Goal: Task Accomplishment & Management: Manage account settings

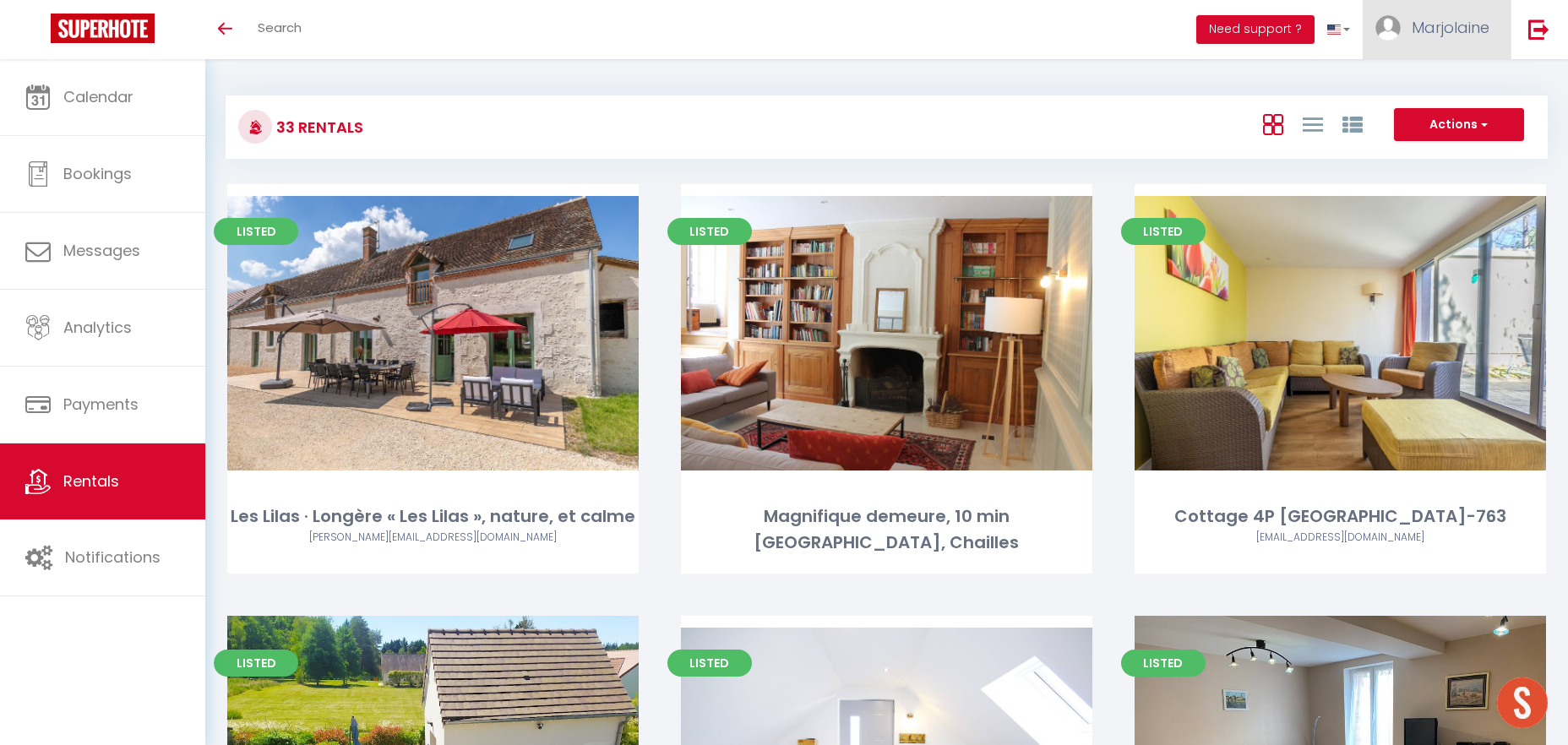
click at [1437, 38] on span "Marjolaine" at bounding box center [1451, 27] width 77 height 21
click at [1344, 30] on link at bounding box center [1339, 30] width 49 height 59
click at [1344, 79] on link at bounding box center [1336, 82] width 50 height 27
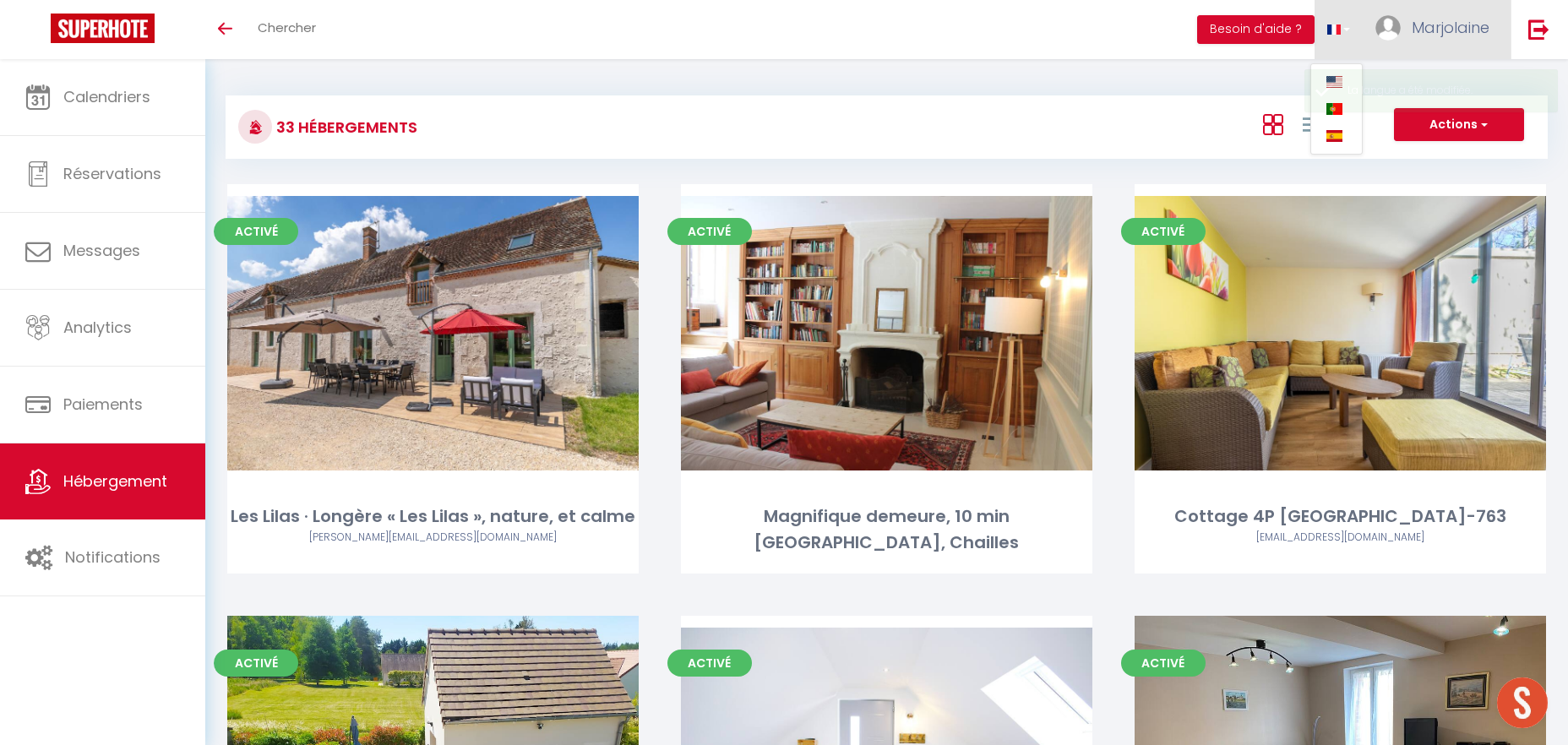
click at [1454, 22] on span "Marjolaine" at bounding box center [1451, 27] width 77 height 21
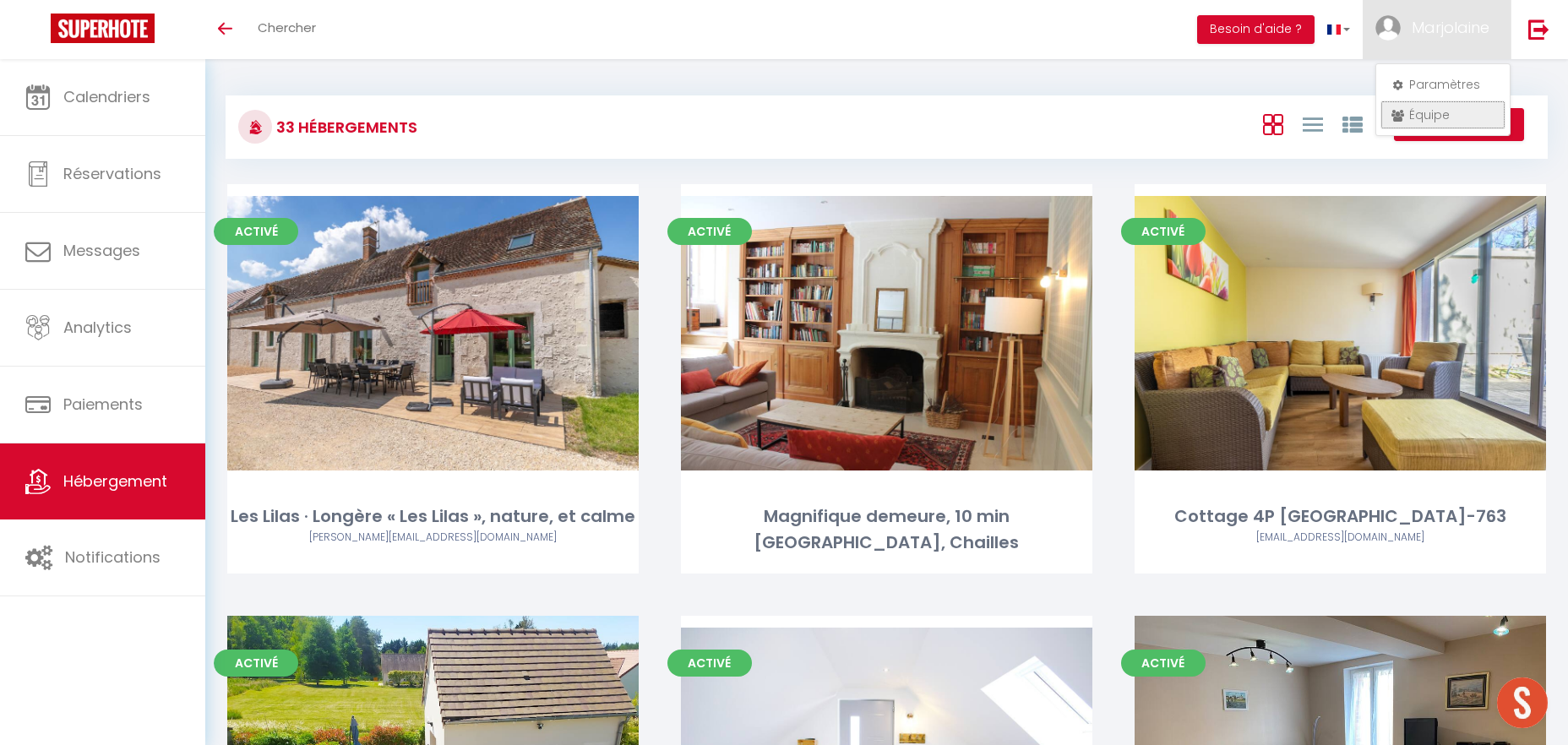
click at [1446, 115] on link "Équipe" at bounding box center [1443, 115] width 125 height 29
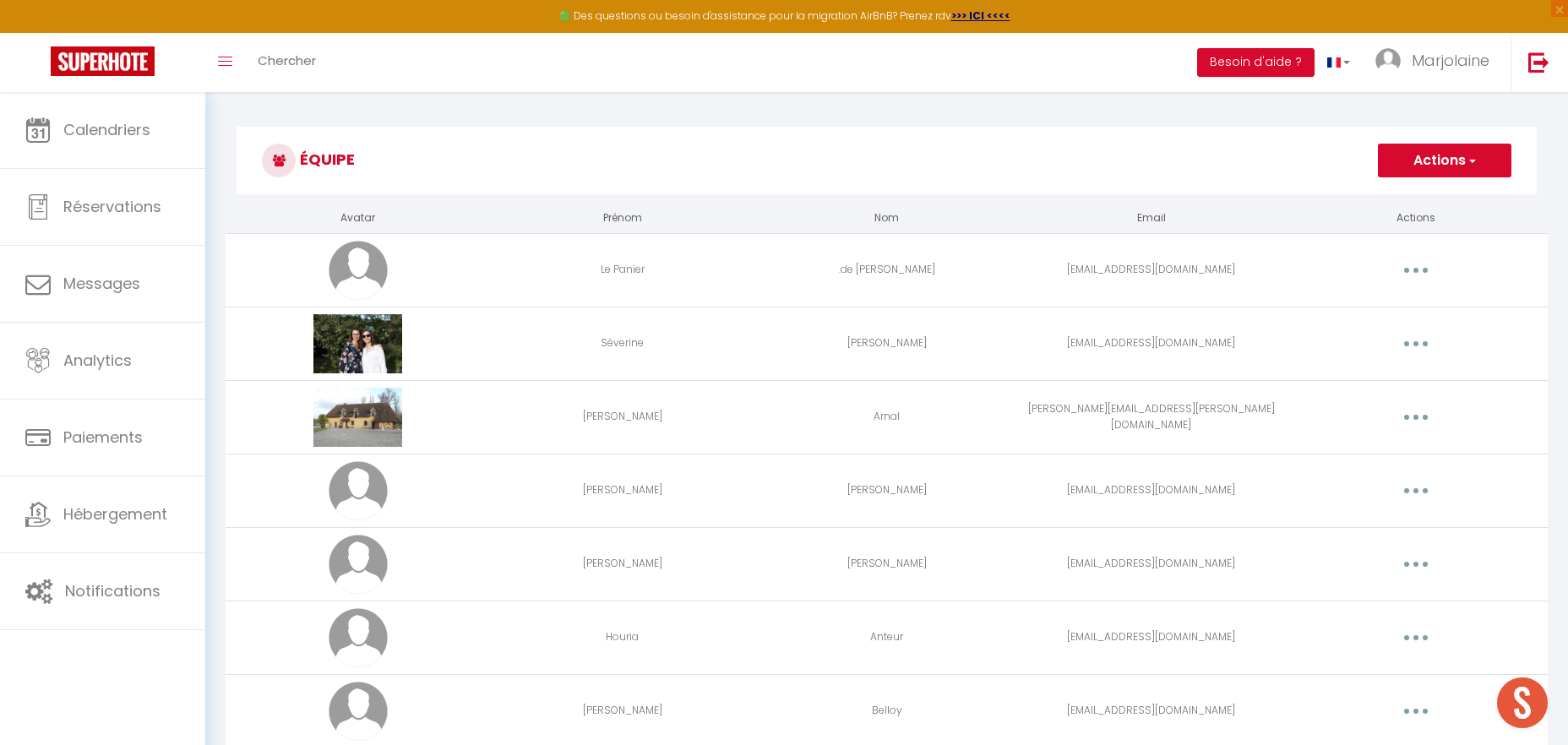
click at [1417, 268] on button "button" at bounding box center [1416, 270] width 48 height 27
click at [1370, 310] on link "Editer" at bounding box center [1372, 309] width 125 height 29
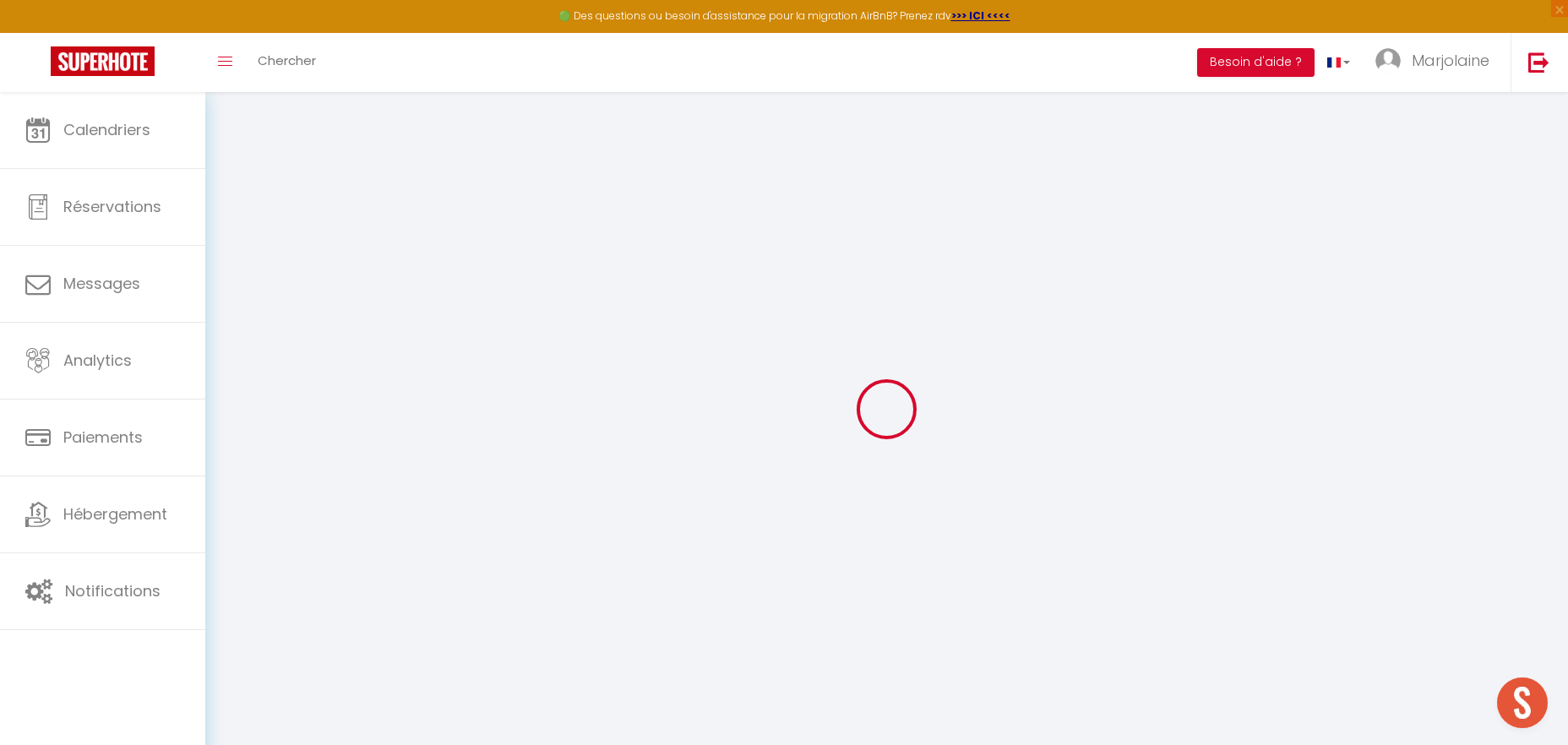
type input "Le Panier"
type input ".de [PERSON_NAME]"
type input "[EMAIL_ADDRESS][DOMAIN_NAME]"
type textarea "[URL][DOMAIN_NAME]"
checkbox input "true"
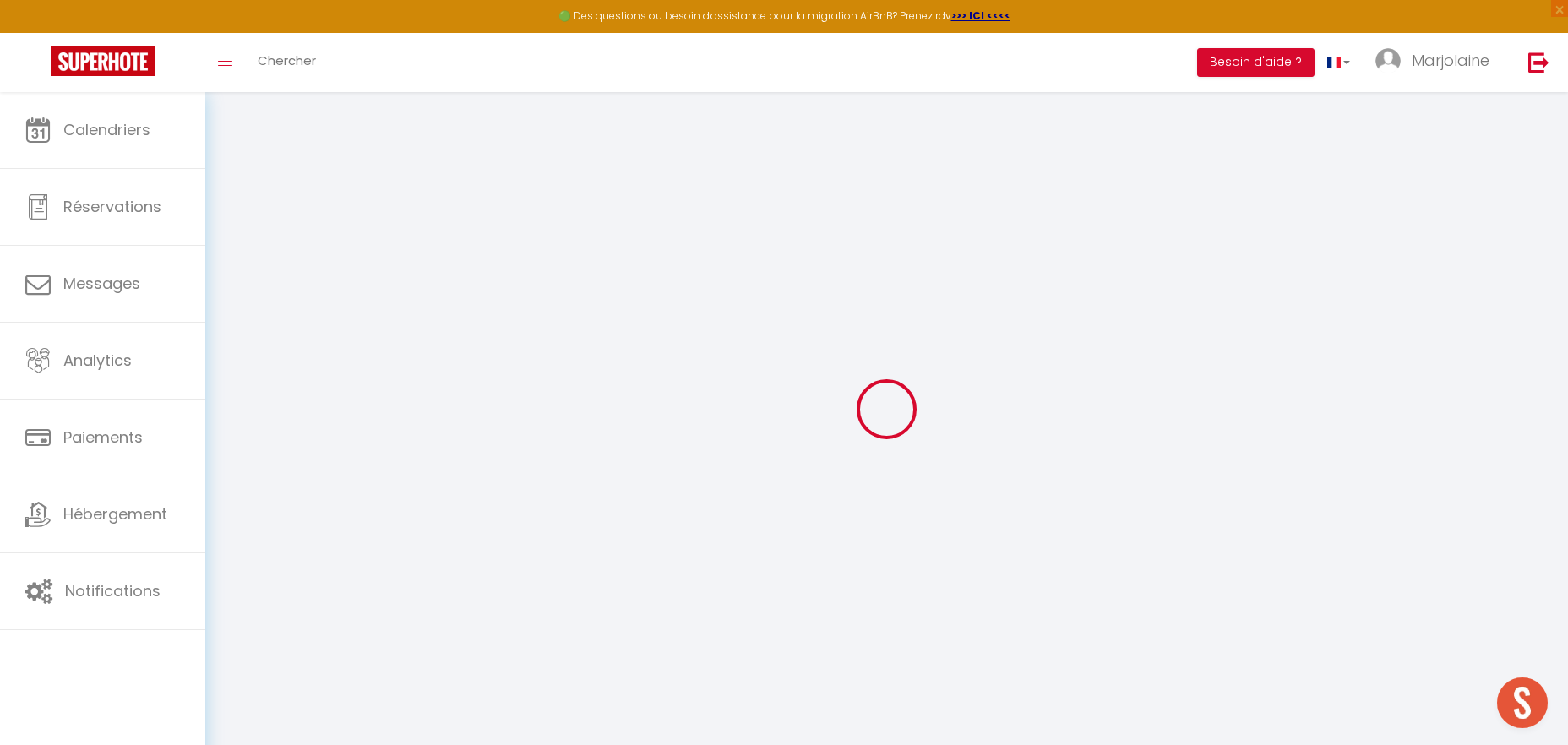
checkbox input "true"
checkbox input "false"
checkbox input "true"
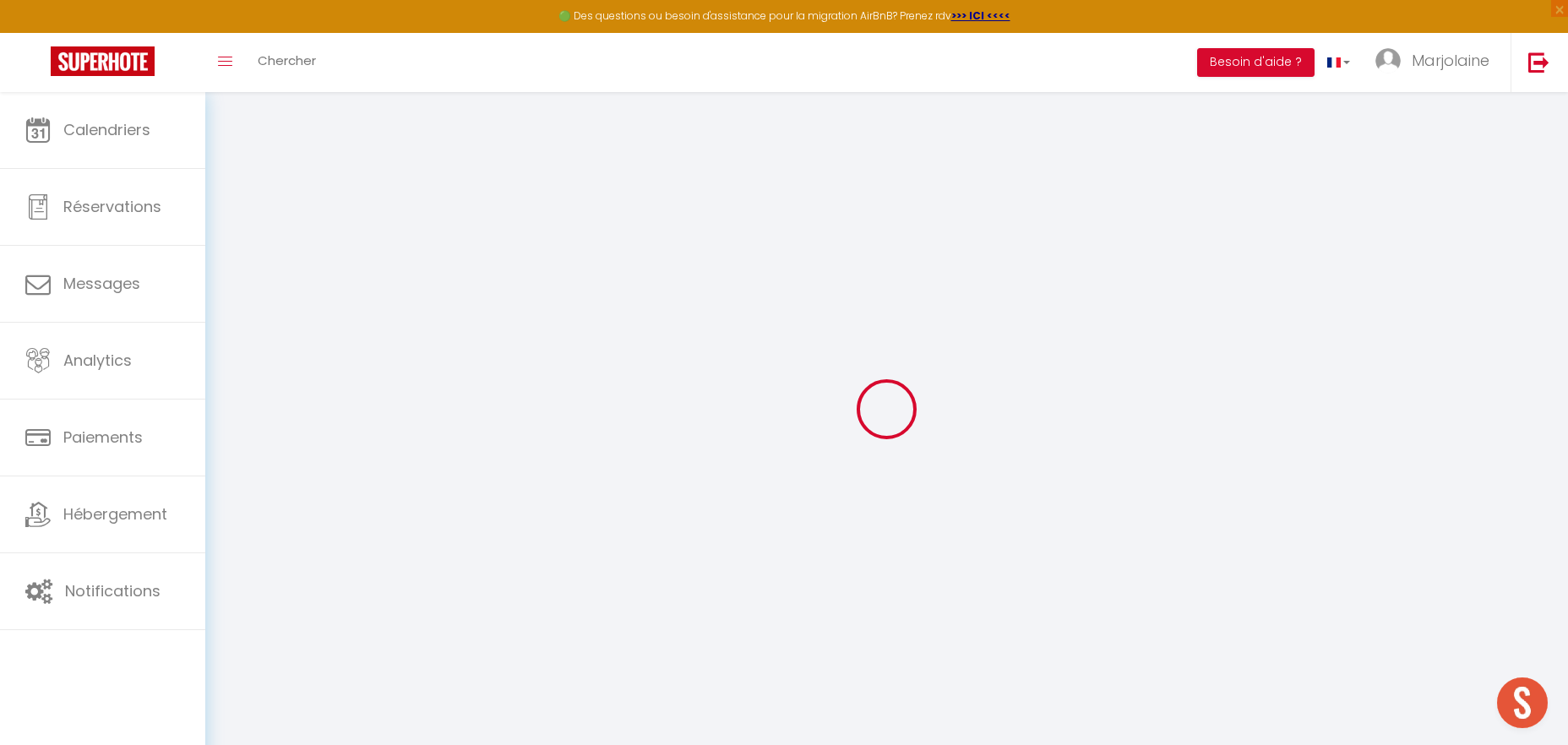
checkbox input "true"
checkbox input "false"
checkbox input "true"
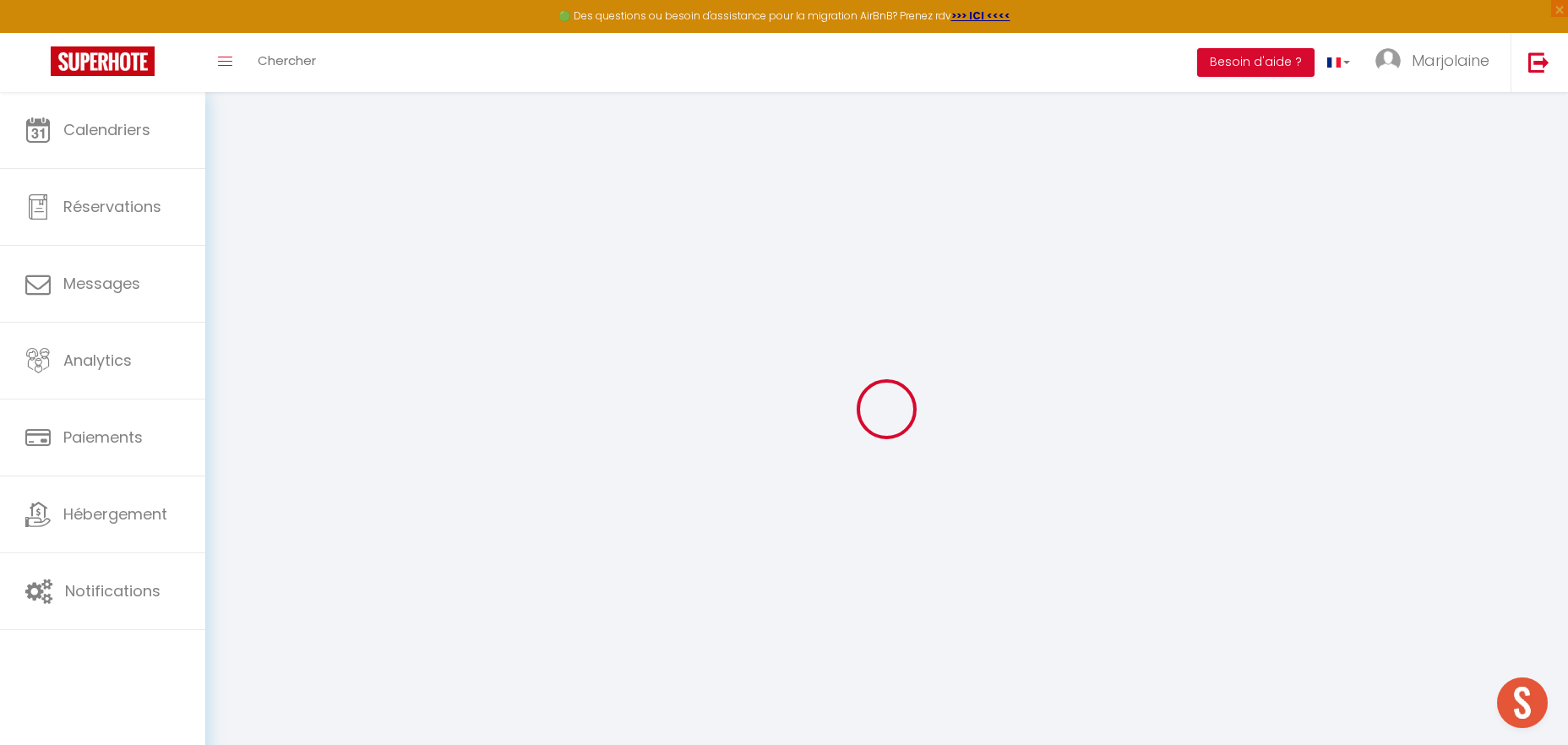
checkbox input "true"
checkbox input "false"
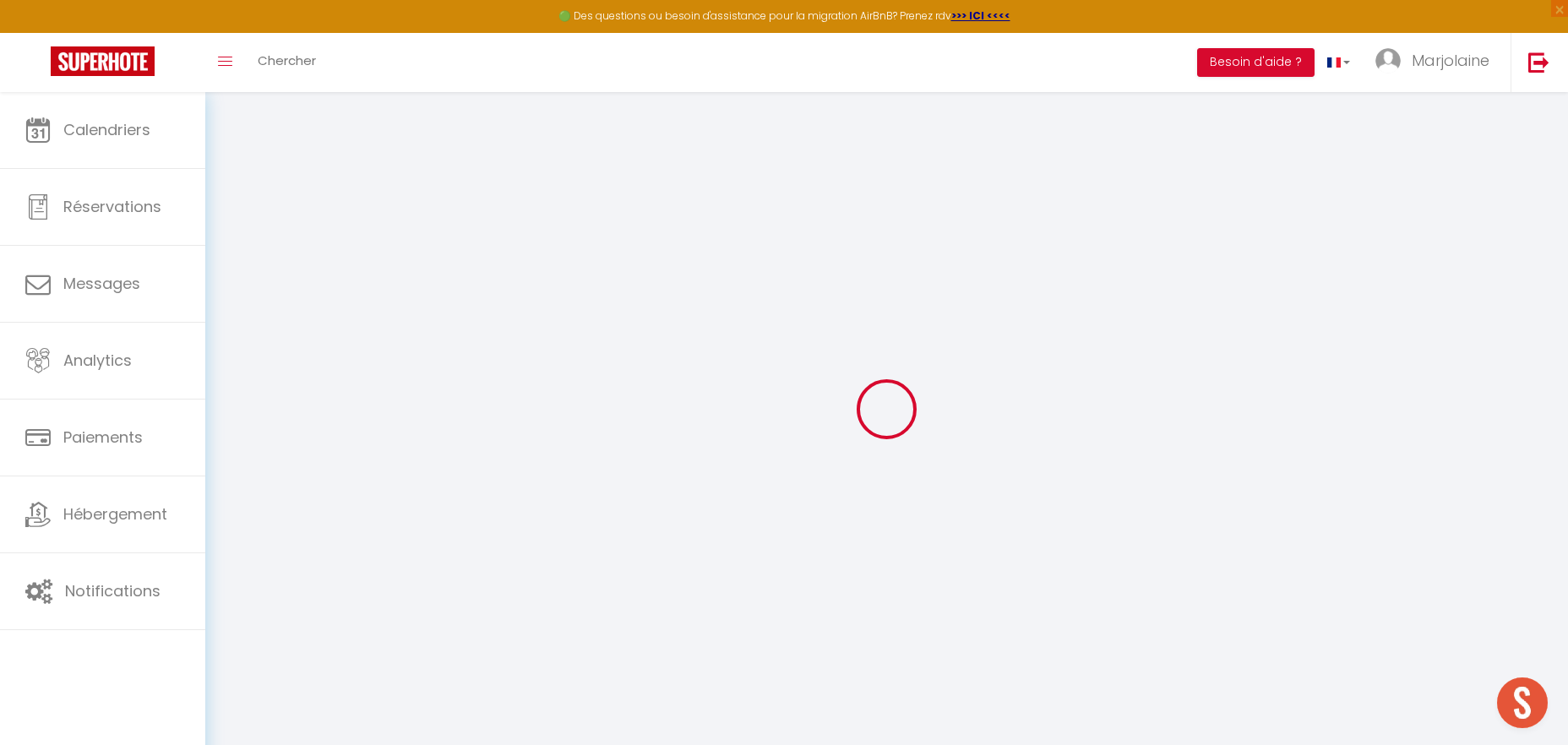
checkbox input "true"
checkbox input "false"
select select
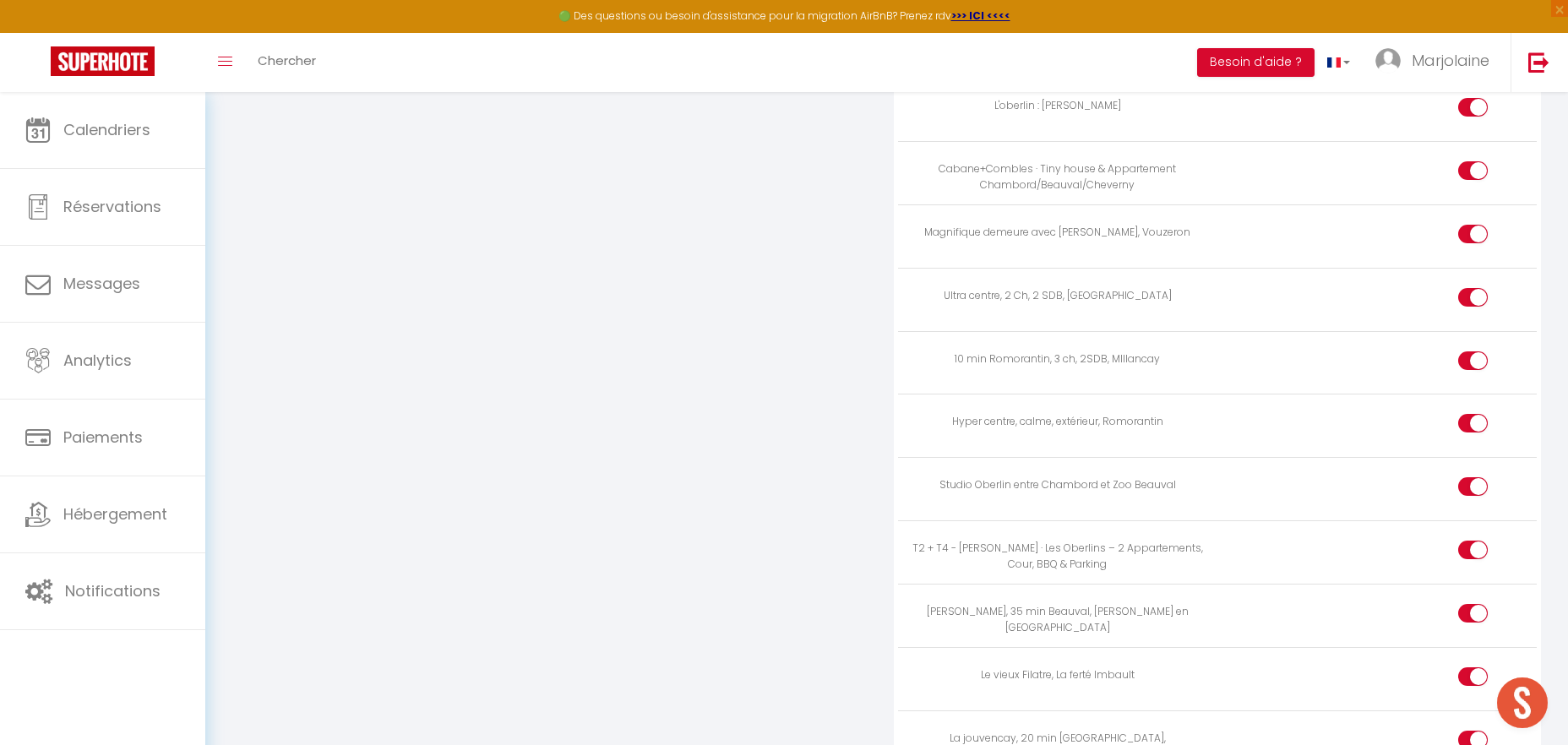
scroll to position [2462, 0]
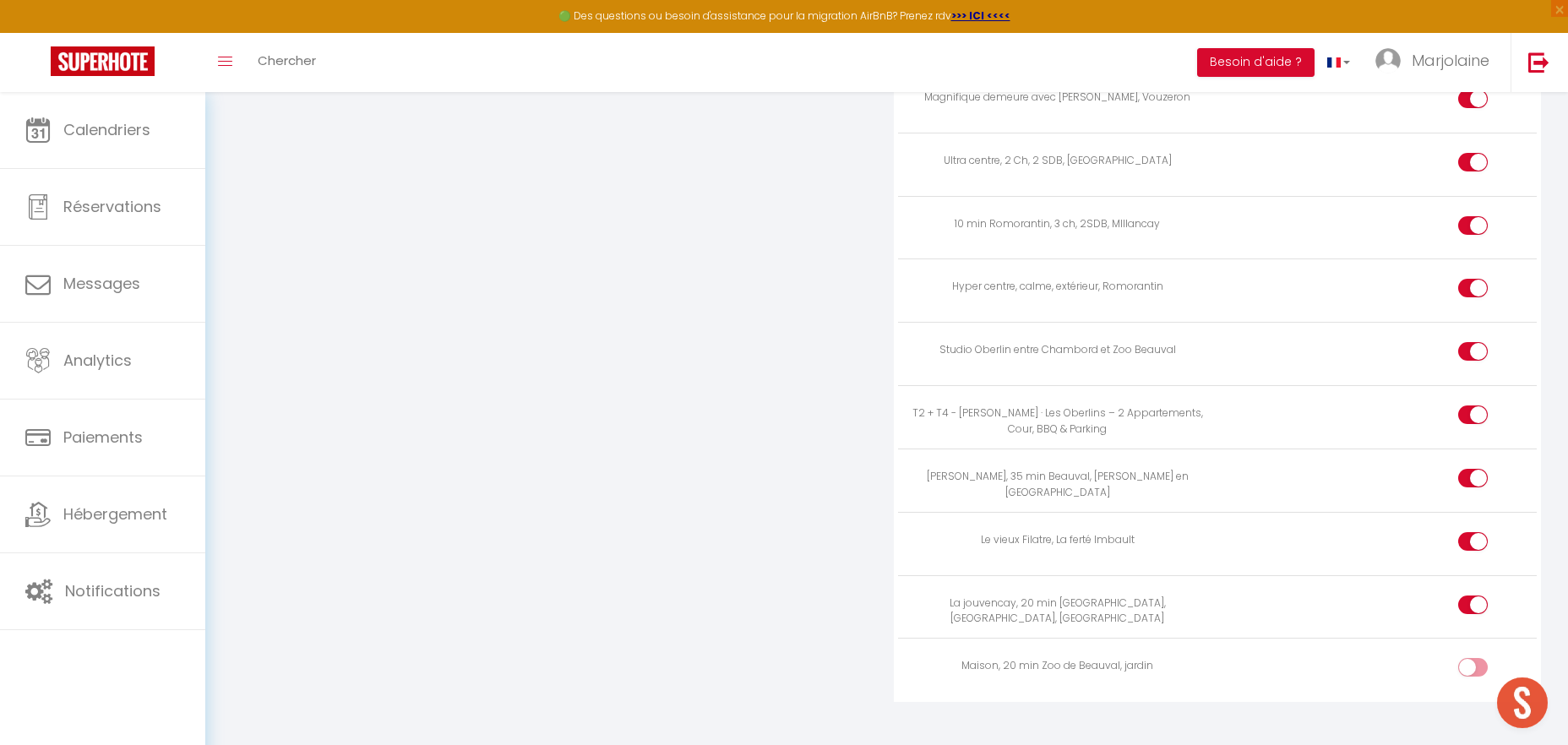
click at [1484, 658] on input "checkbox" at bounding box center [1487, 670] width 30 height 25
checkbox input "true"
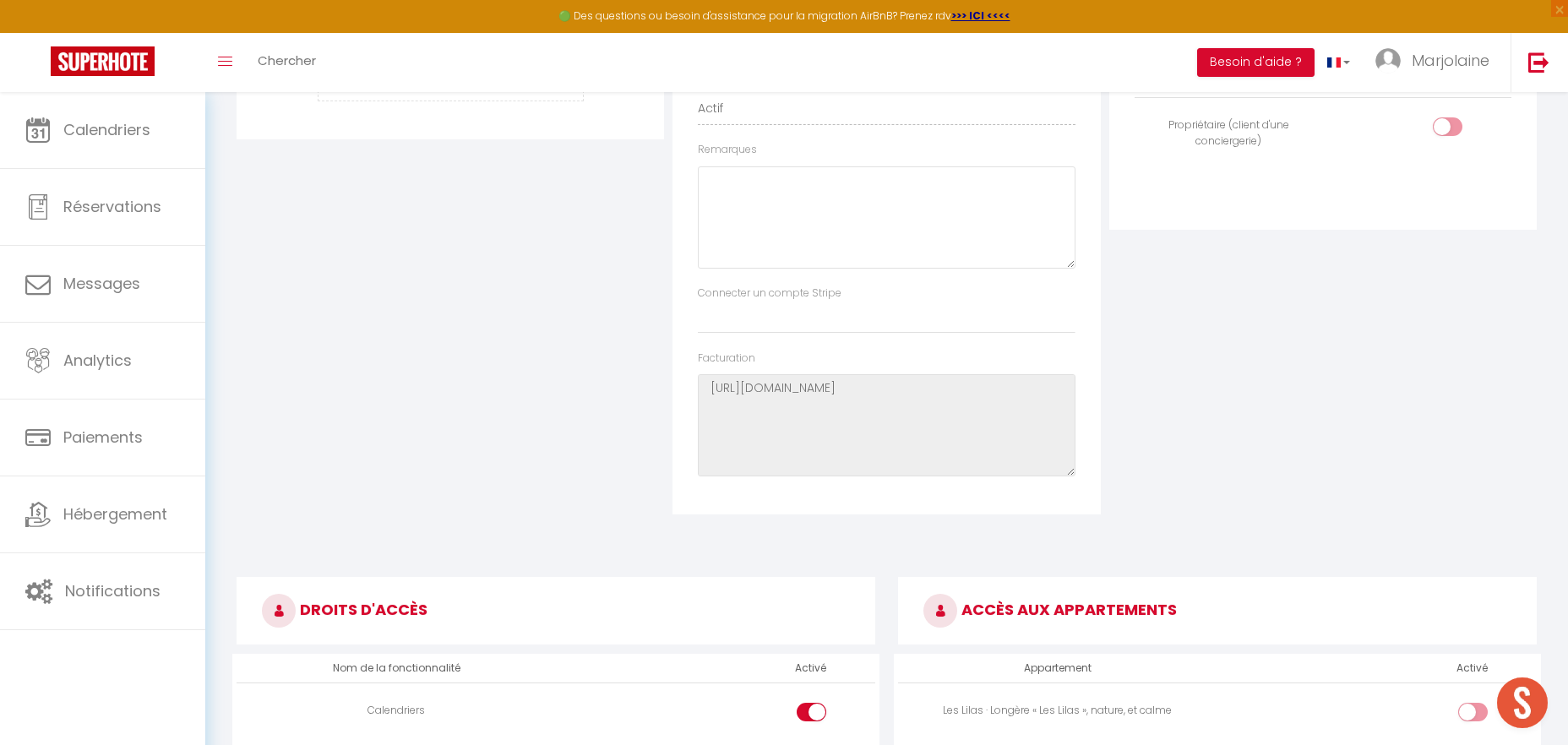
scroll to position [0, 0]
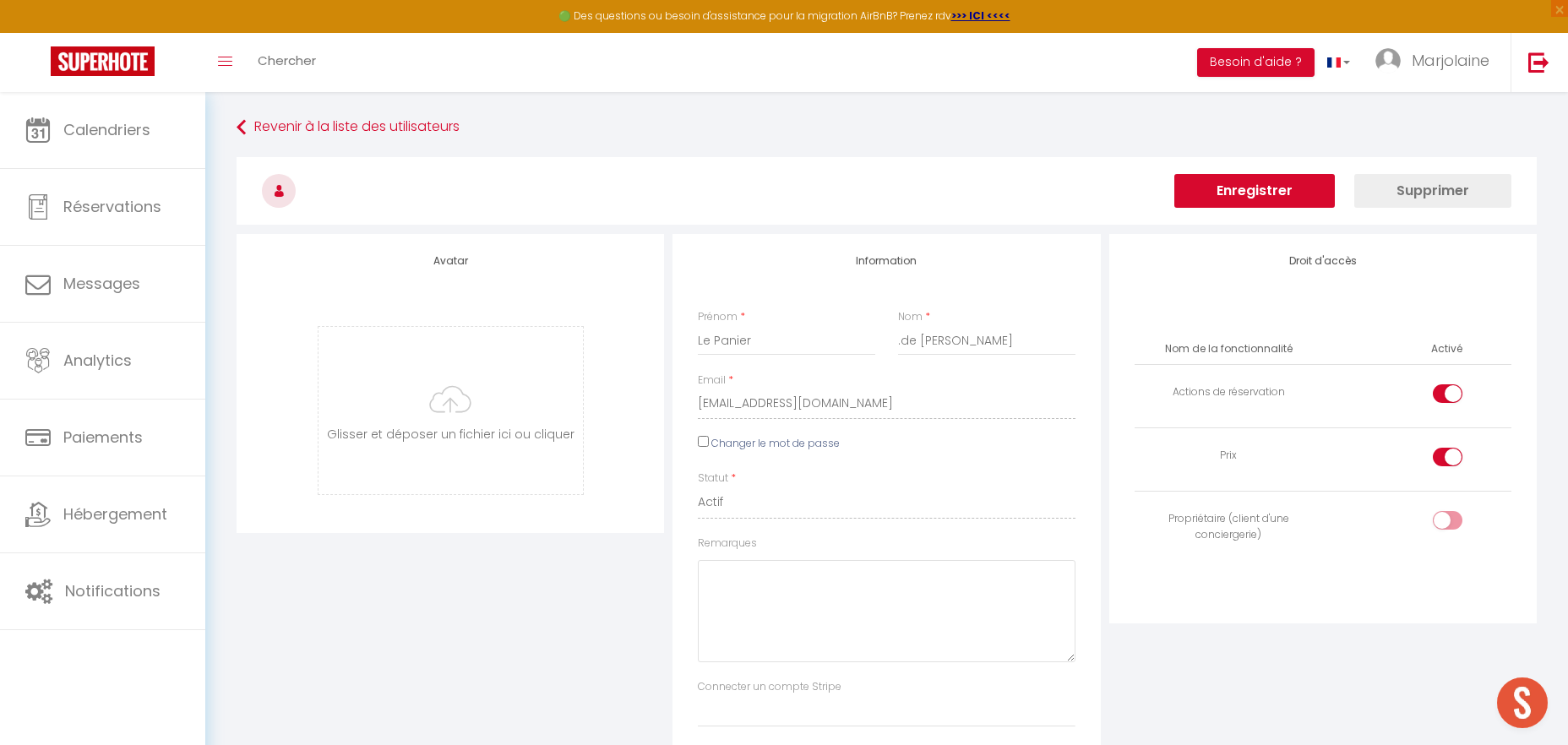
click at [1226, 192] on button "Enregistrer" at bounding box center [1254, 191] width 160 height 34
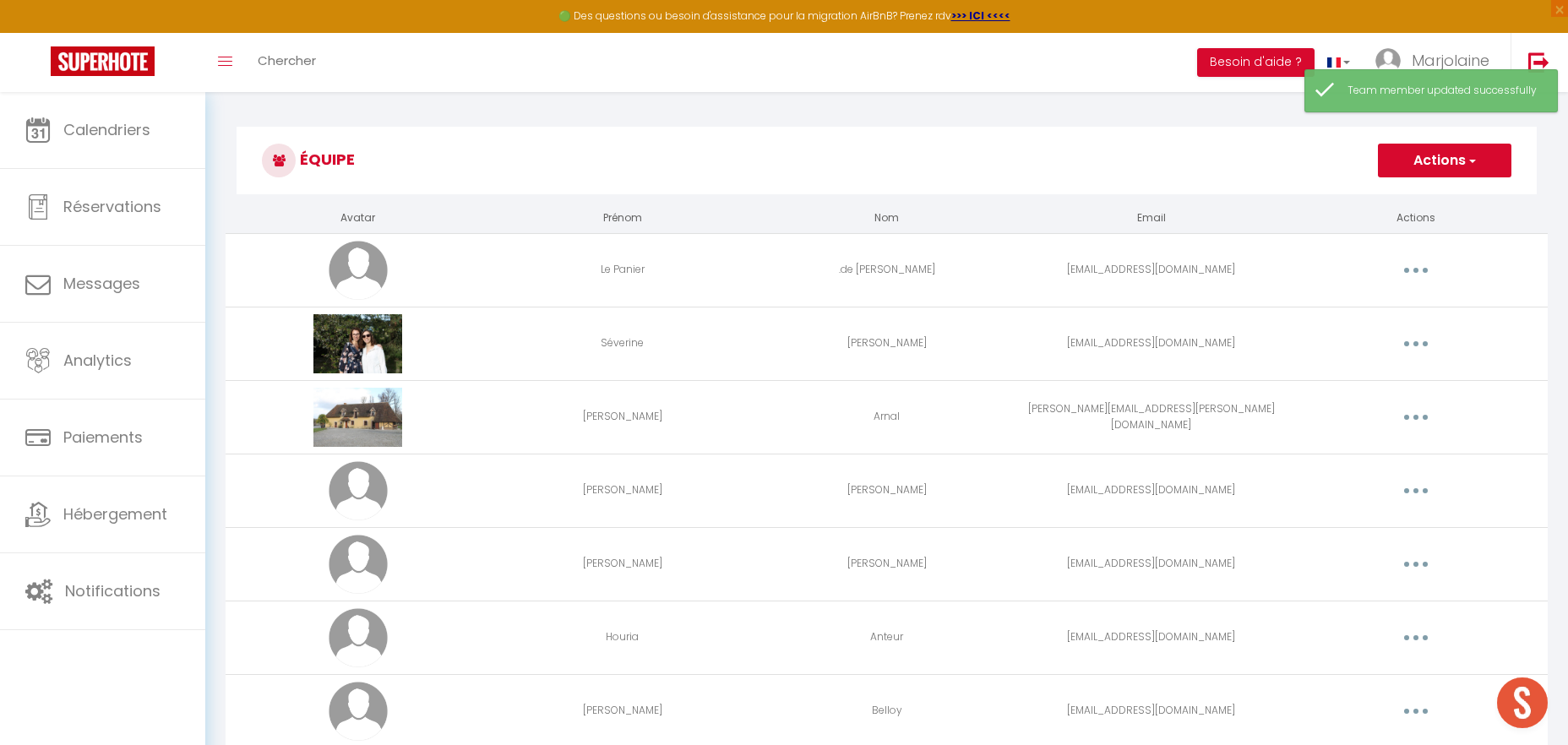
click at [1437, 81] on div "Team member updated successfully" at bounding box center [1431, 91] width 253 height 43
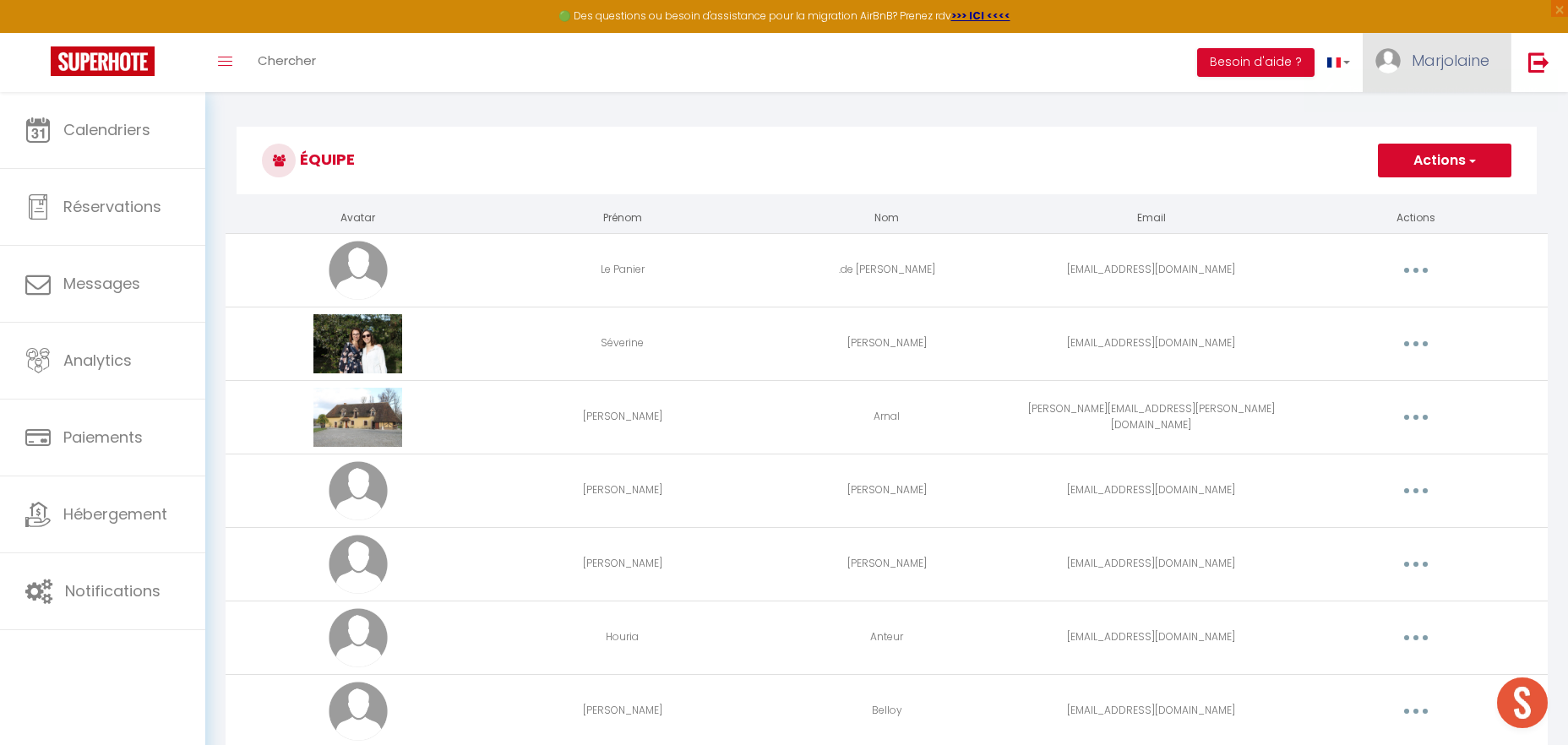
click at [1439, 54] on span "Marjolaine" at bounding box center [1451, 59] width 77 height 21
click at [1410, 348] on button "button" at bounding box center [1416, 344] width 48 height 27
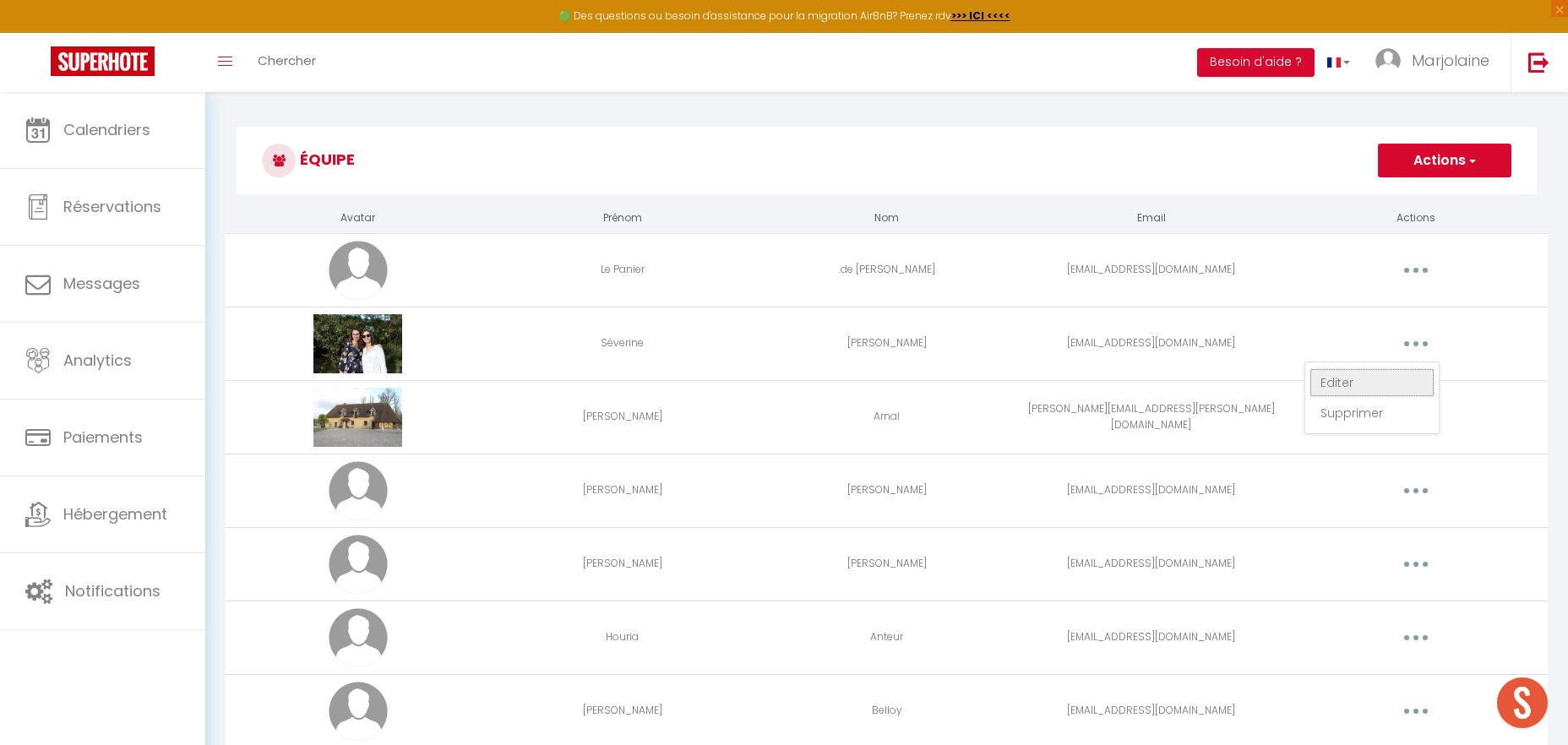
click at [1384, 391] on link "Editer" at bounding box center [1372, 383] width 125 height 29
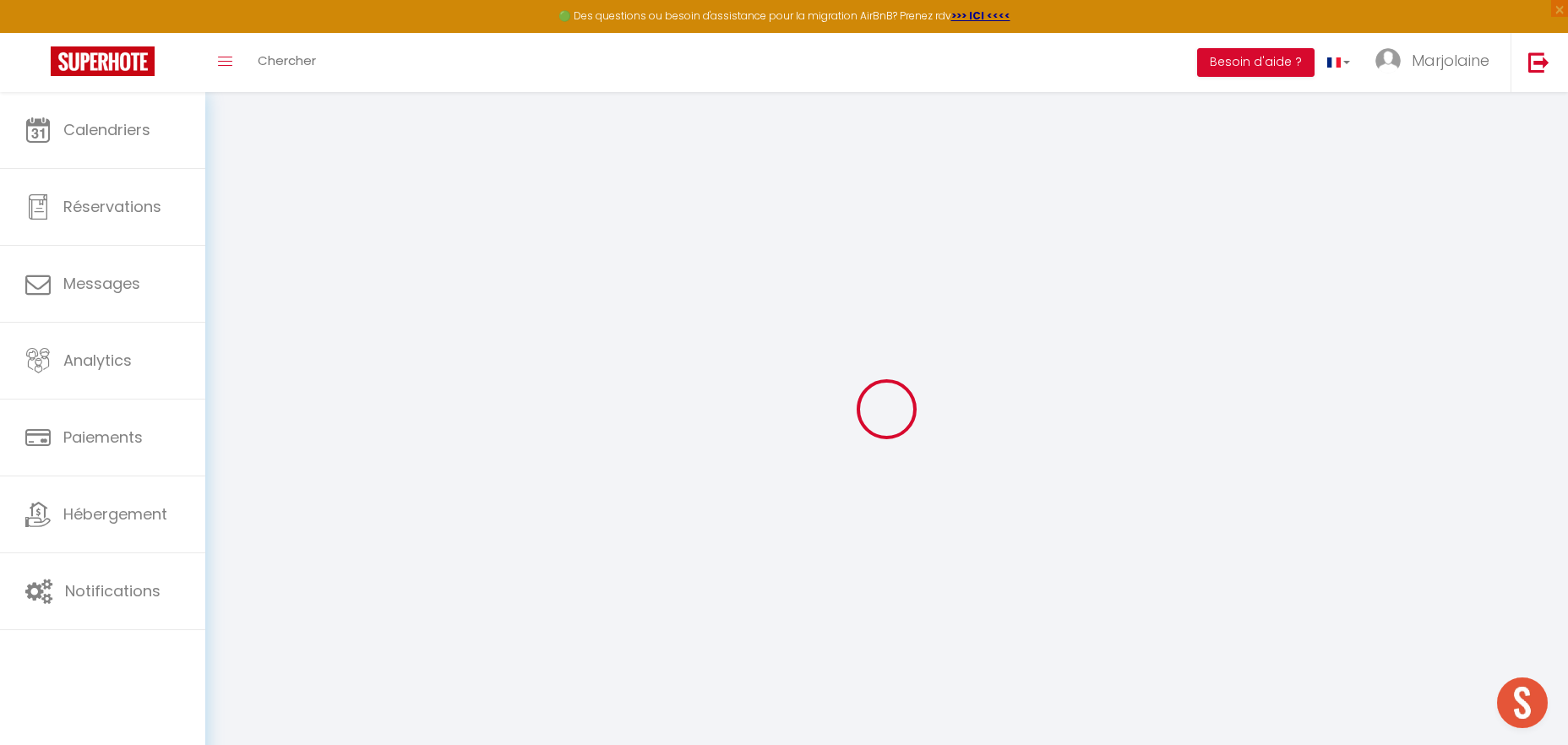
type input "Séverine"
type input "[PERSON_NAME]"
type input "[EMAIL_ADDRESS][DOMAIN_NAME]"
type textarea "[URL][DOMAIN_NAME]"
checkbox input "true"
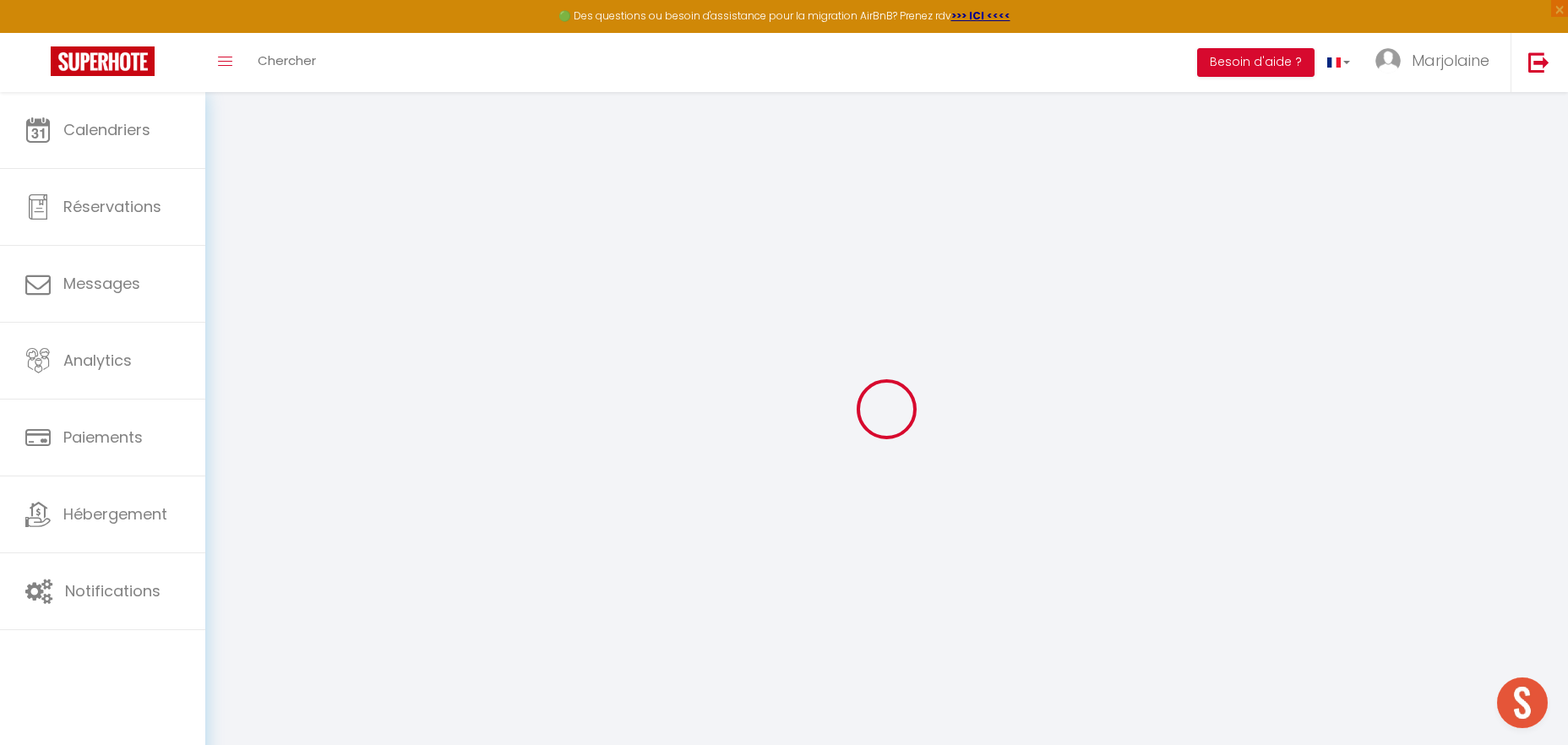
checkbox input "true"
checkbox input "false"
checkbox input "true"
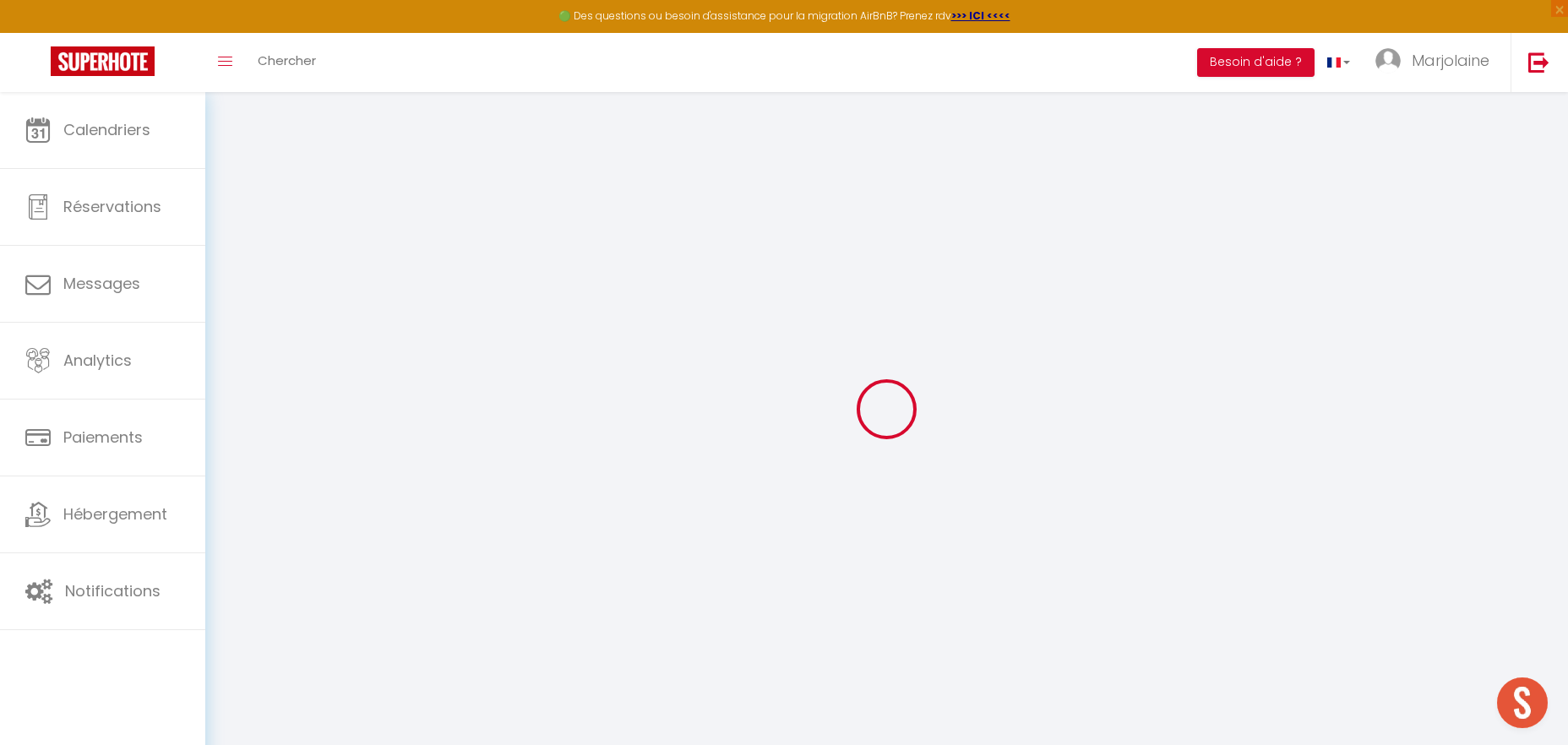
checkbox input "true"
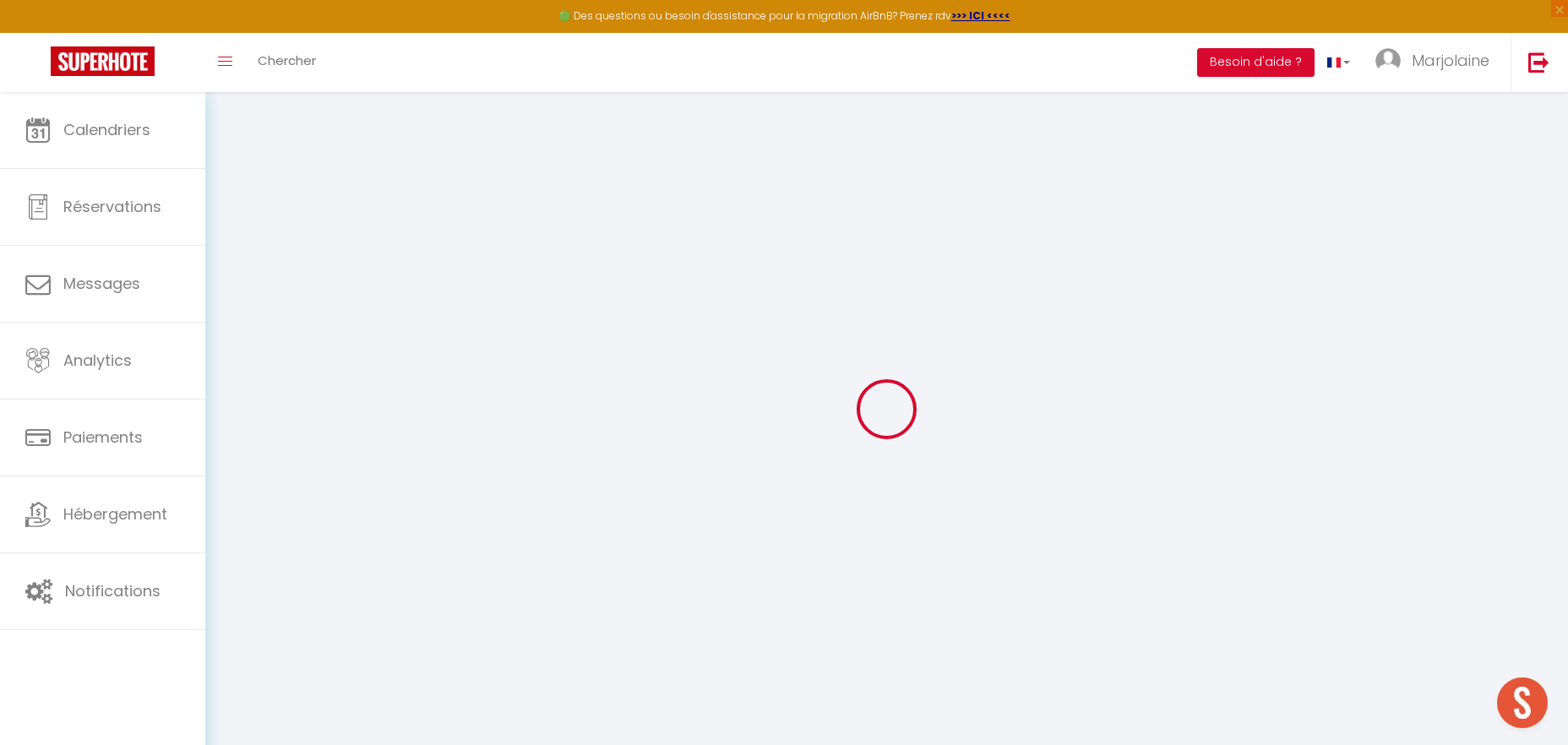
checkbox input "true"
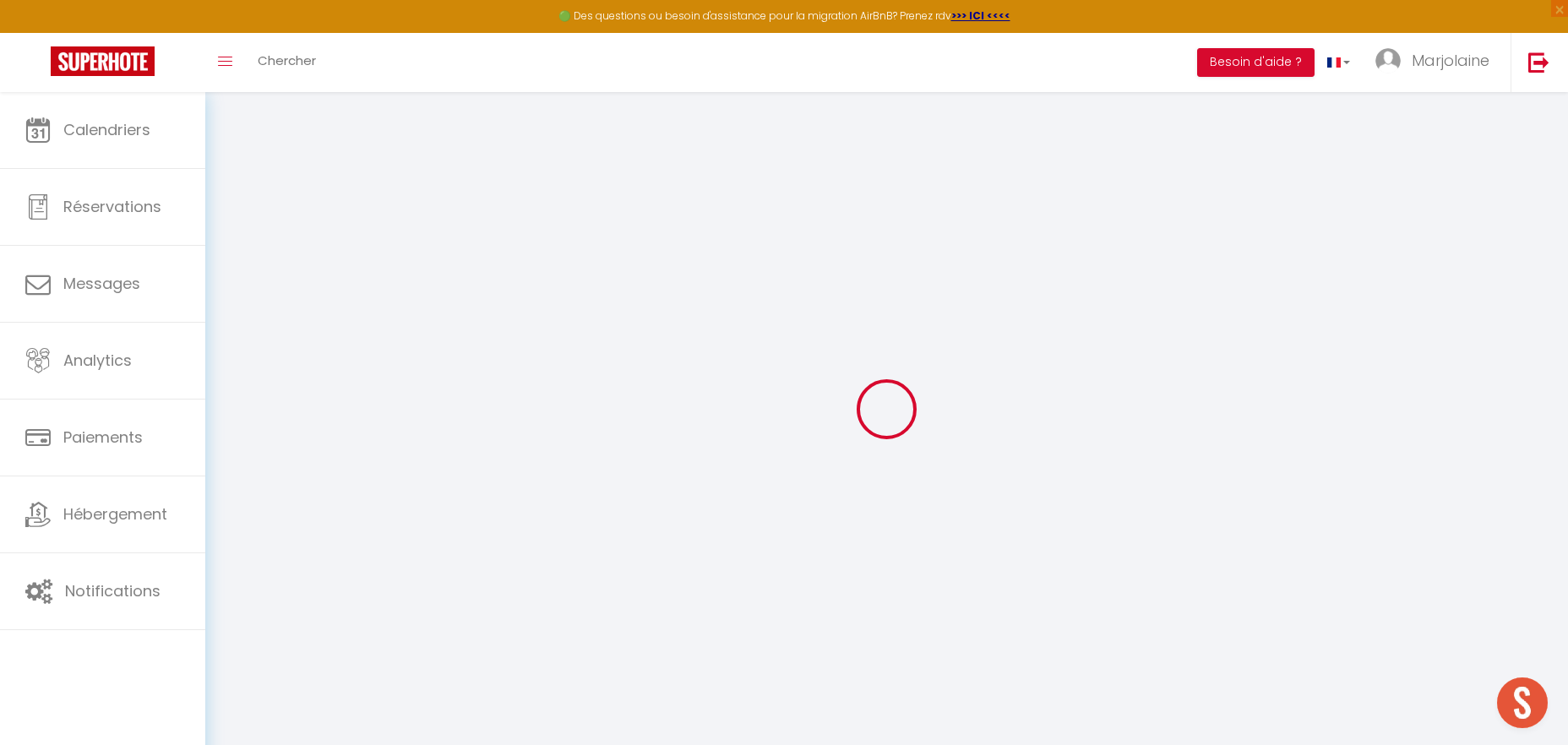
checkbox input "true"
select select
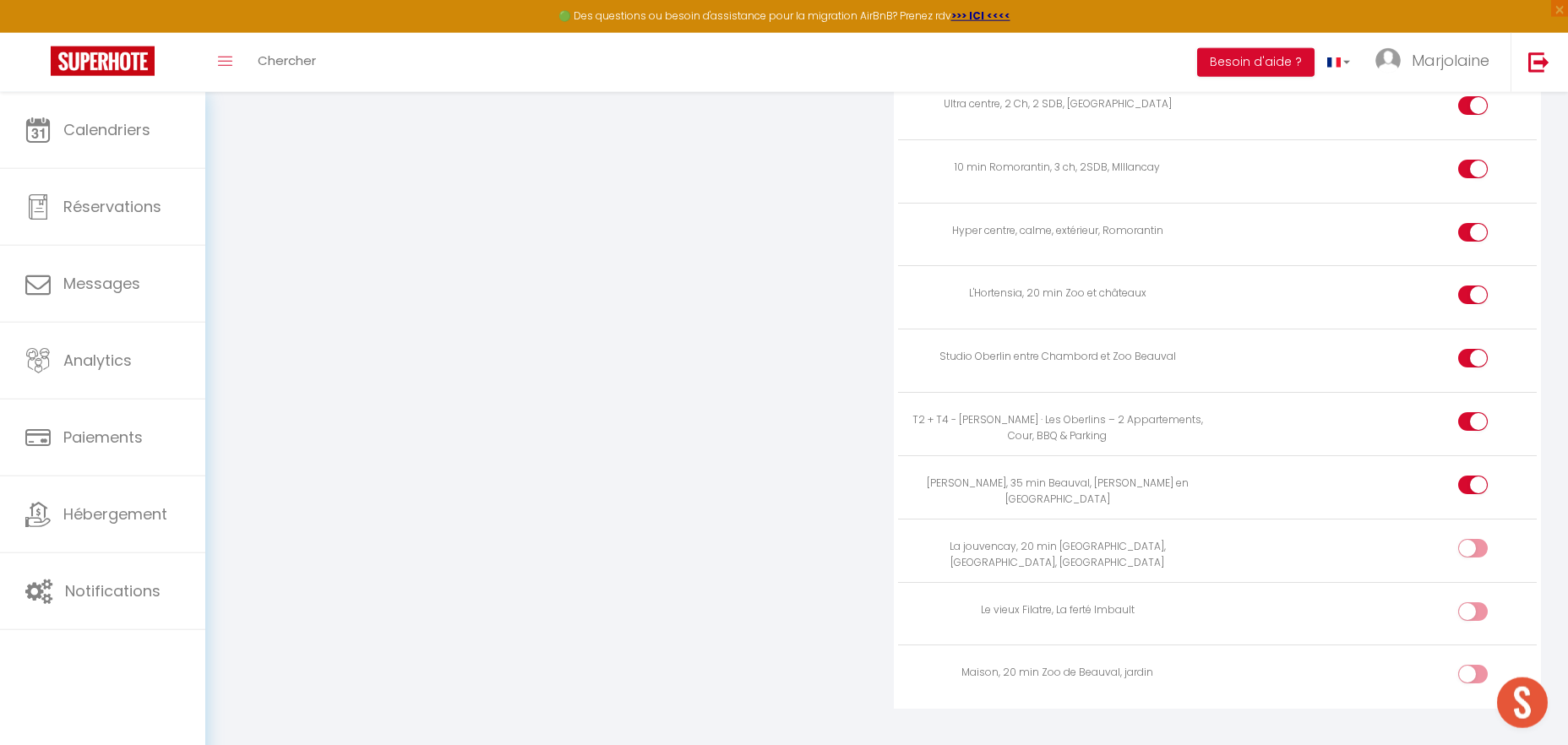
scroll to position [2462, 0]
click at [1478, 532] on input "checkbox" at bounding box center [1487, 545] width 30 height 25
checkbox input "true"
click at [1480, 595] on input "checkbox" at bounding box center [1487, 608] width 30 height 25
checkbox input "true"
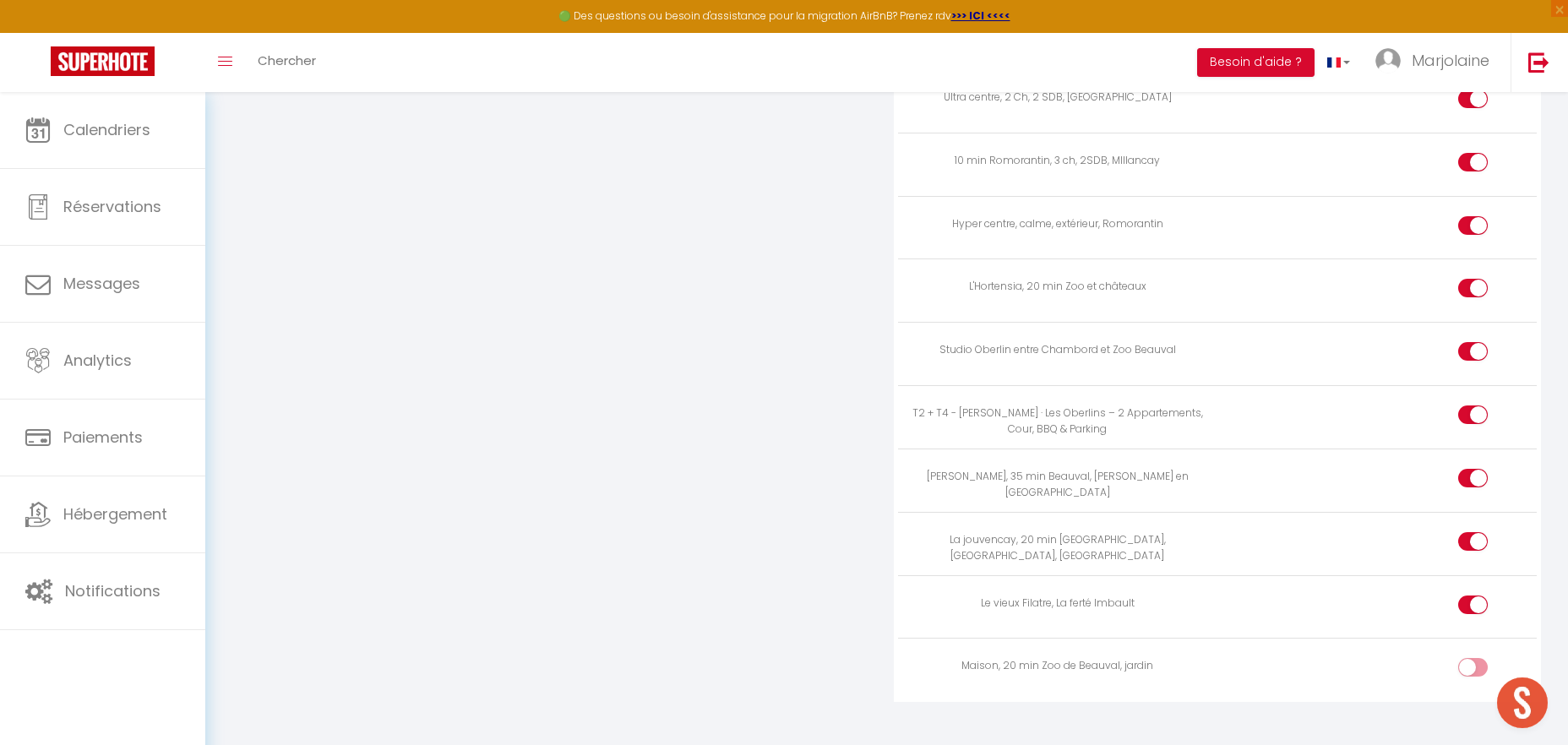
click at [1479, 658] on input "checkbox" at bounding box center [1487, 670] width 30 height 25
checkbox input "true"
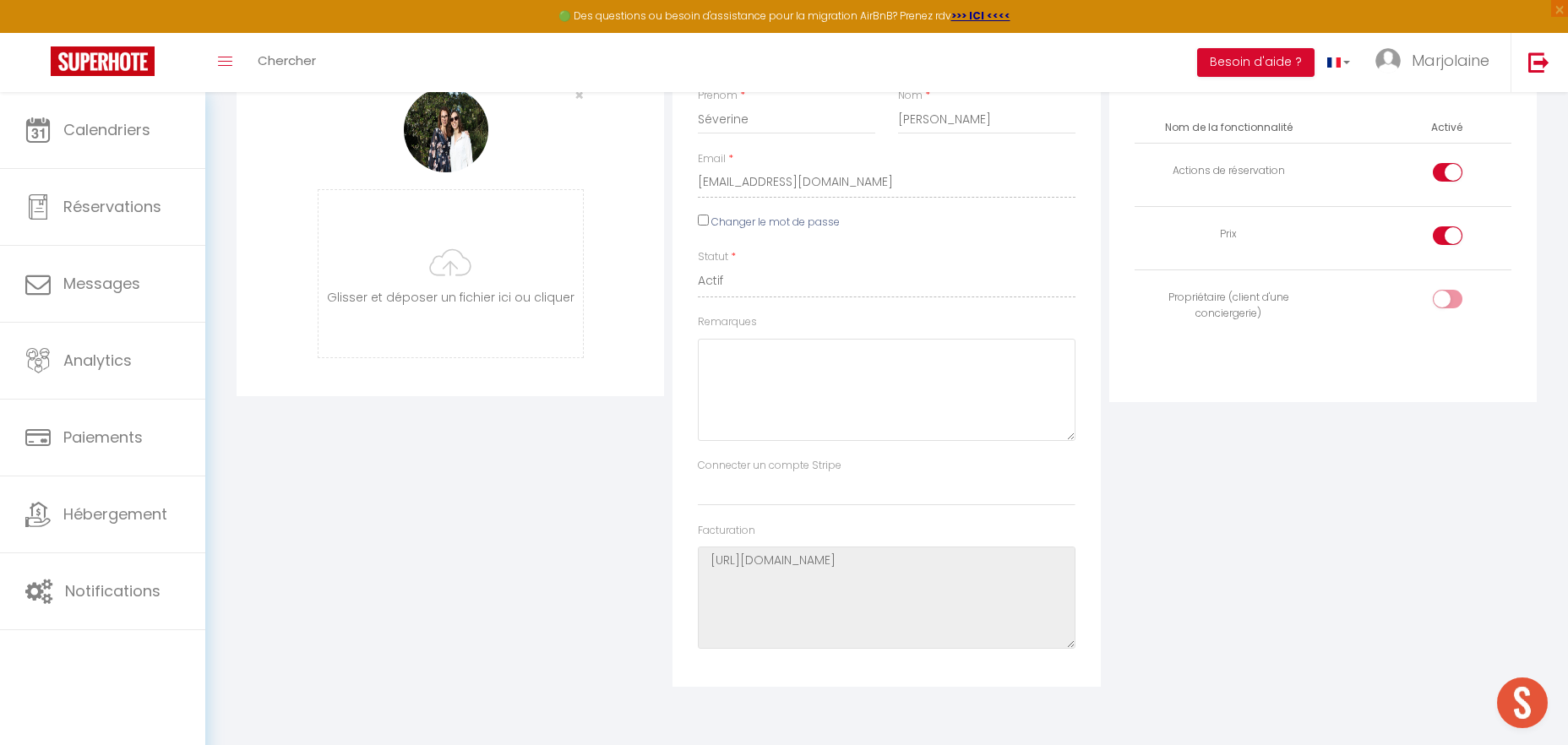
scroll to position [0, 0]
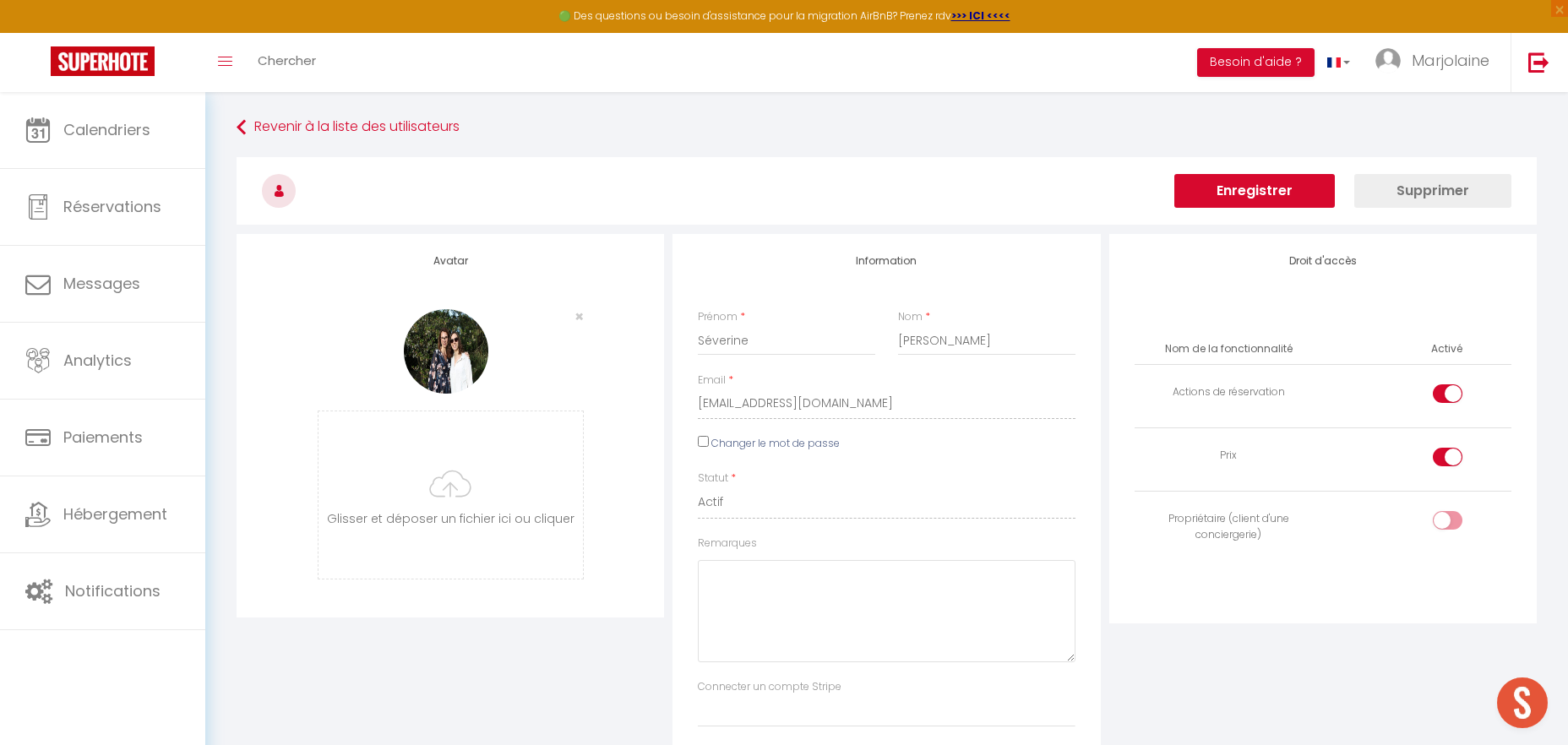
click at [1241, 185] on button "Enregistrer" at bounding box center [1254, 191] width 160 height 34
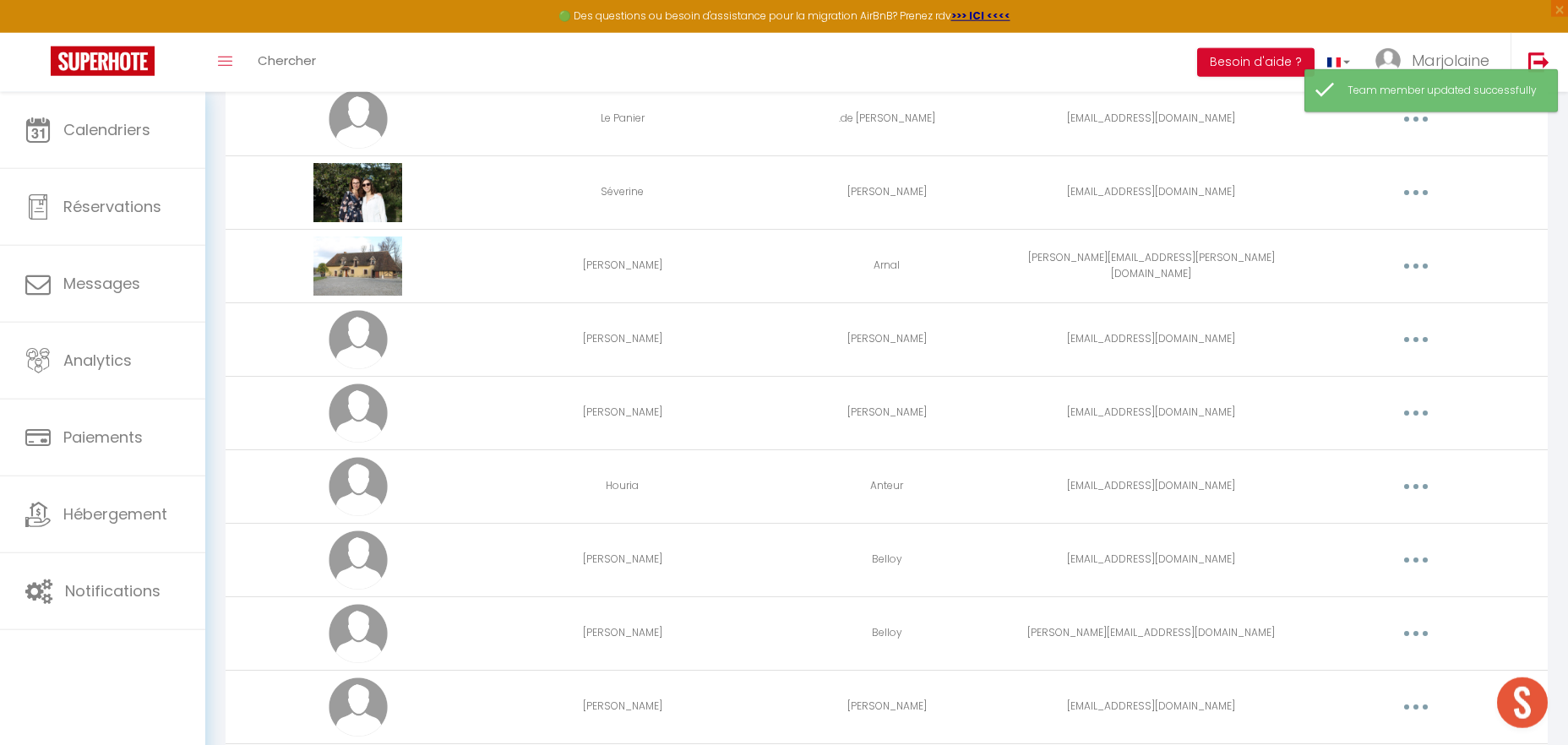
scroll to position [172, 0]
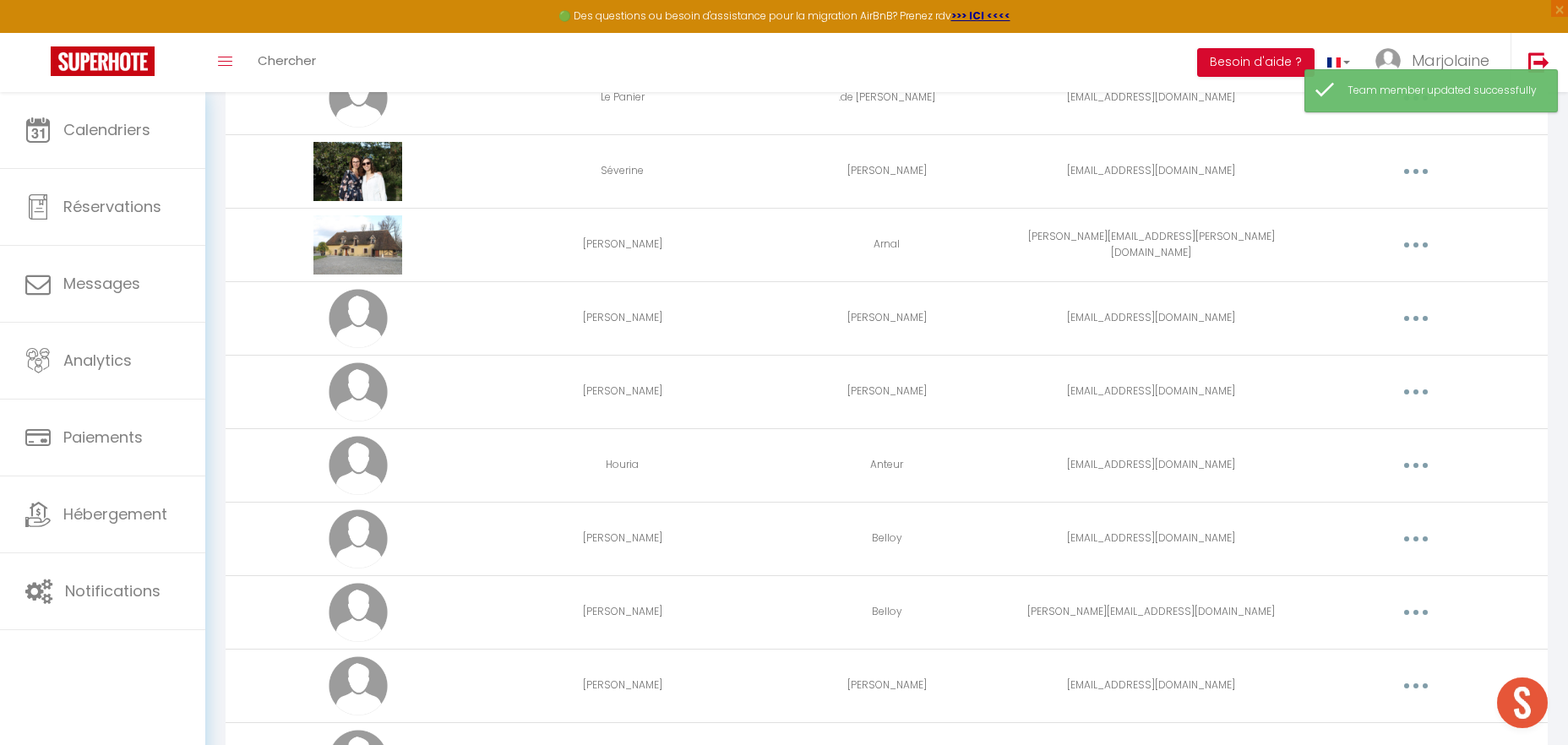
click at [1408, 309] on button "button" at bounding box center [1416, 319] width 48 height 27
click at [1395, 359] on link "Editer" at bounding box center [1372, 358] width 125 height 29
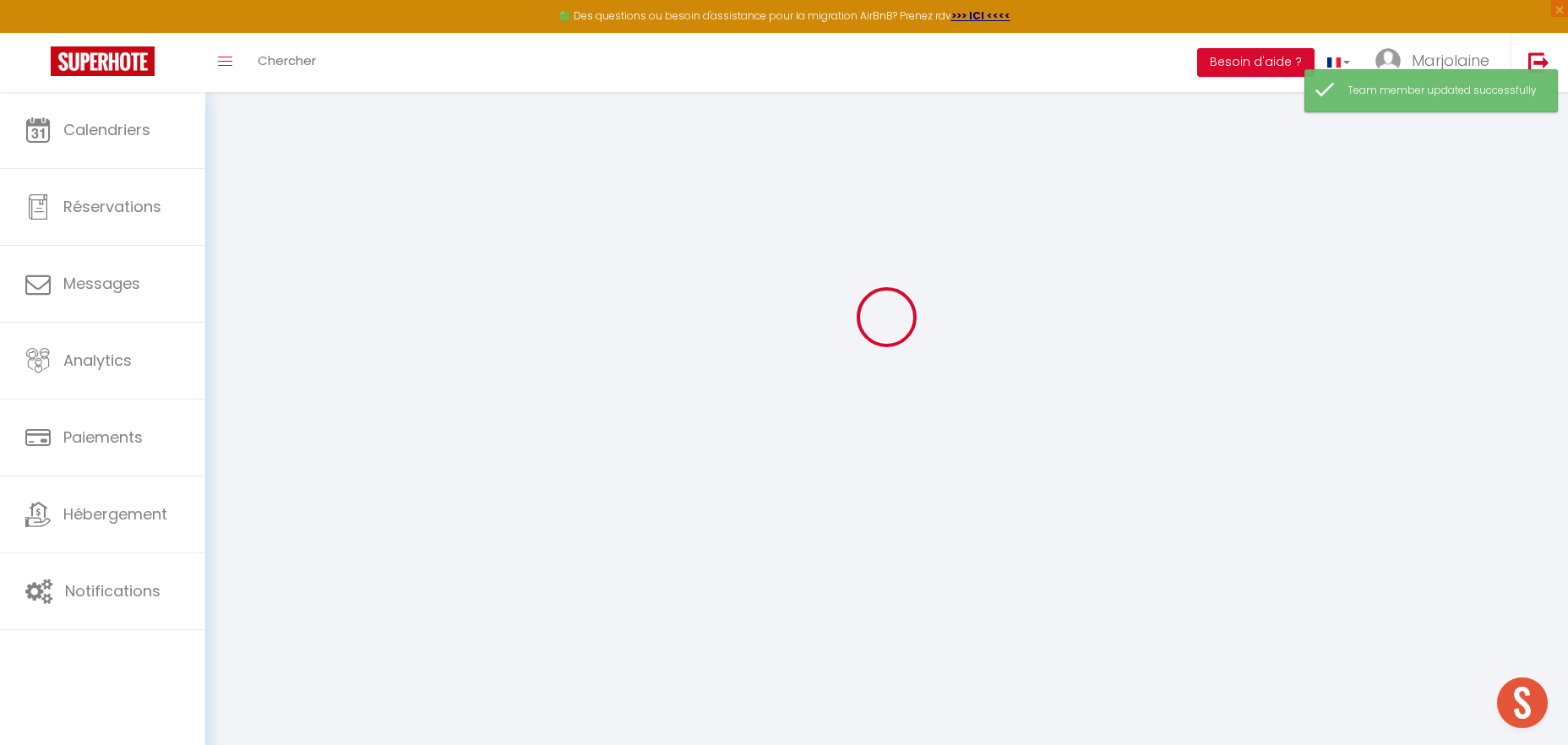
type input "[PERSON_NAME]"
type input "[EMAIL_ADDRESS][DOMAIN_NAME]"
type textarea "[URL][DOMAIN_NAME]"
checkbox input "true"
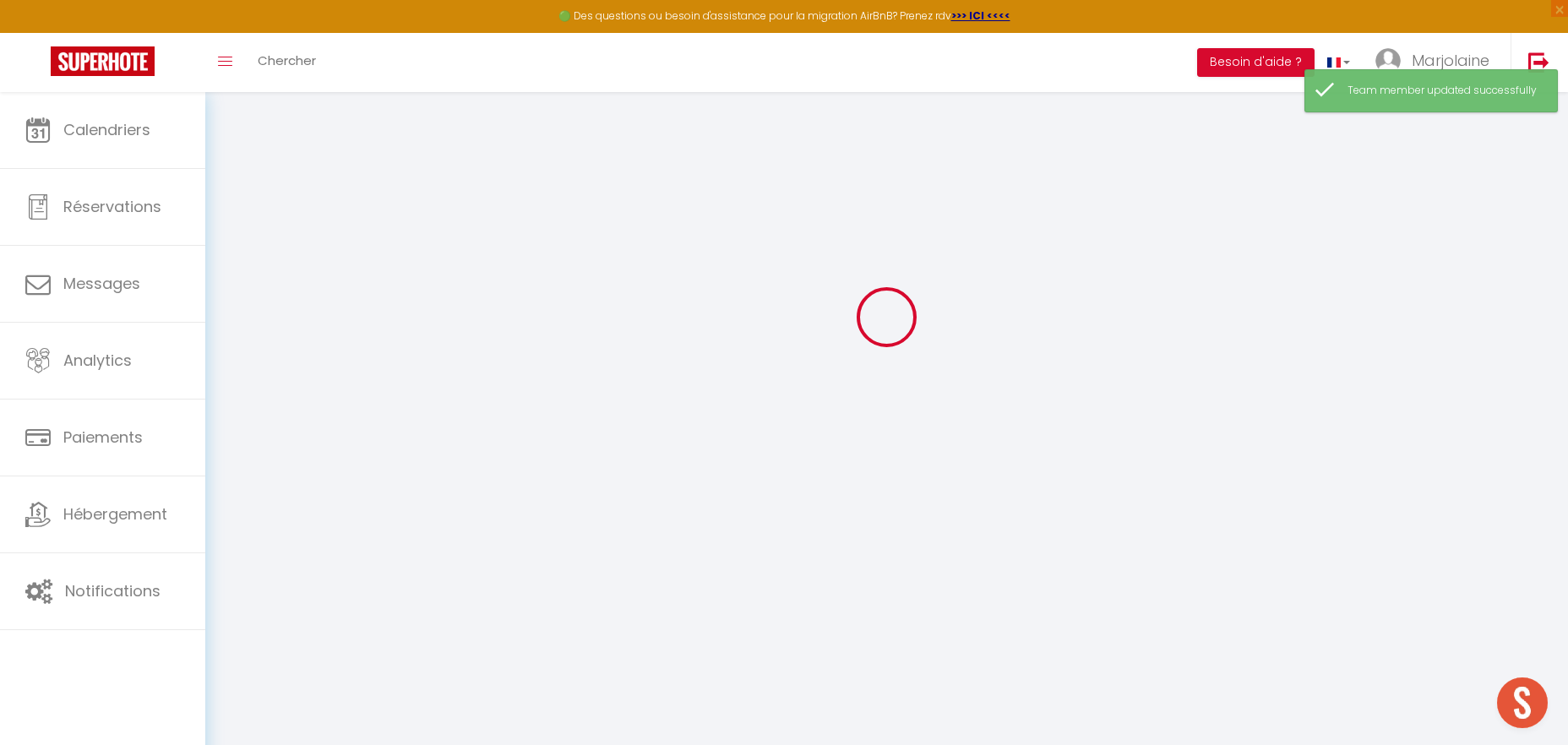
checkbox input "true"
checkbox input "false"
checkbox input "true"
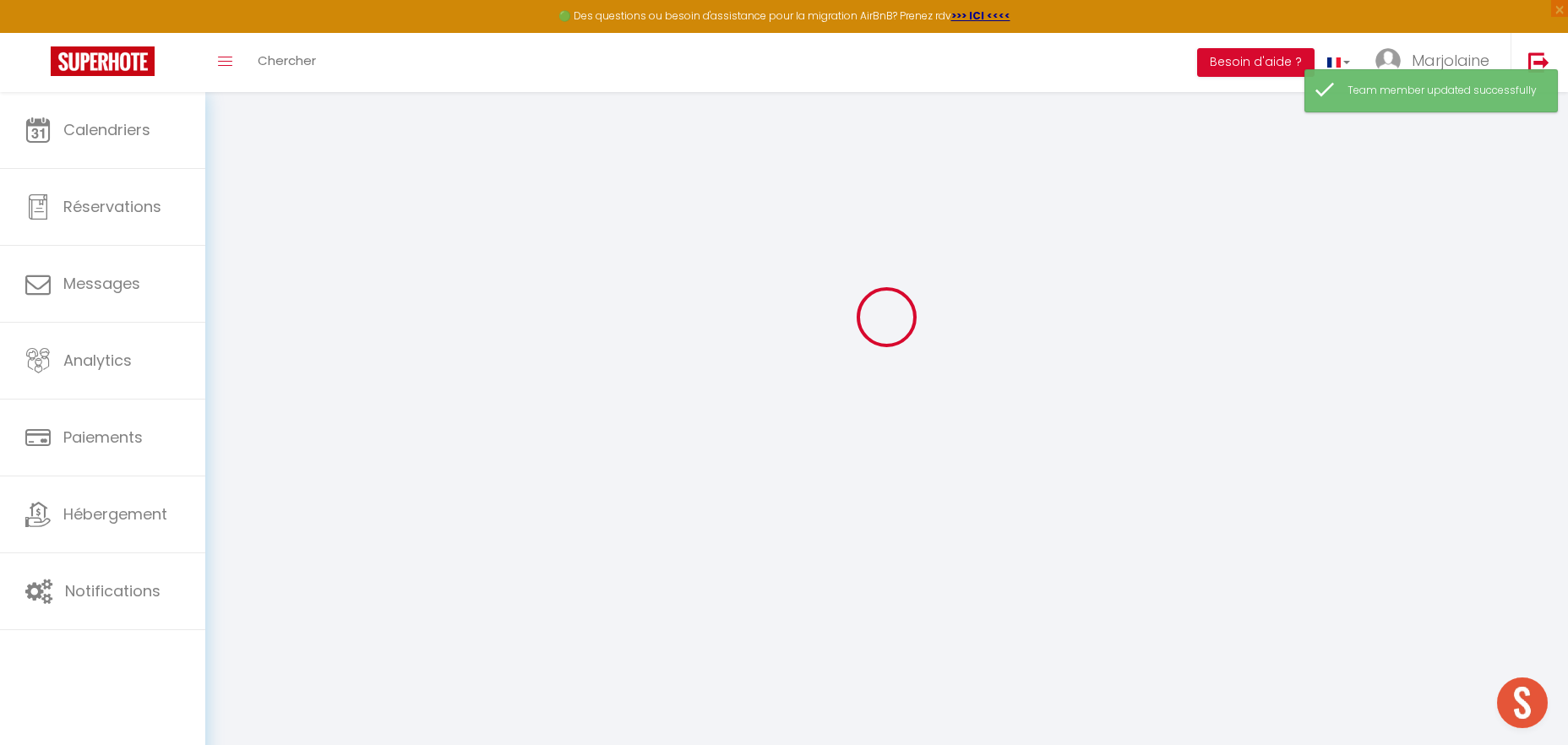
checkbox input "true"
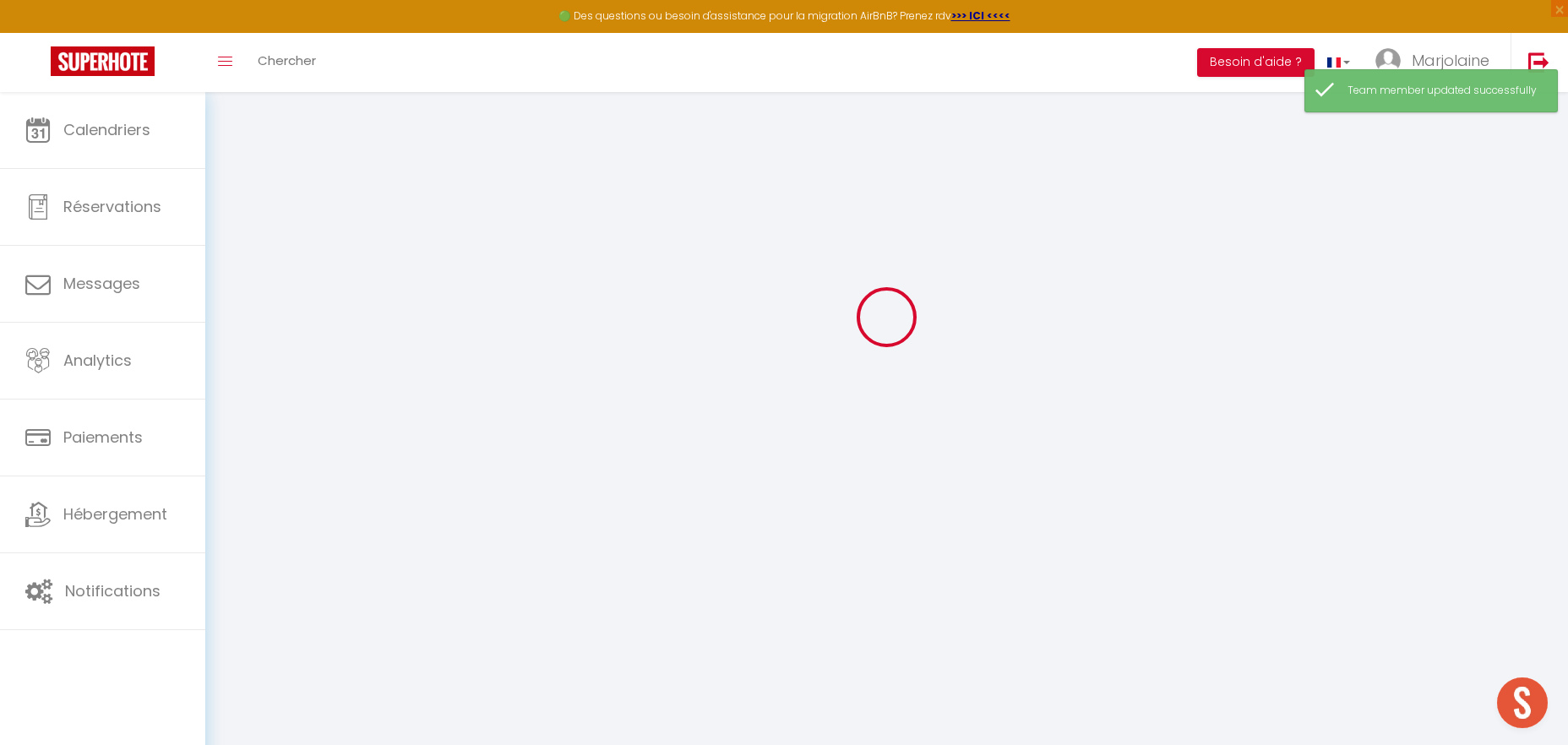
checkbox input "true"
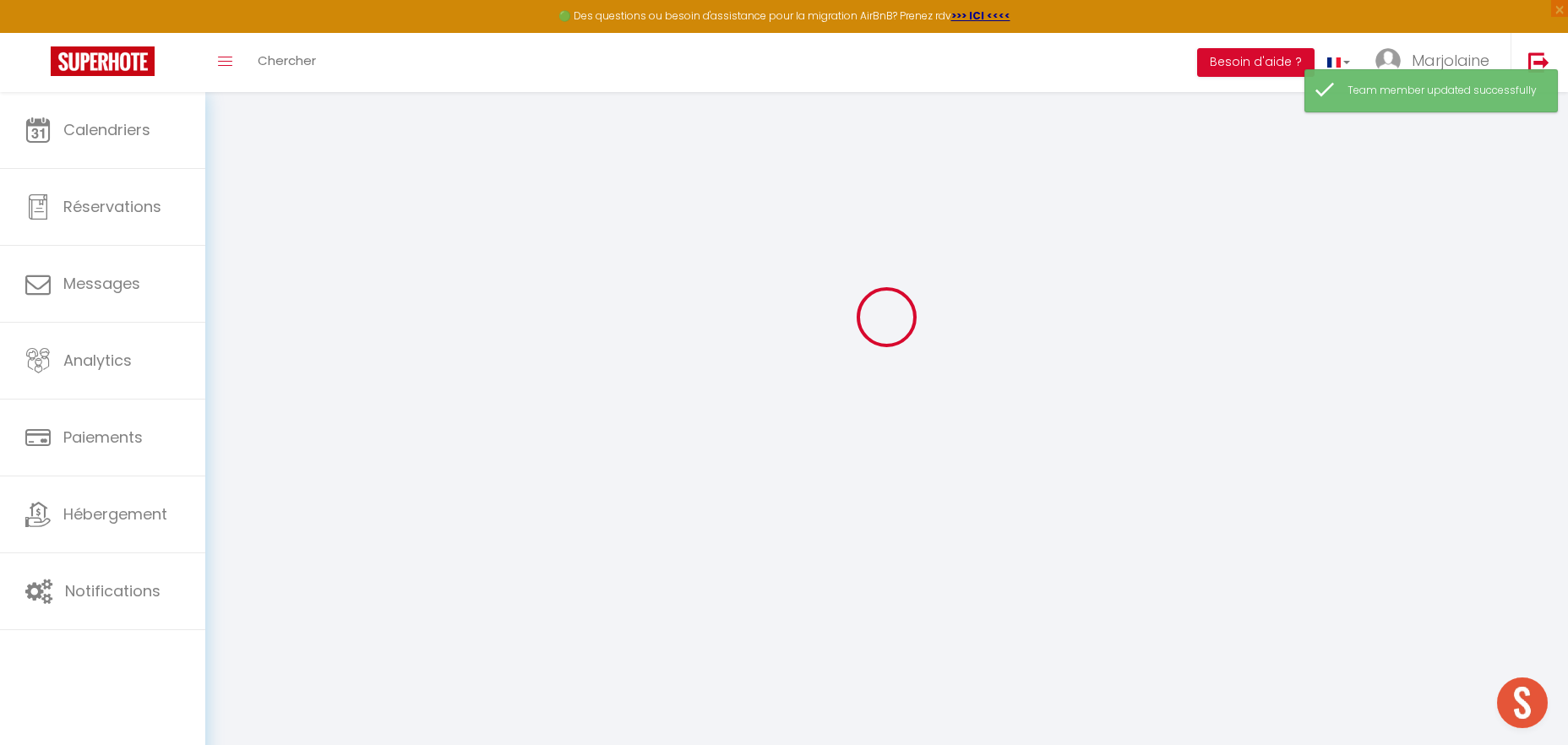
checkbox input "true"
select select
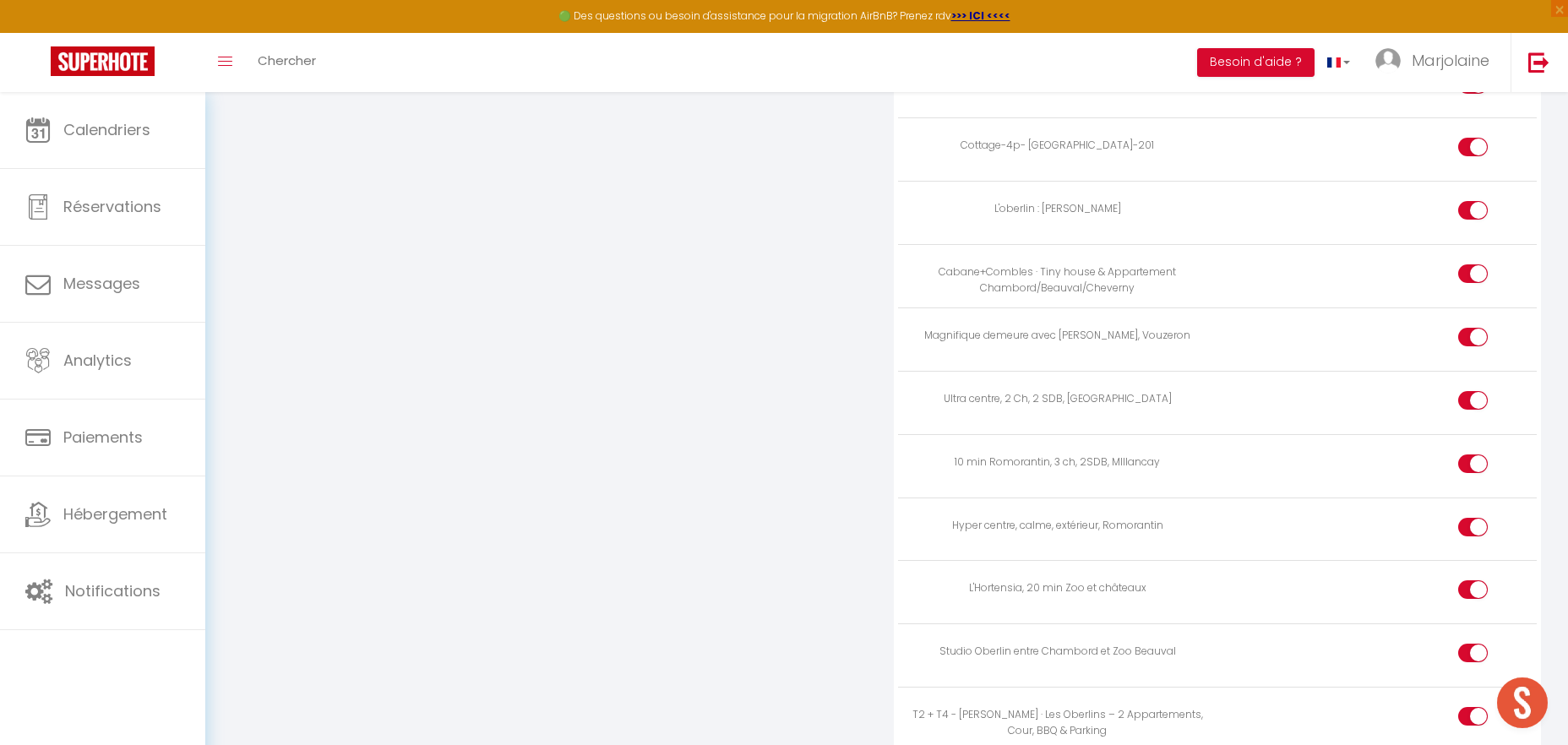
scroll to position [2462, 0]
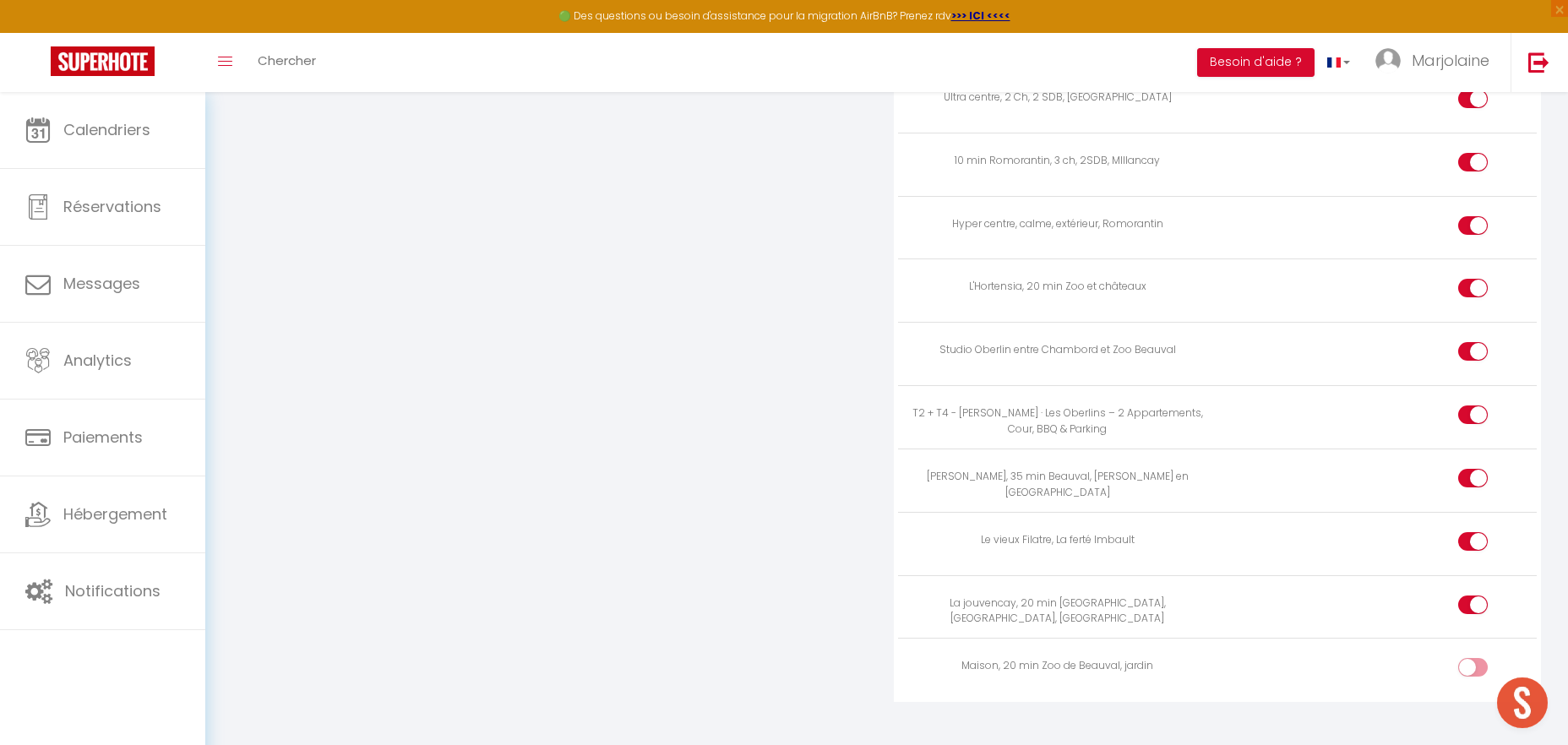
click at [1485, 658] on input "checkbox" at bounding box center [1487, 670] width 30 height 25
checkbox input "true"
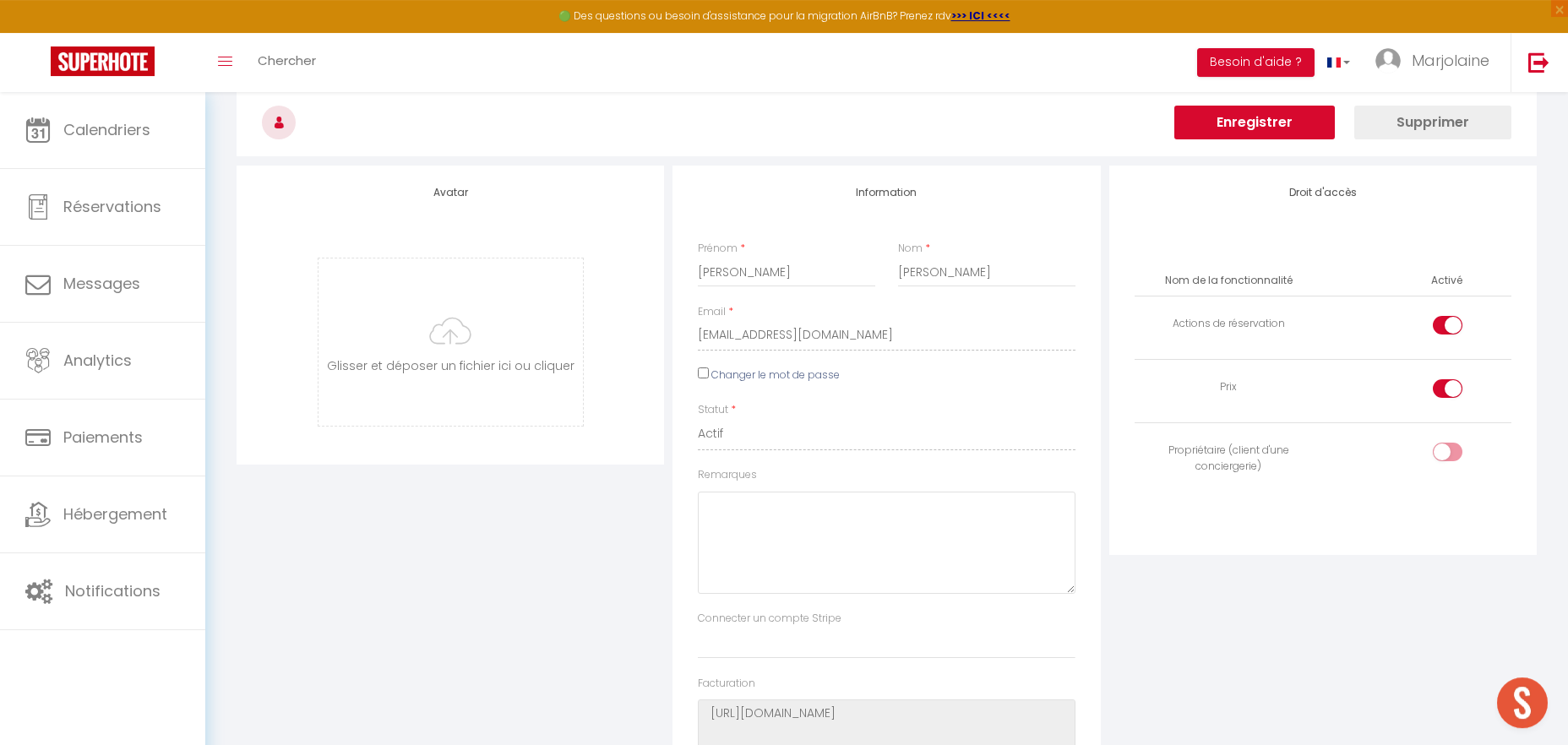
scroll to position [0, 0]
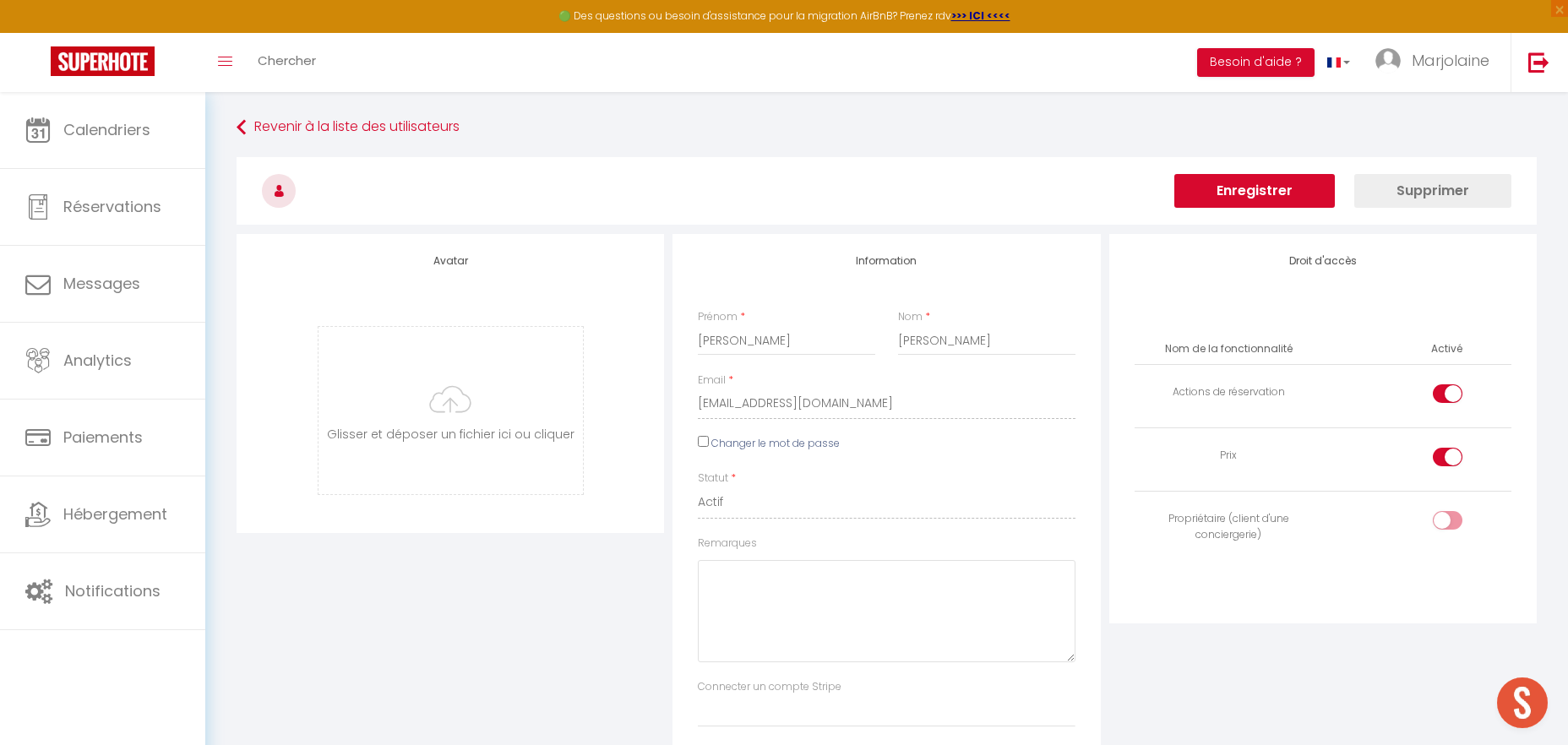
click at [1224, 192] on button "Enregistrer" at bounding box center [1254, 191] width 160 height 34
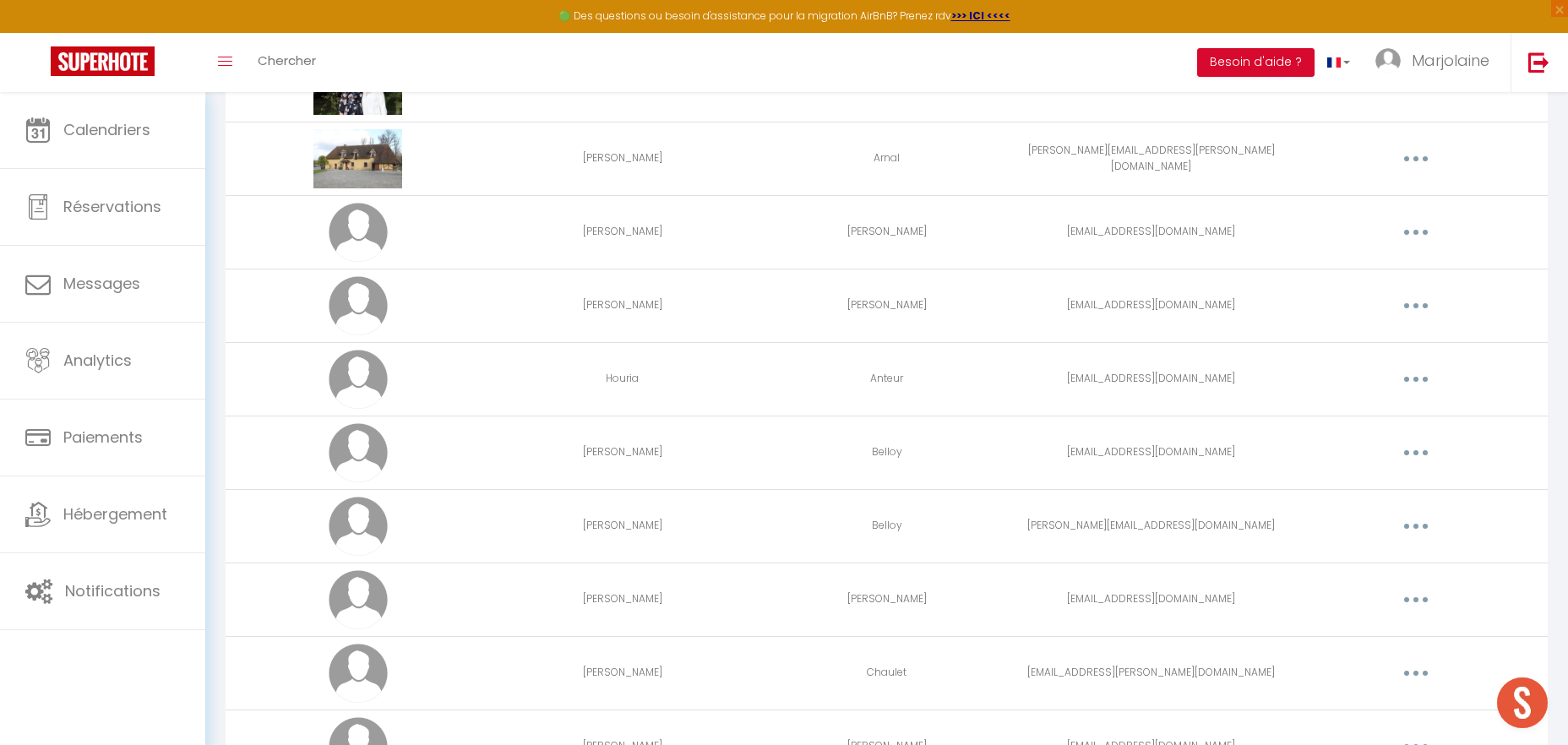
scroll to position [345, 0]
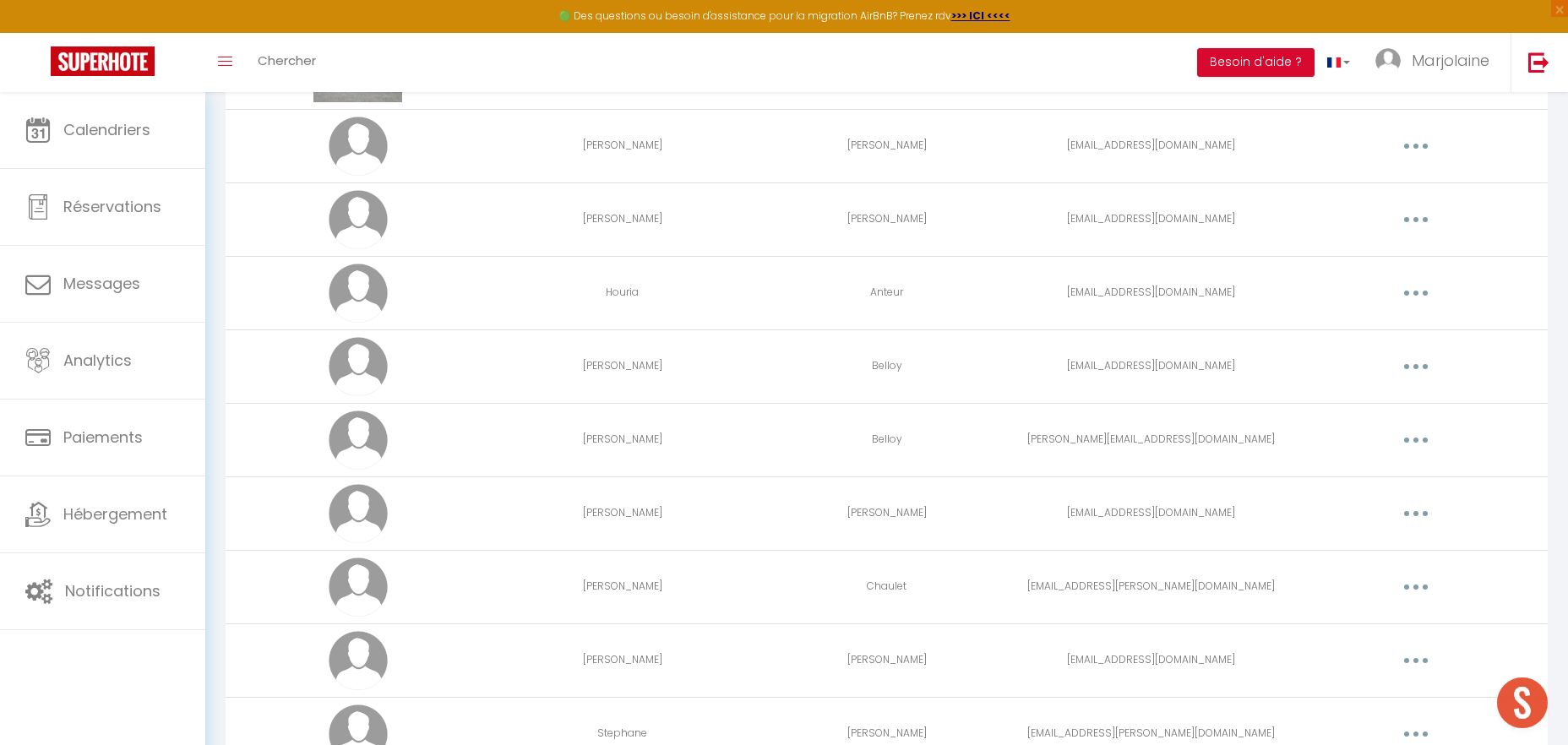
click at [1416, 292] on icon "button" at bounding box center [1417, 294] width 5 height 5
click at [1376, 359] on link "Supprimer" at bounding box center [1372, 362] width 125 height 29
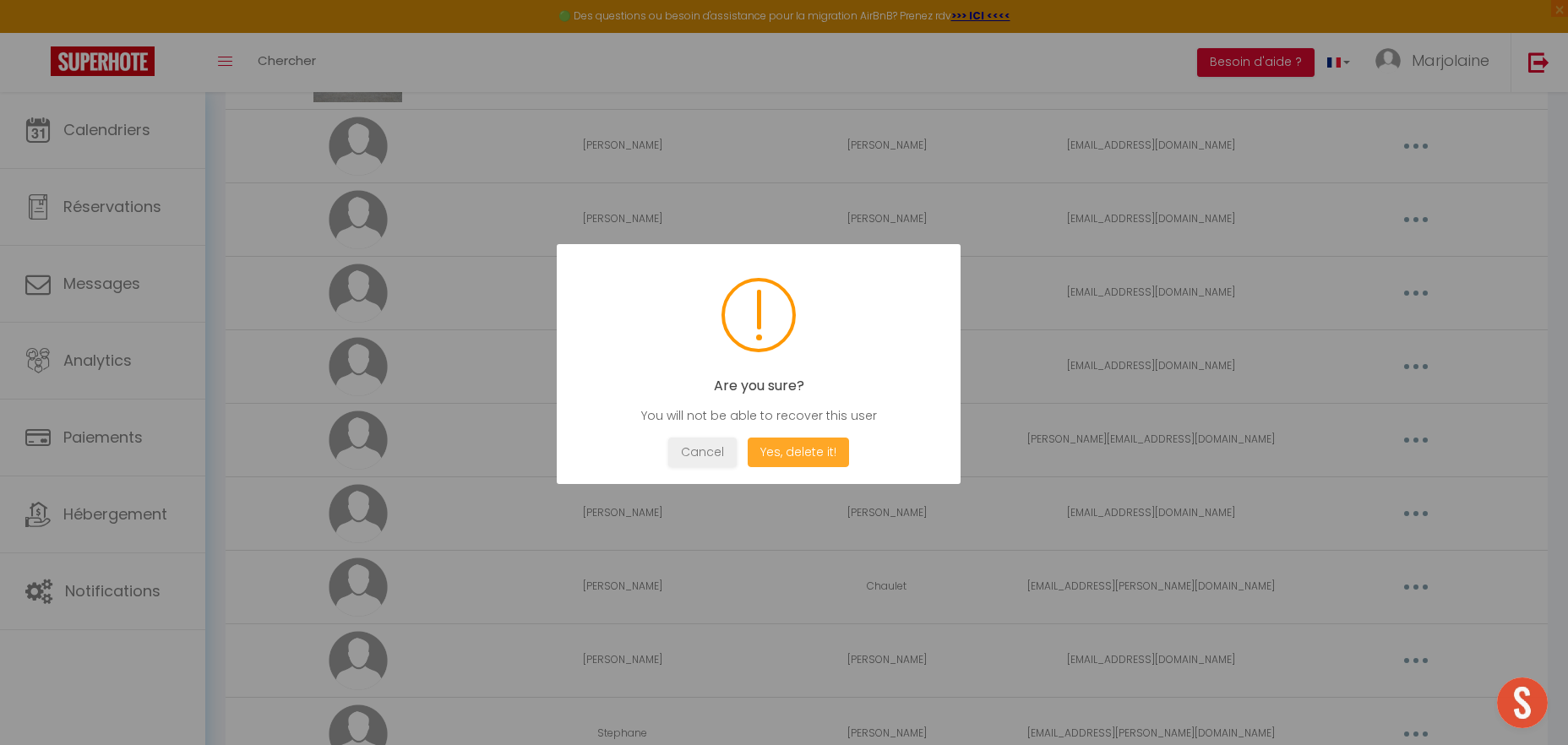
click at [791, 453] on button "Yes, delete it!" at bounding box center [798, 452] width 102 height 30
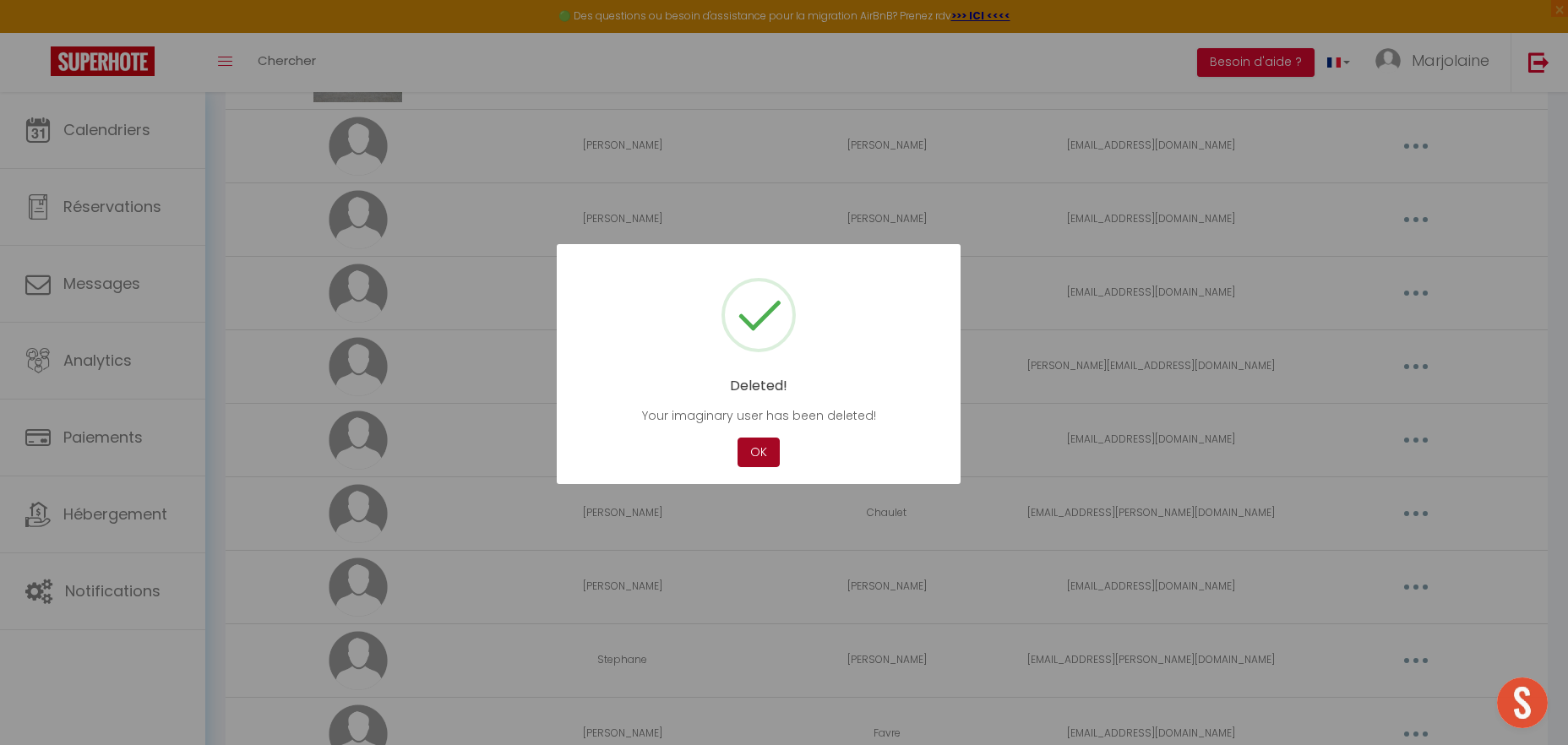
click at [771, 460] on button "OK" at bounding box center [759, 452] width 42 height 30
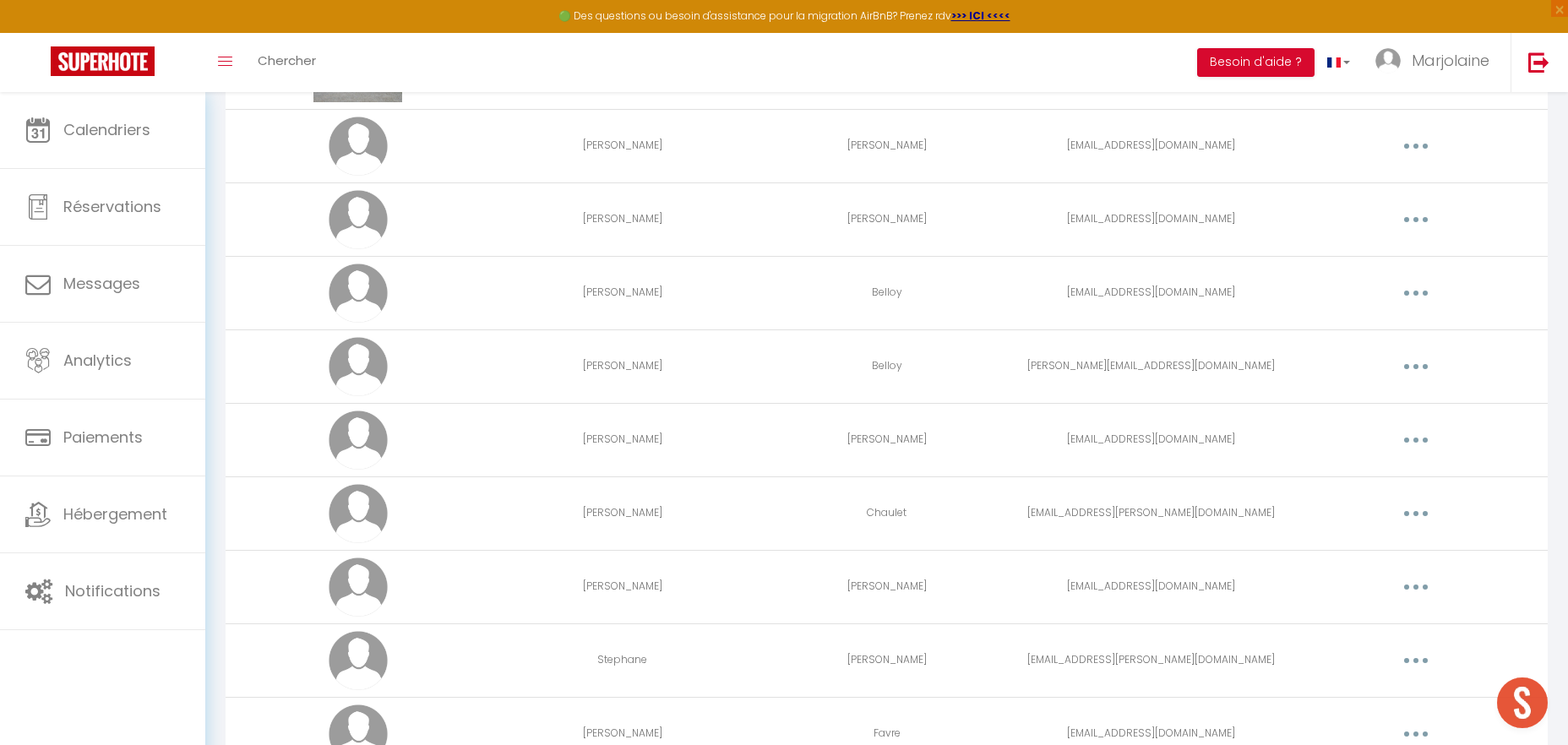
click at [1415, 368] on icon "button" at bounding box center [1417, 367] width 5 height 5
click at [1372, 432] on link "Supprimer" at bounding box center [1372, 436] width 125 height 29
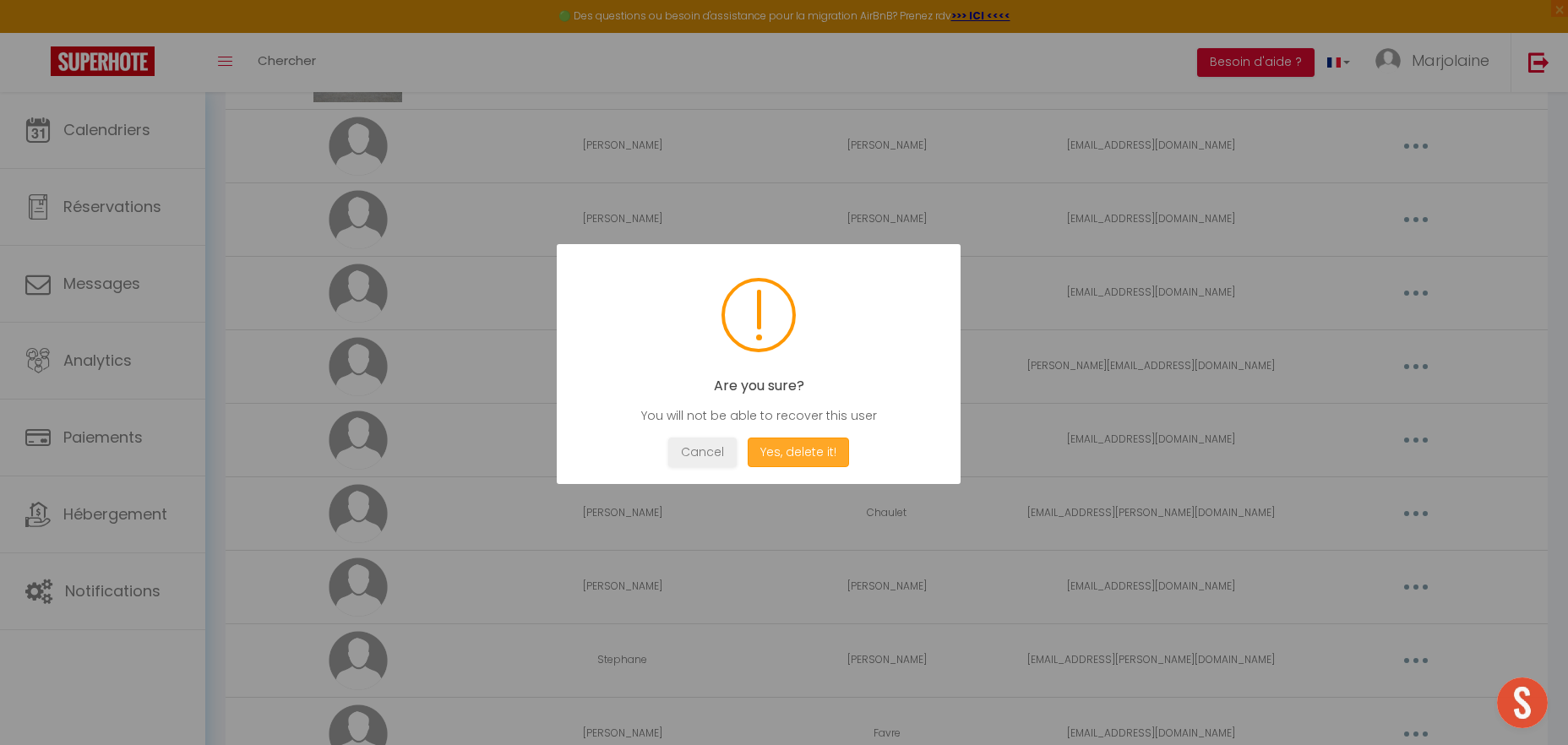
click at [776, 459] on button "Yes, delete it!" at bounding box center [798, 452] width 102 height 30
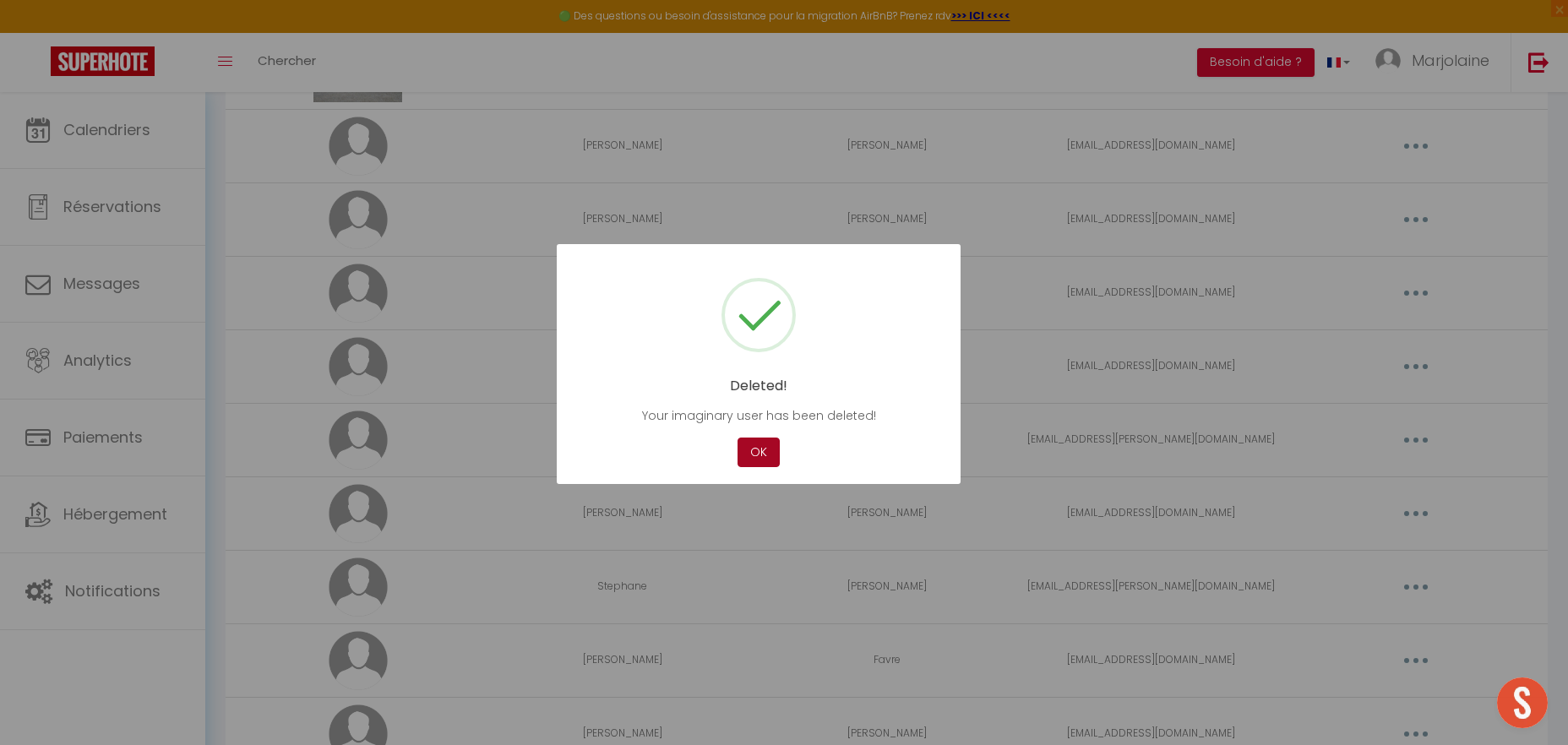
click at [765, 455] on button "OK" at bounding box center [759, 452] width 42 height 30
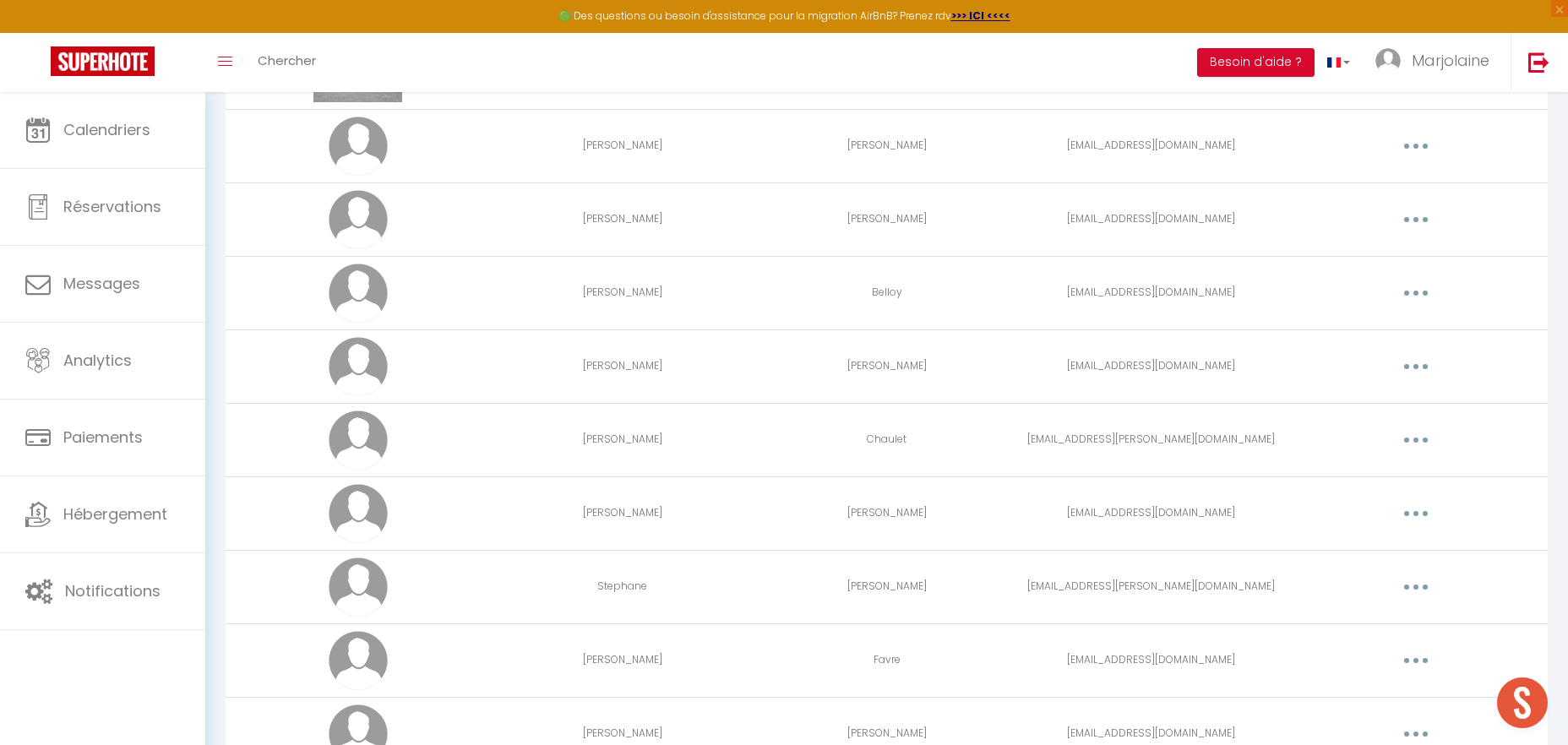
click at [1421, 367] on button "button" at bounding box center [1416, 367] width 48 height 27
click at [1376, 438] on link "Supprimer" at bounding box center [1372, 436] width 125 height 29
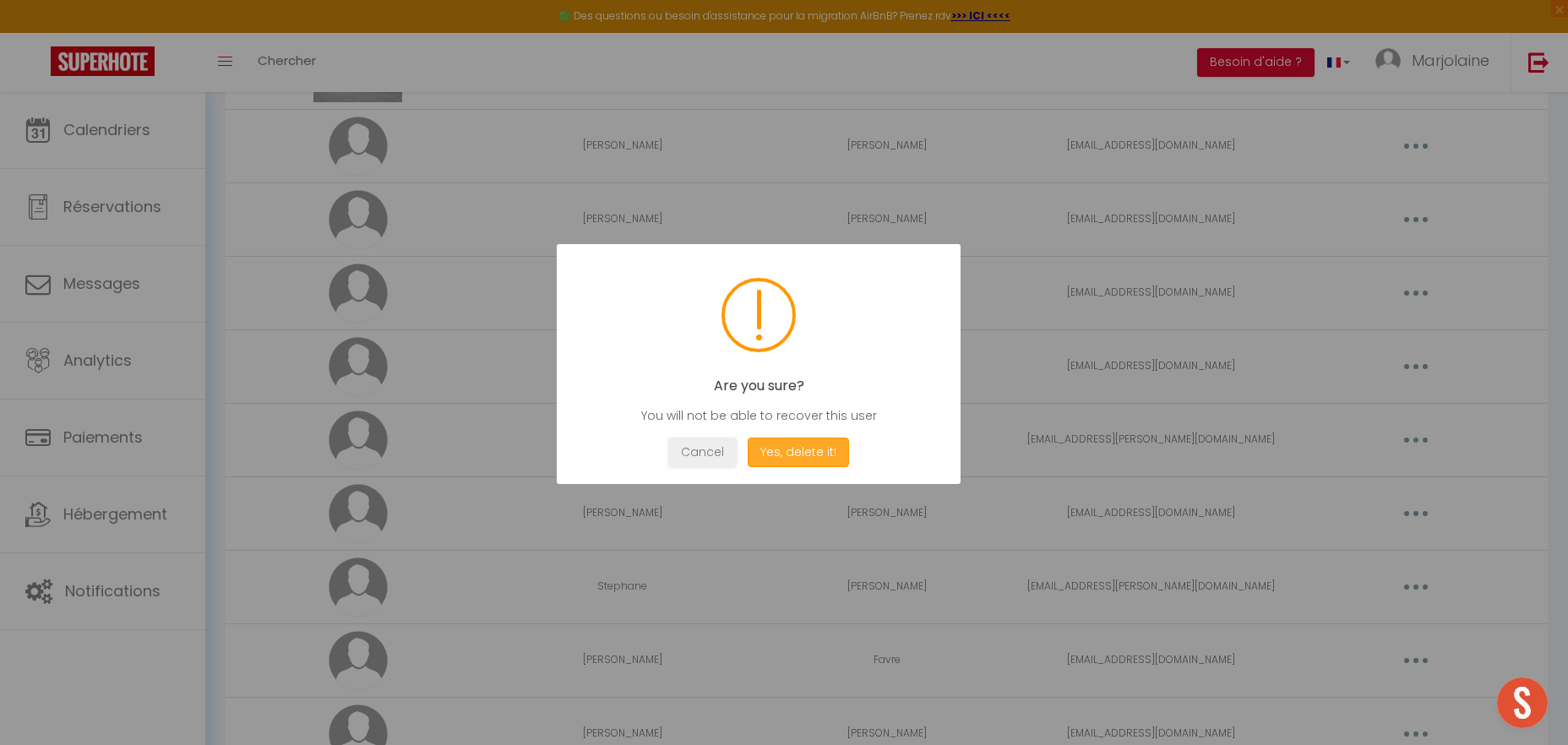
click at [782, 449] on button "Yes, delete it!" at bounding box center [798, 452] width 102 height 30
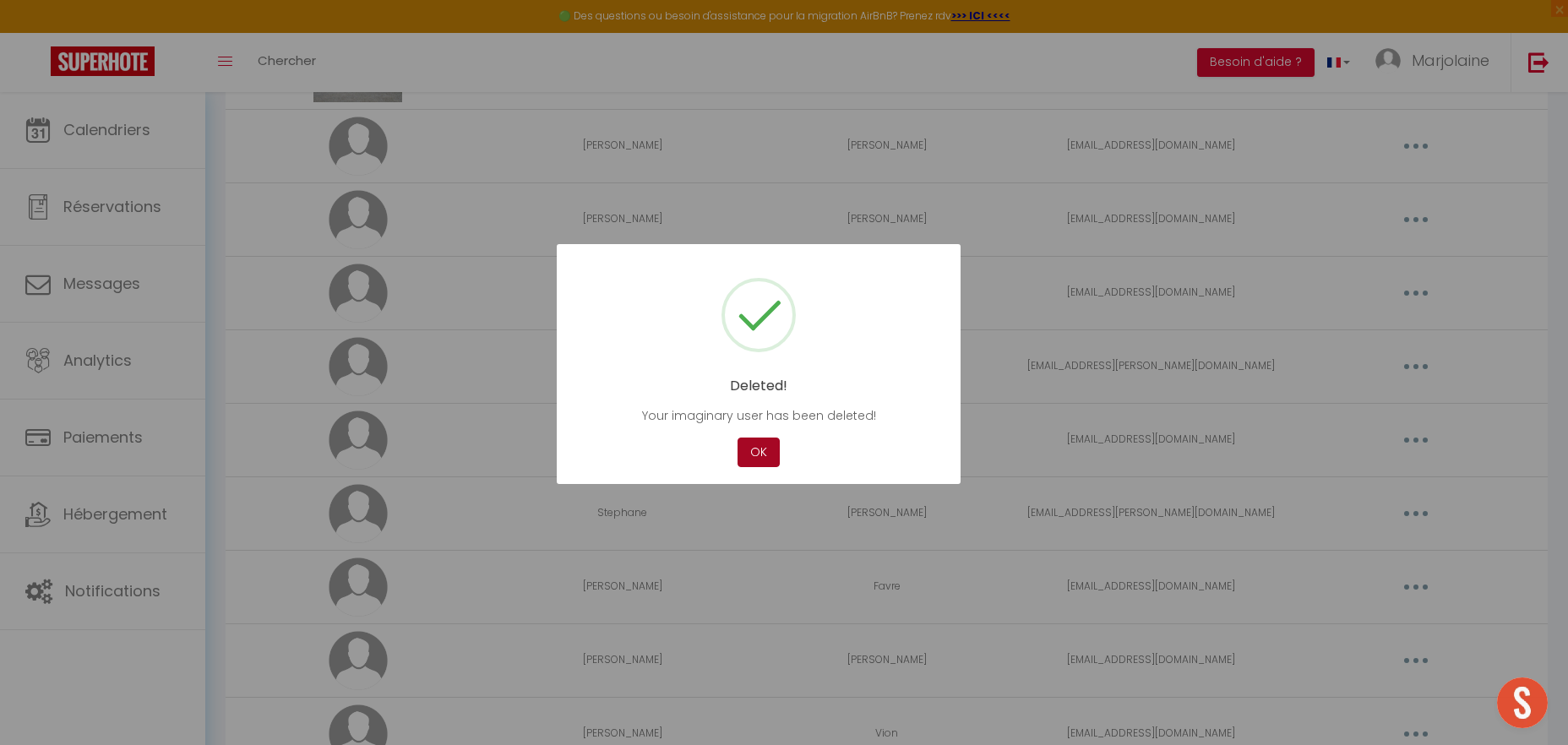
click at [748, 455] on button "OK" at bounding box center [759, 452] width 42 height 30
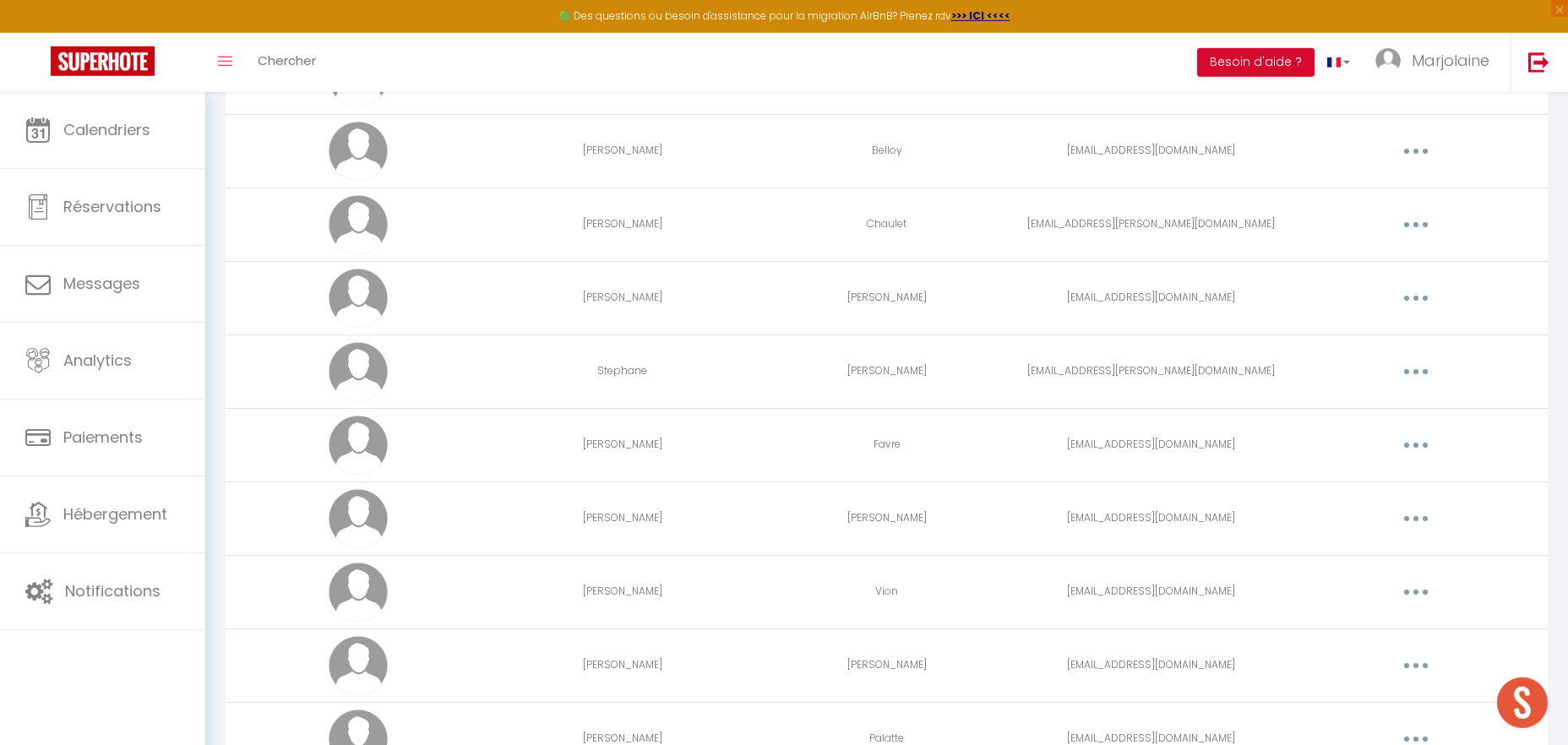
scroll to position [517, 0]
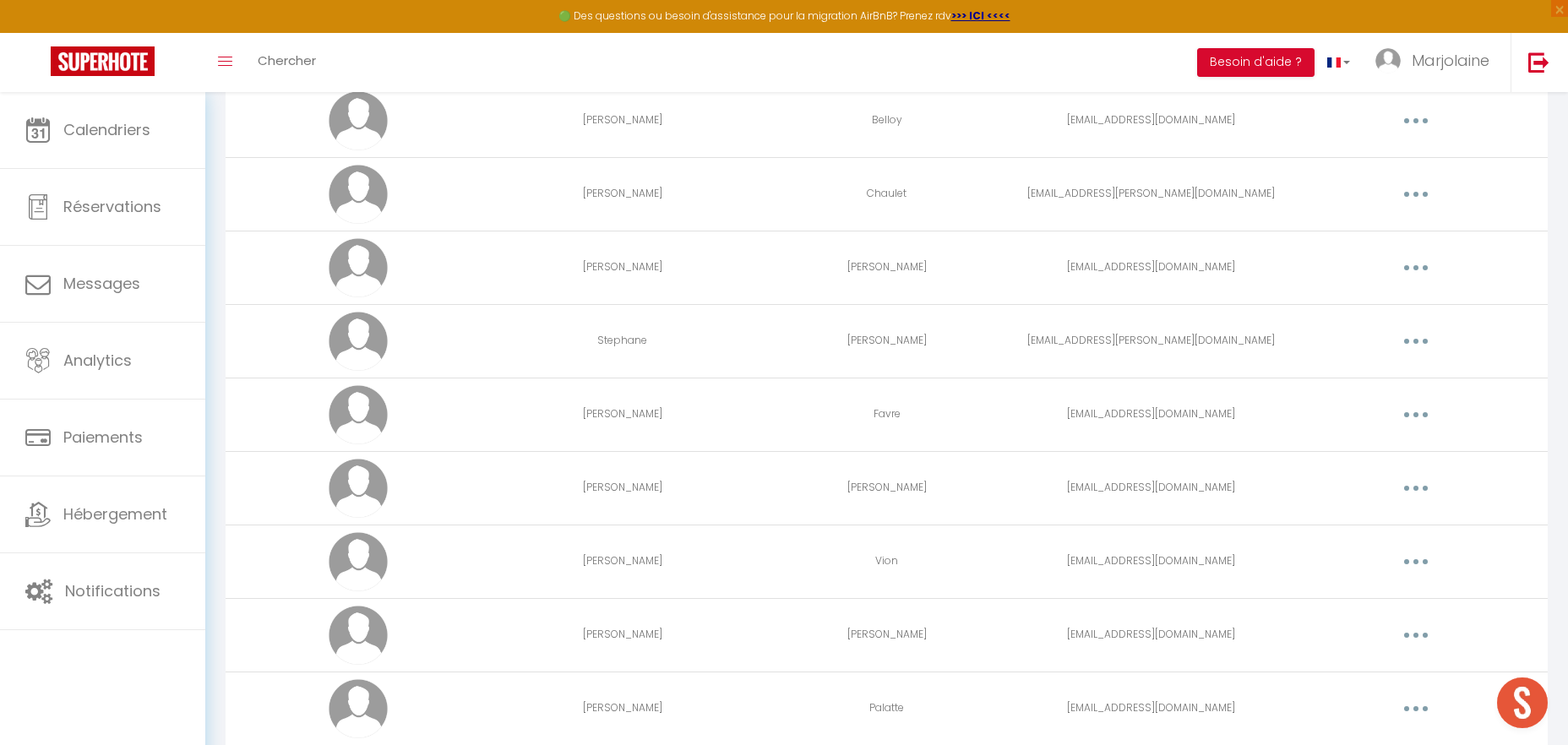
click at [1416, 413] on button "button" at bounding box center [1416, 414] width 48 height 27
click at [1364, 477] on link "Supprimer" at bounding box center [1372, 484] width 125 height 29
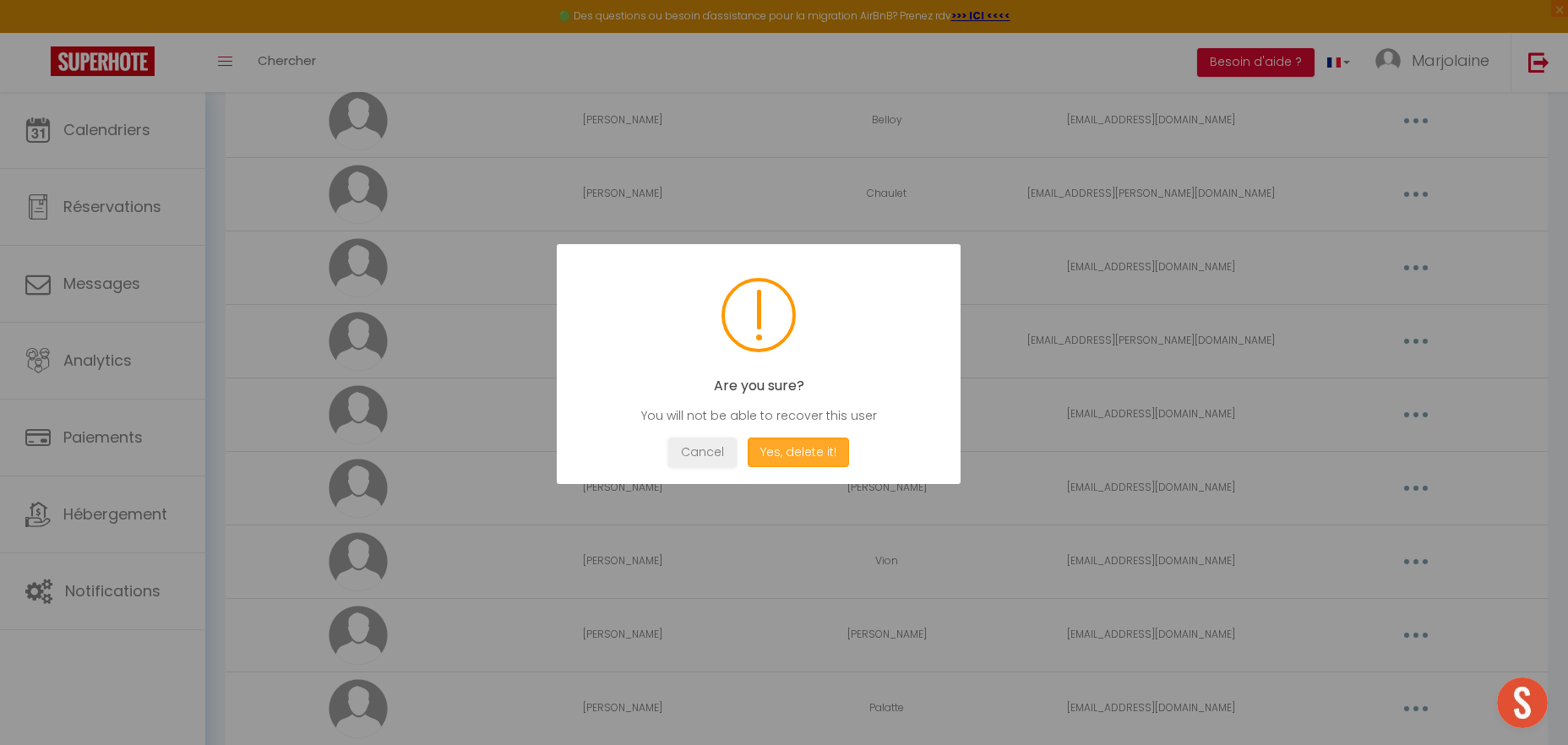
click at [787, 452] on button "Yes, delete it!" at bounding box center [798, 452] width 102 height 30
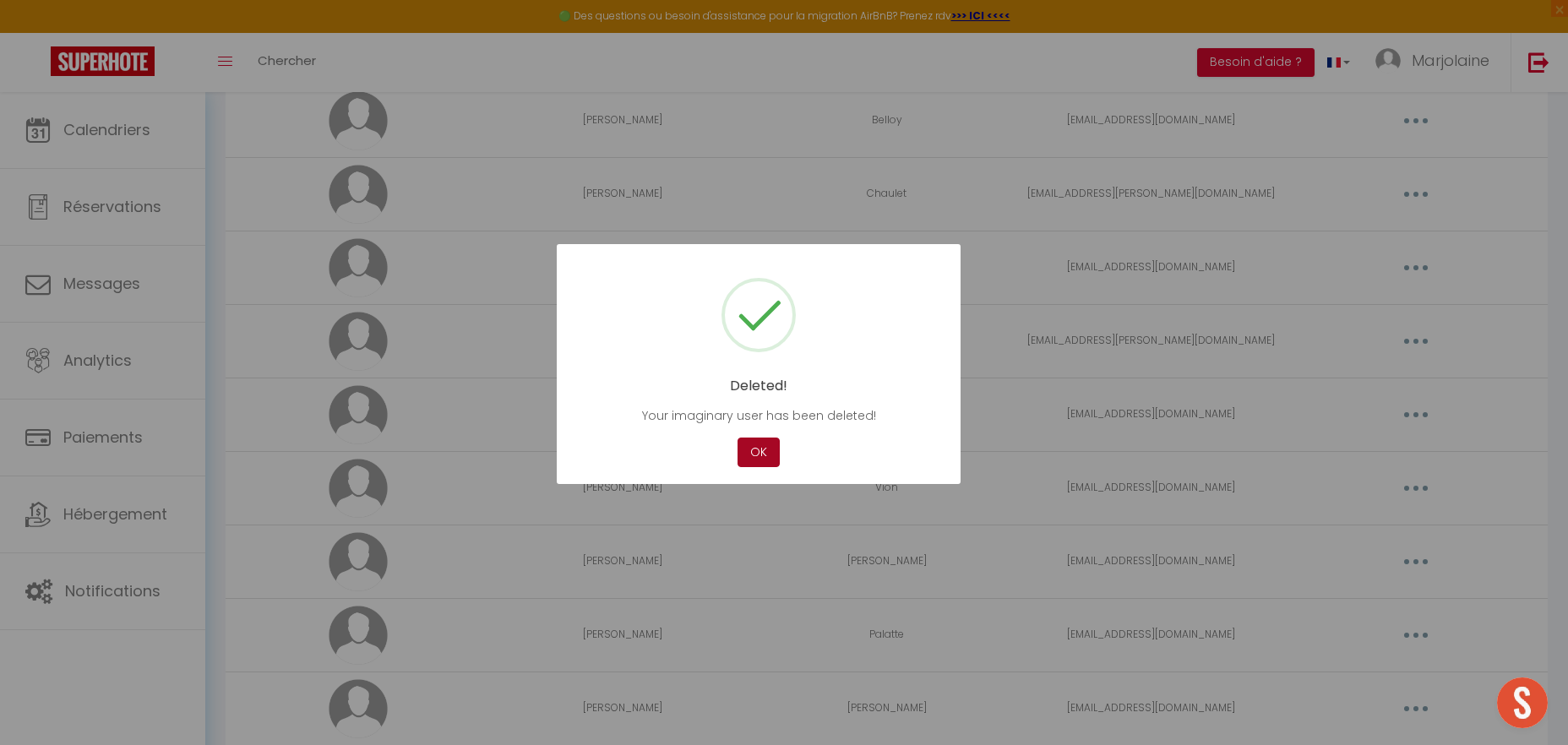
click at [770, 450] on button "OK" at bounding box center [759, 452] width 42 height 30
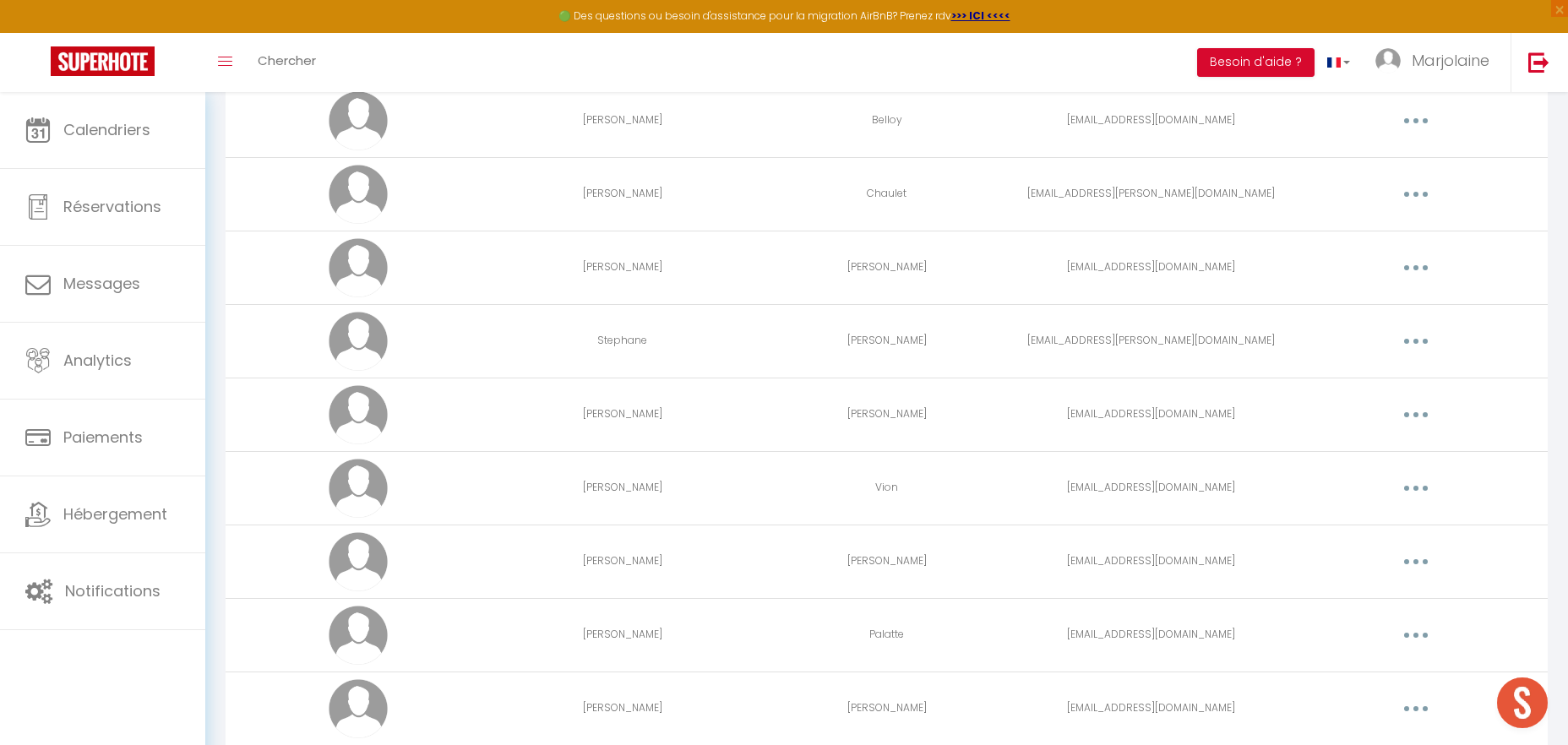
click at [1418, 413] on button "button" at bounding box center [1416, 414] width 48 height 27
click at [1366, 478] on link "Supprimer" at bounding box center [1372, 484] width 125 height 29
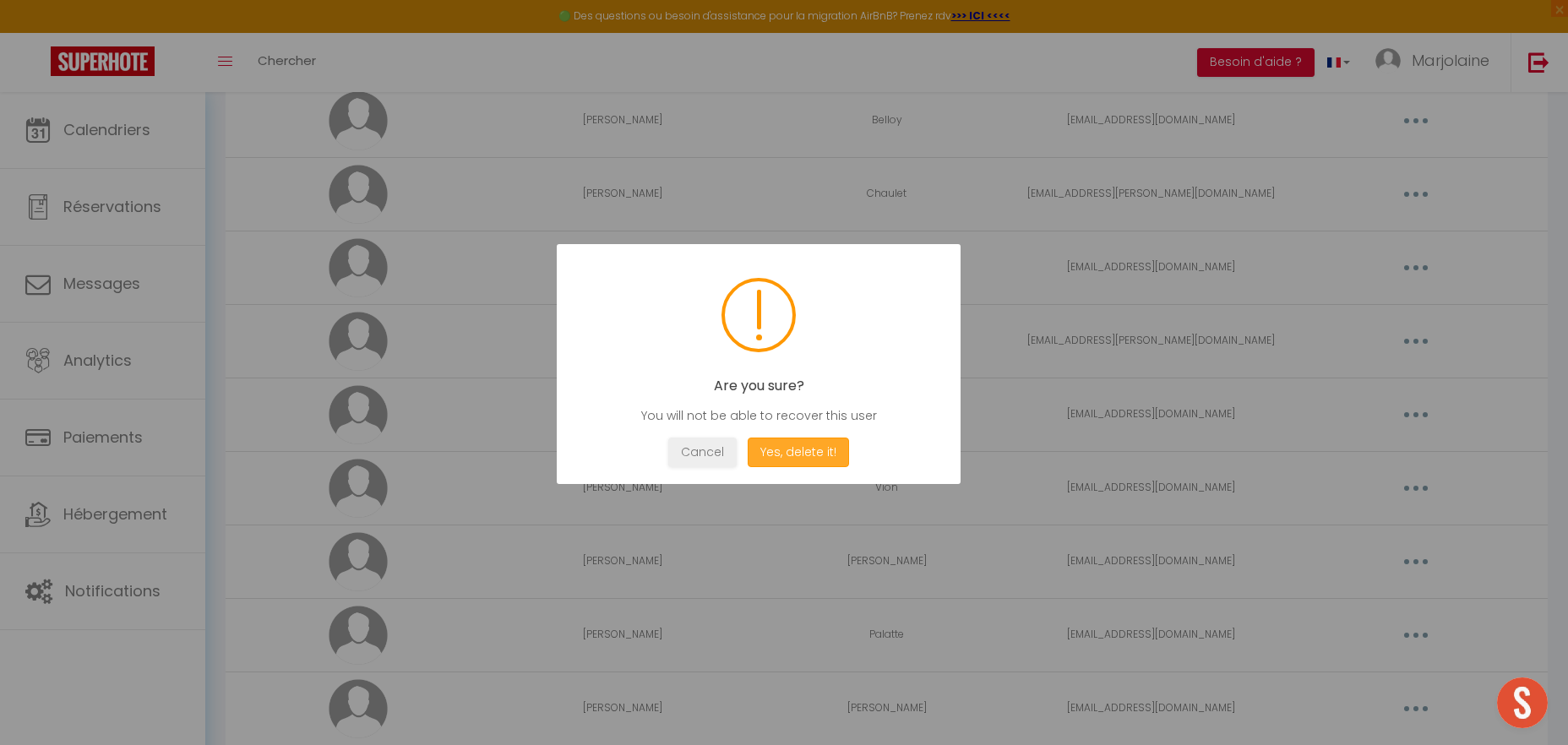
click at [795, 446] on button "Yes, delete it!" at bounding box center [798, 452] width 102 height 30
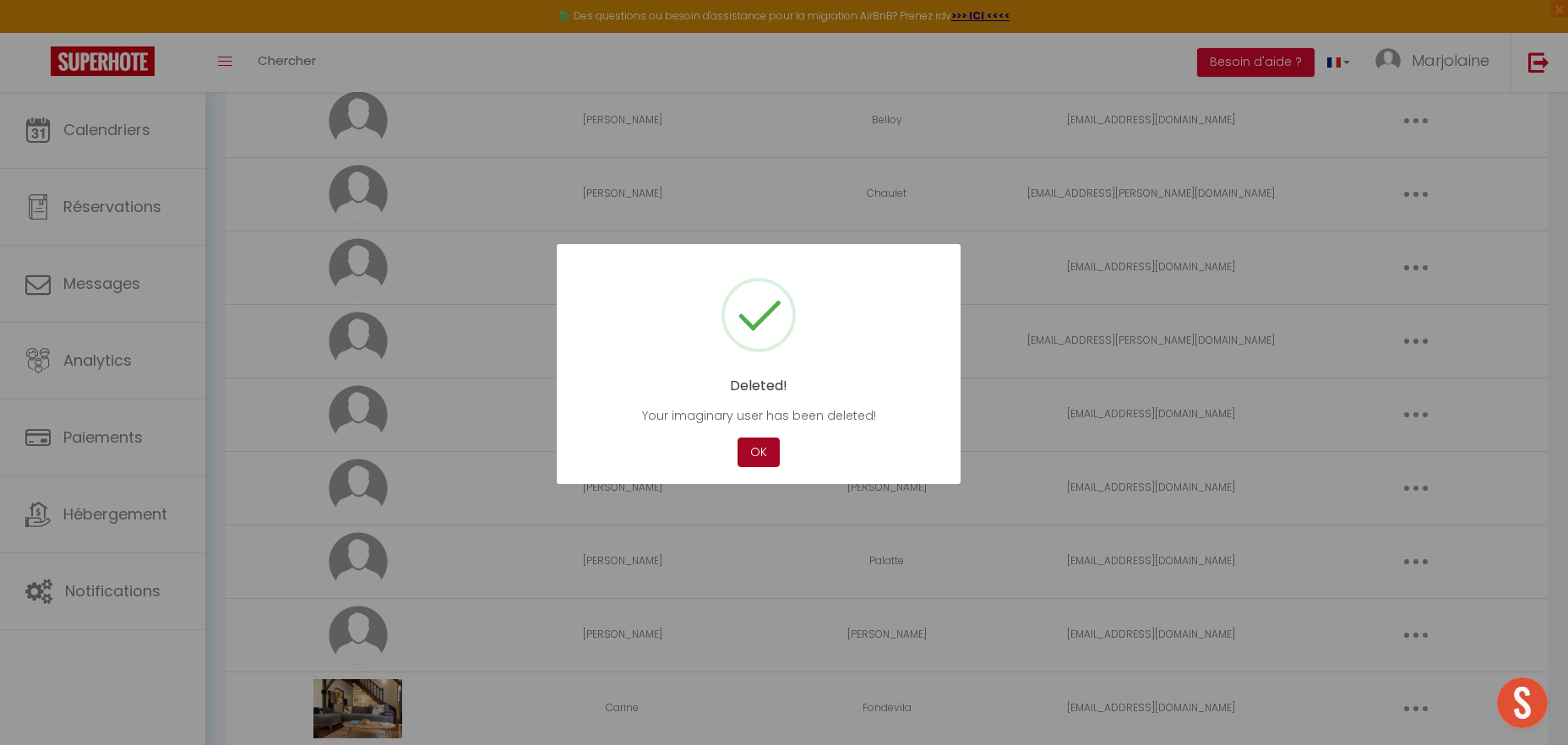
click at [775, 450] on button "OK" at bounding box center [759, 452] width 42 height 30
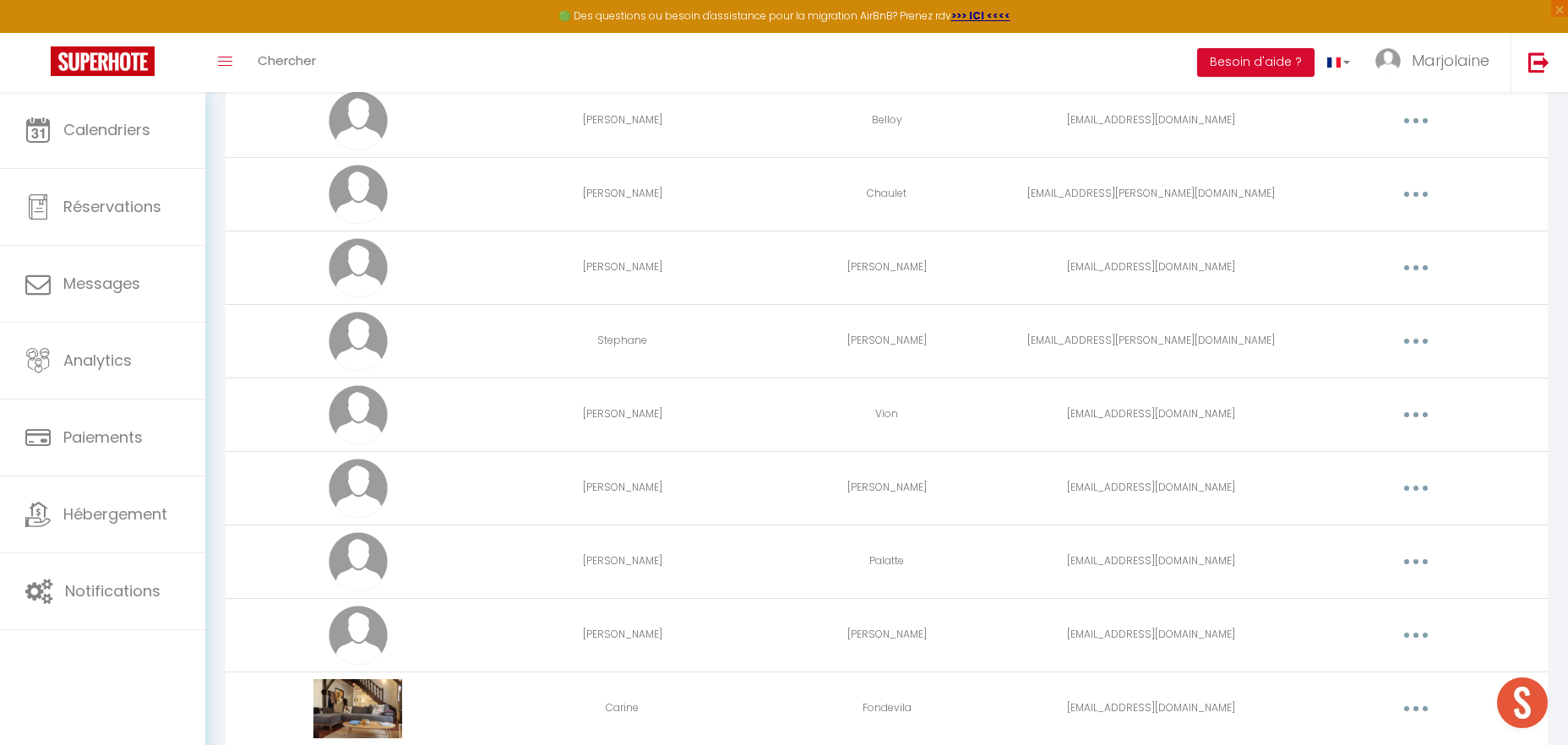
click at [1427, 421] on button "button" at bounding box center [1416, 414] width 48 height 27
click at [1370, 477] on link "Supprimer" at bounding box center [1372, 484] width 125 height 29
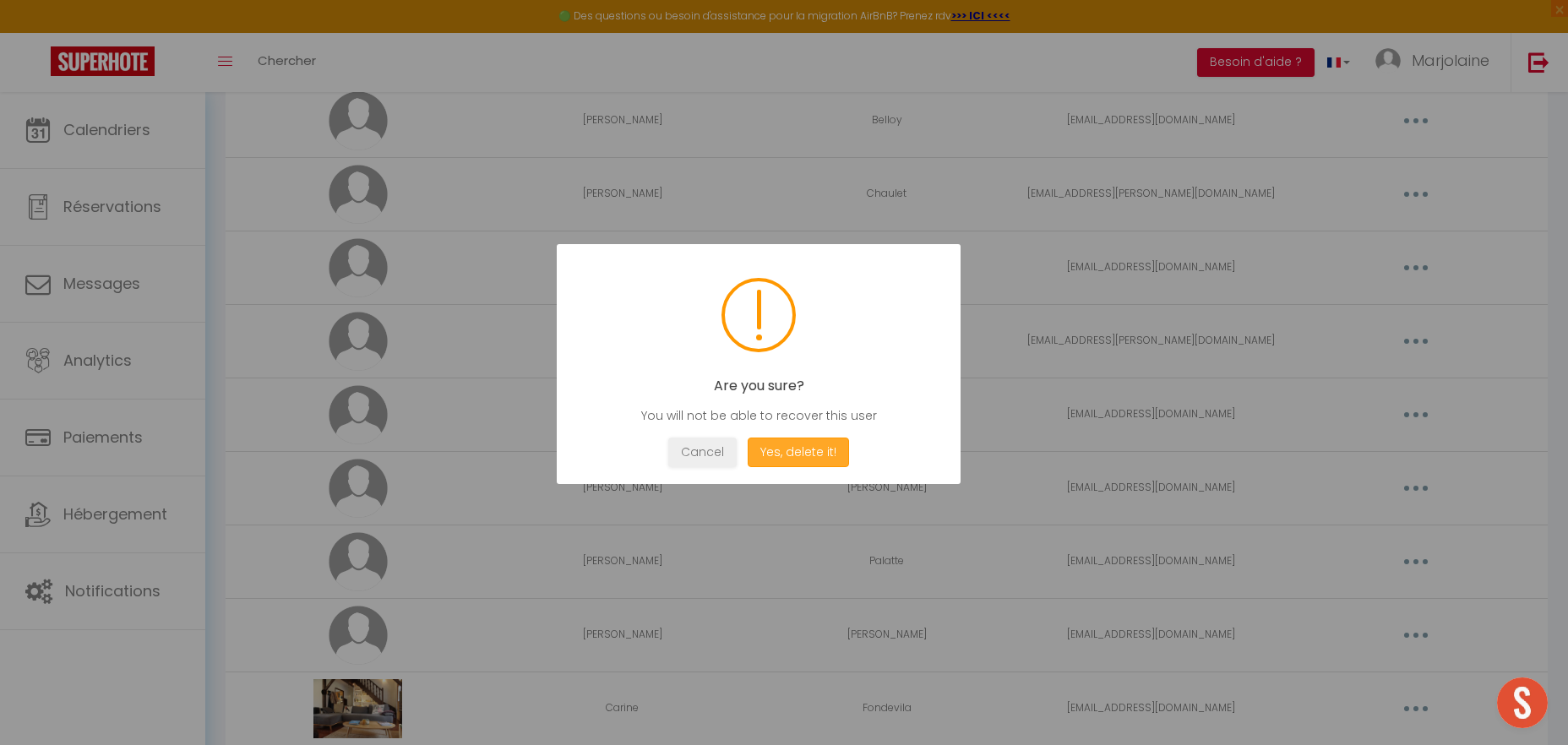
click at [802, 455] on button "Yes, delete it!" at bounding box center [798, 452] width 102 height 30
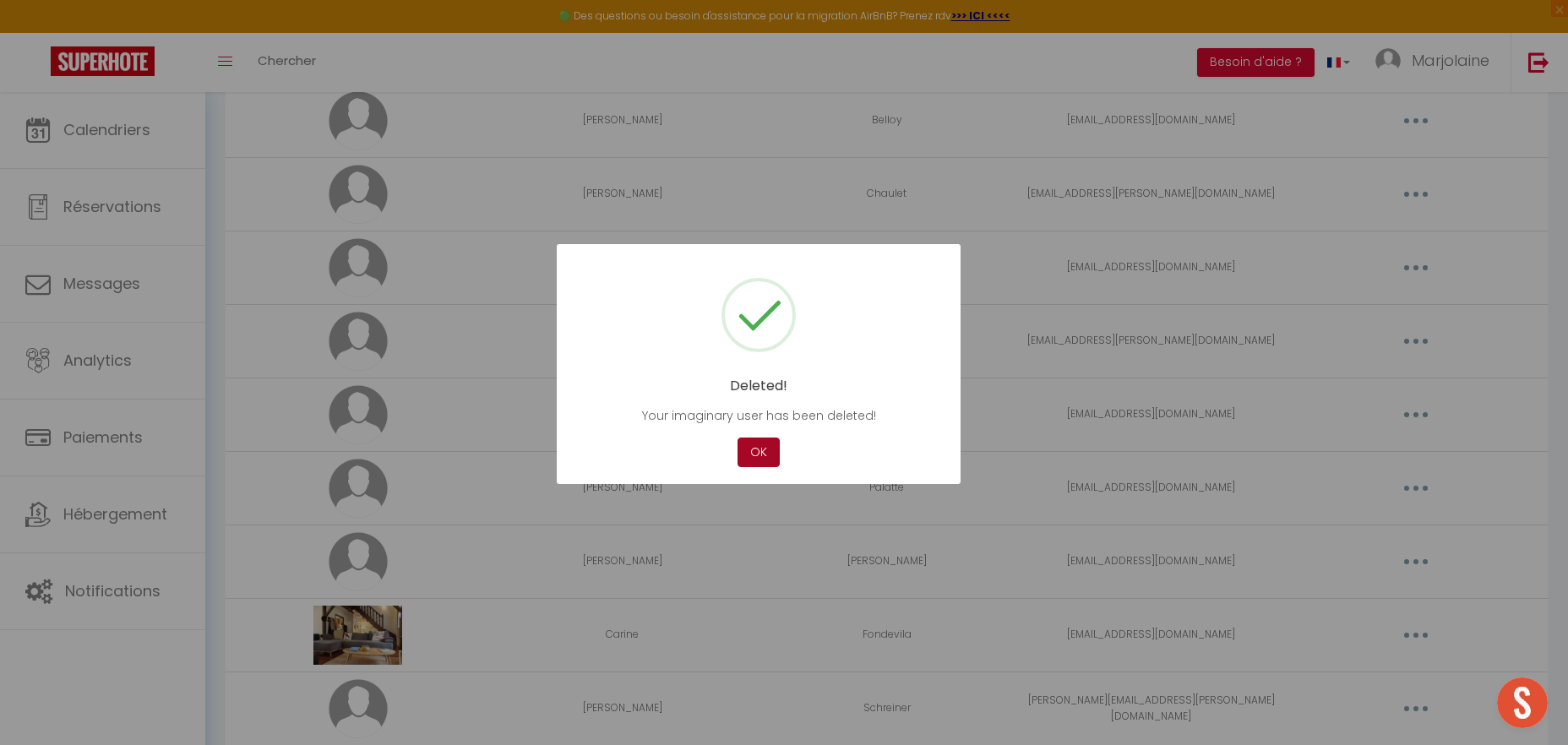
click at [758, 454] on button "OK" at bounding box center [759, 452] width 42 height 30
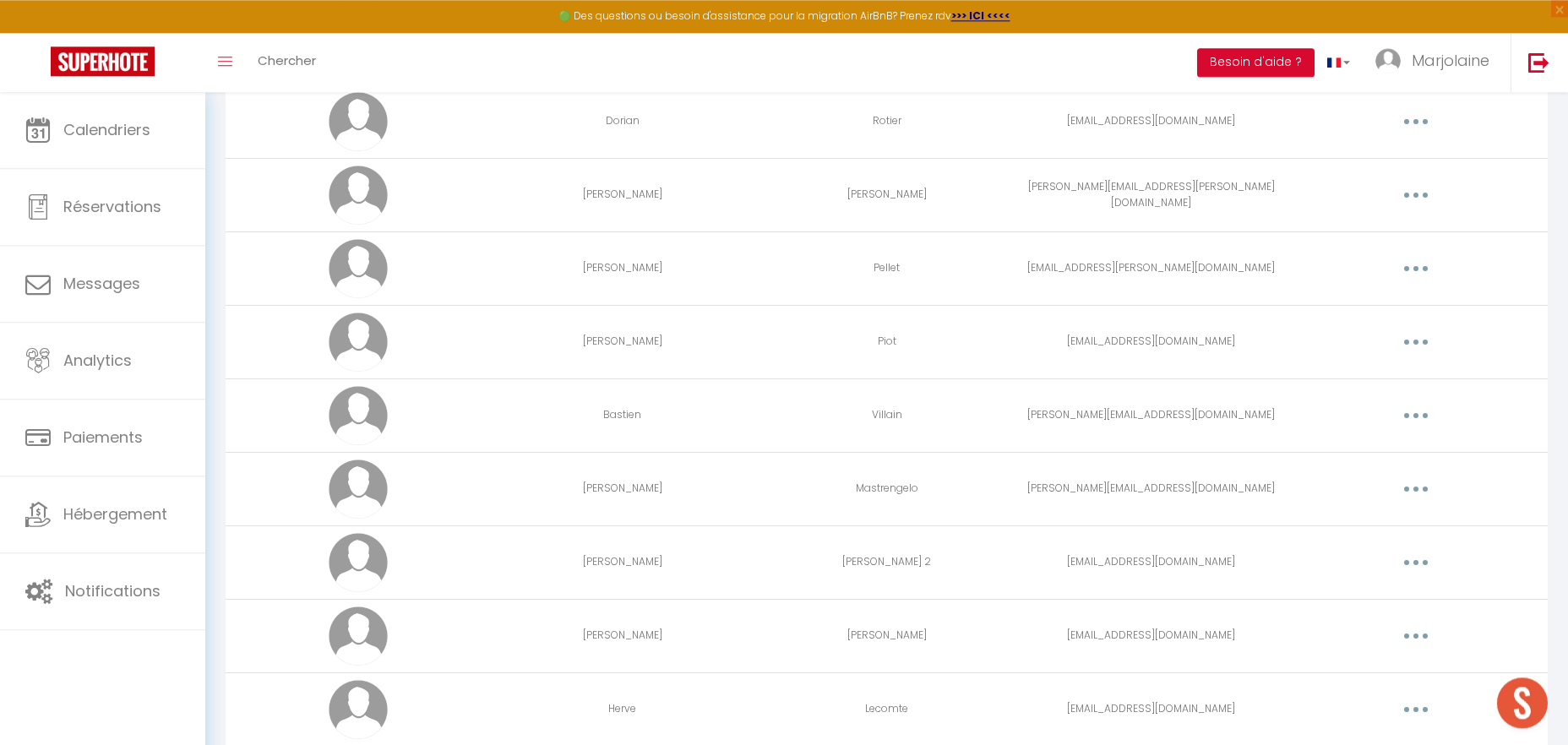
scroll to position [1551, 0]
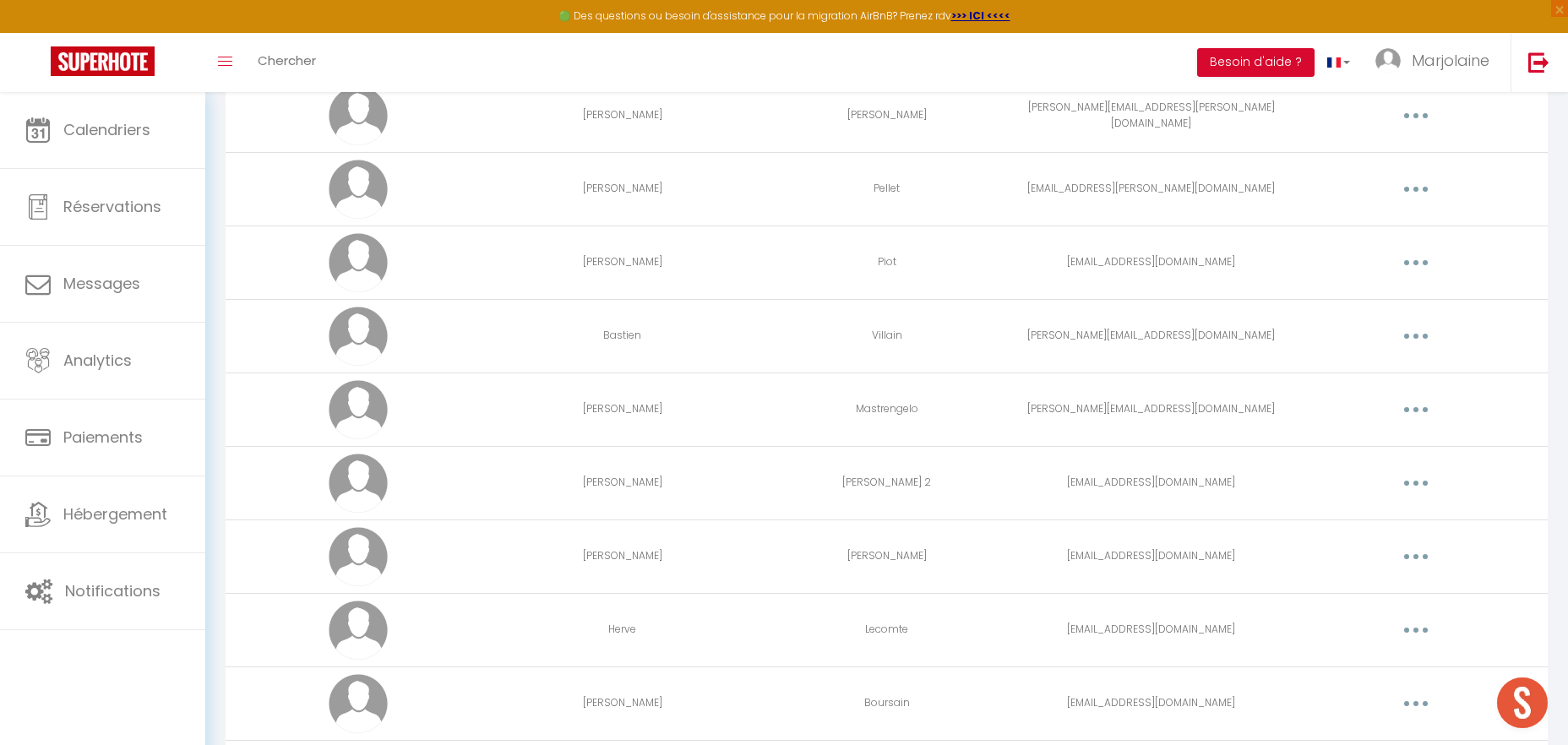
click at [1421, 260] on button "button" at bounding box center [1416, 263] width 48 height 27
click at [1383, 333] on link "Supprimer" at bounding box center [1372, 332] width 125 height 29
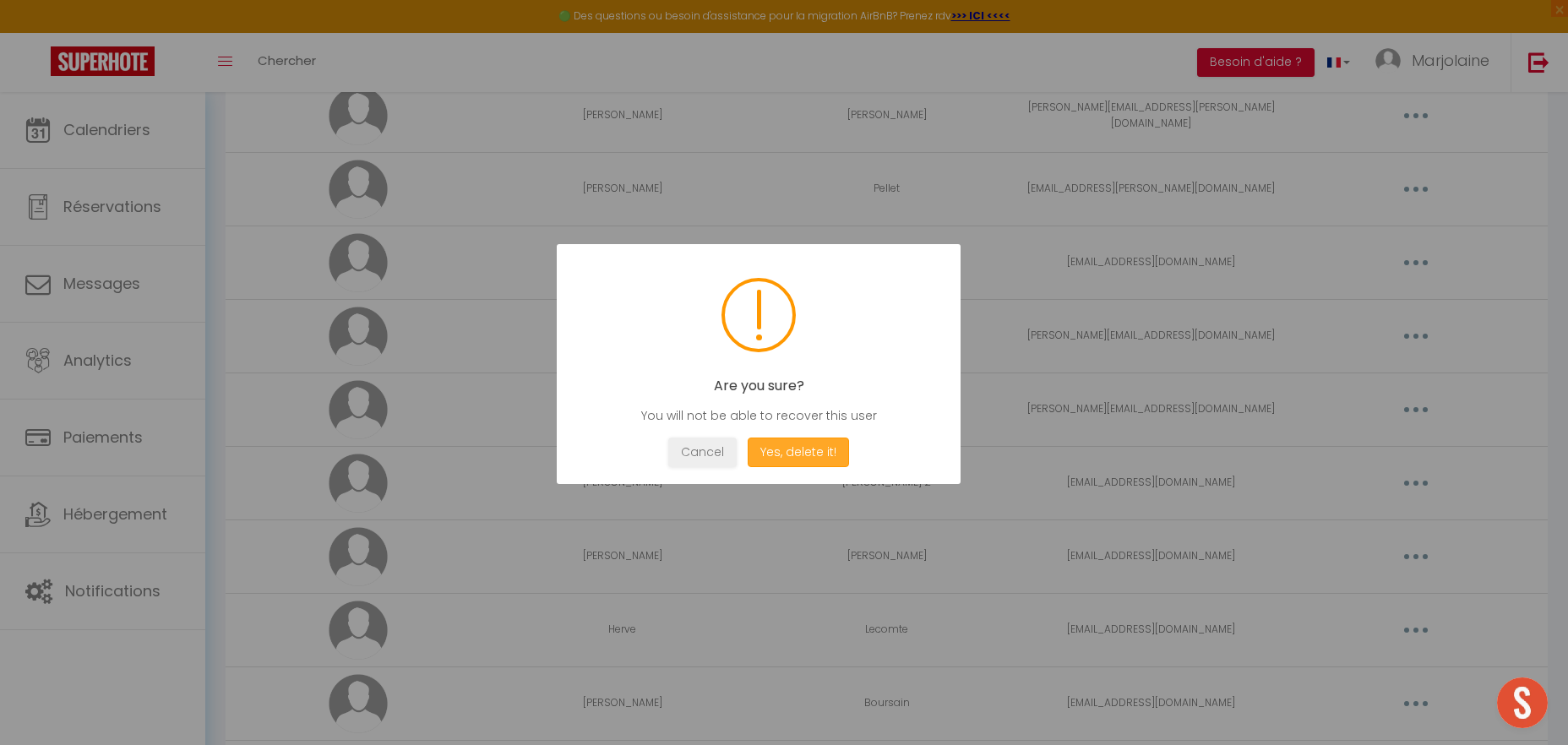
click at [810, 460] on button "Yes, delete it!" at bounding box center [798, 452] width 102 height 30
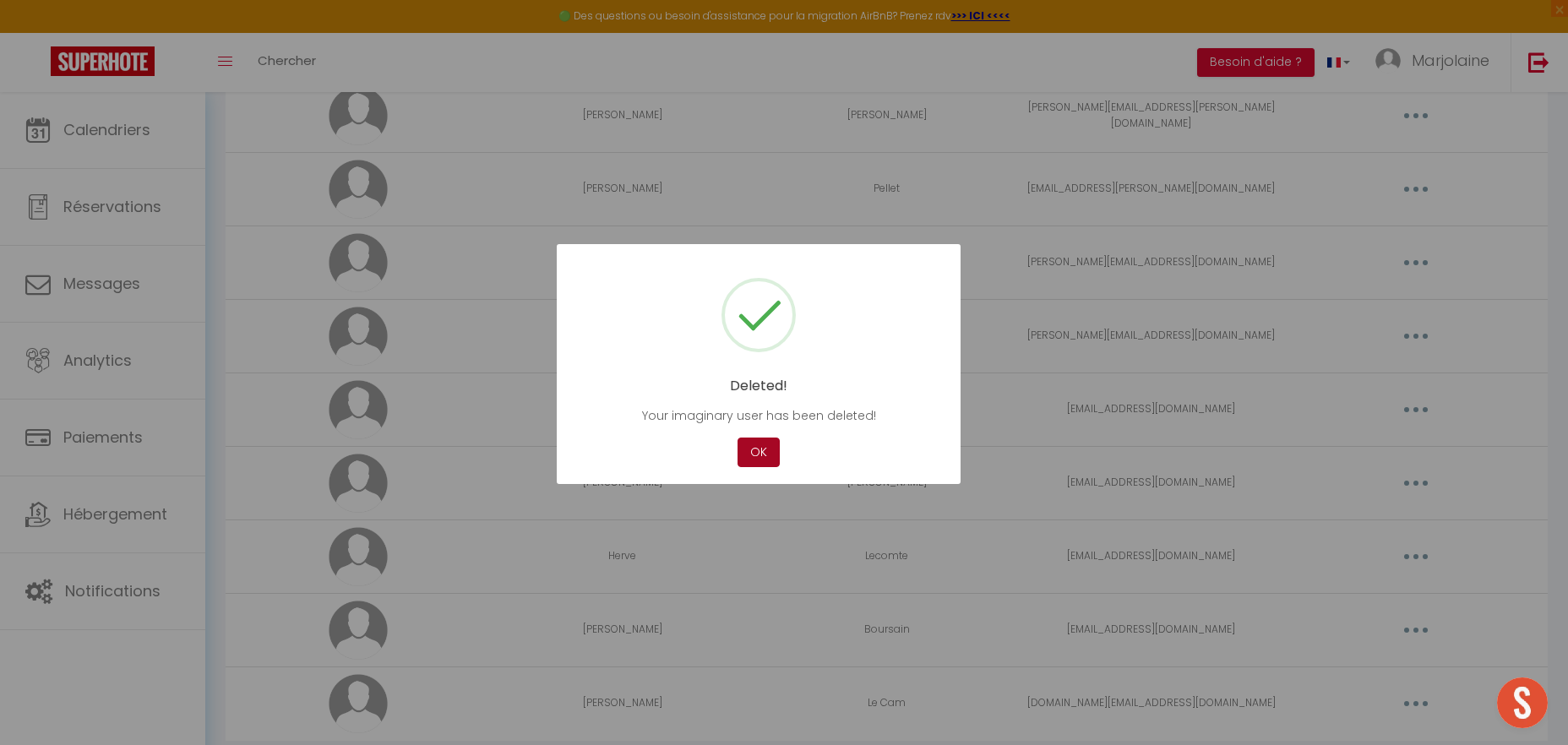
click at [743, 454] on button "OK" at bounding box center [759, 452] width 42 height 30
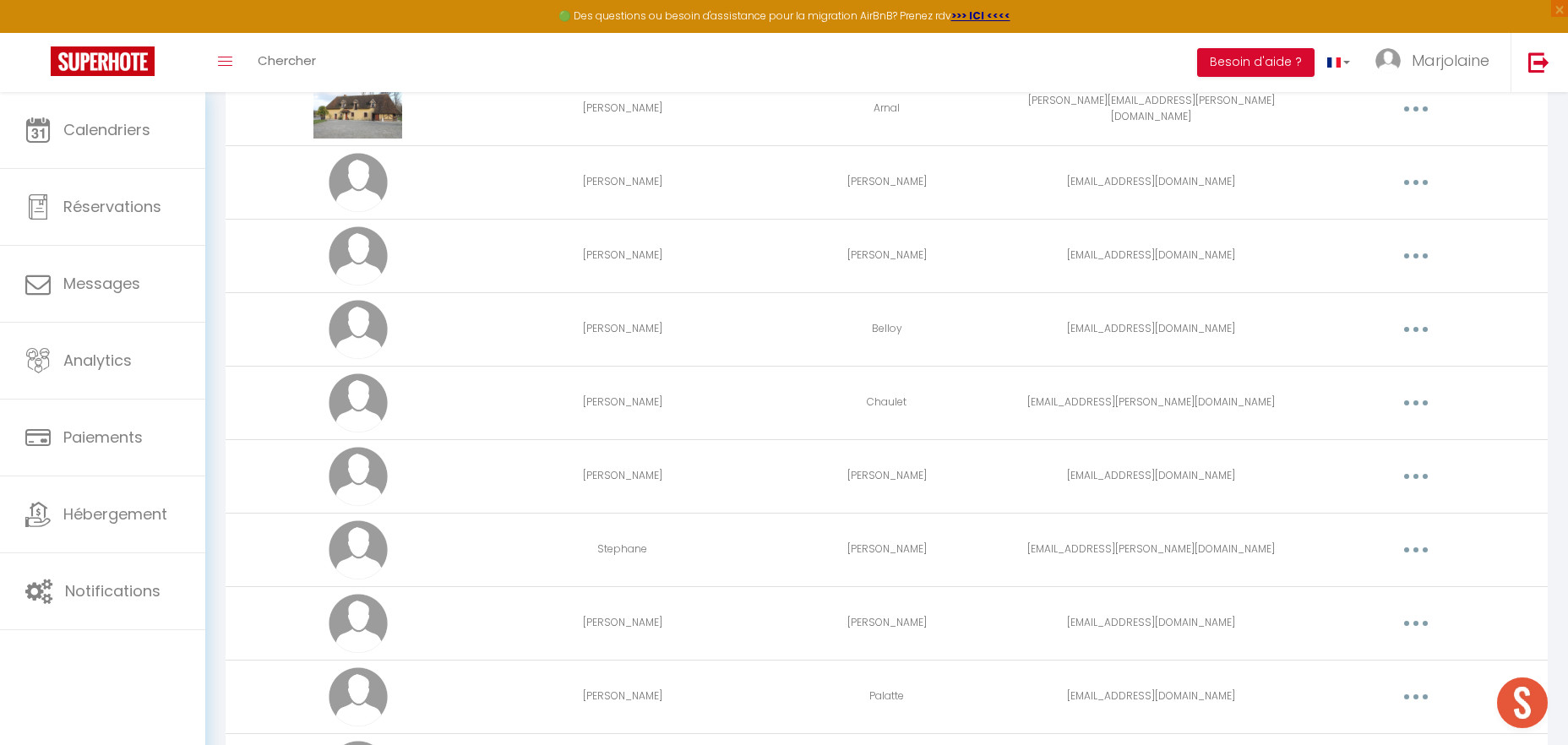
scroll to position [0, 0]
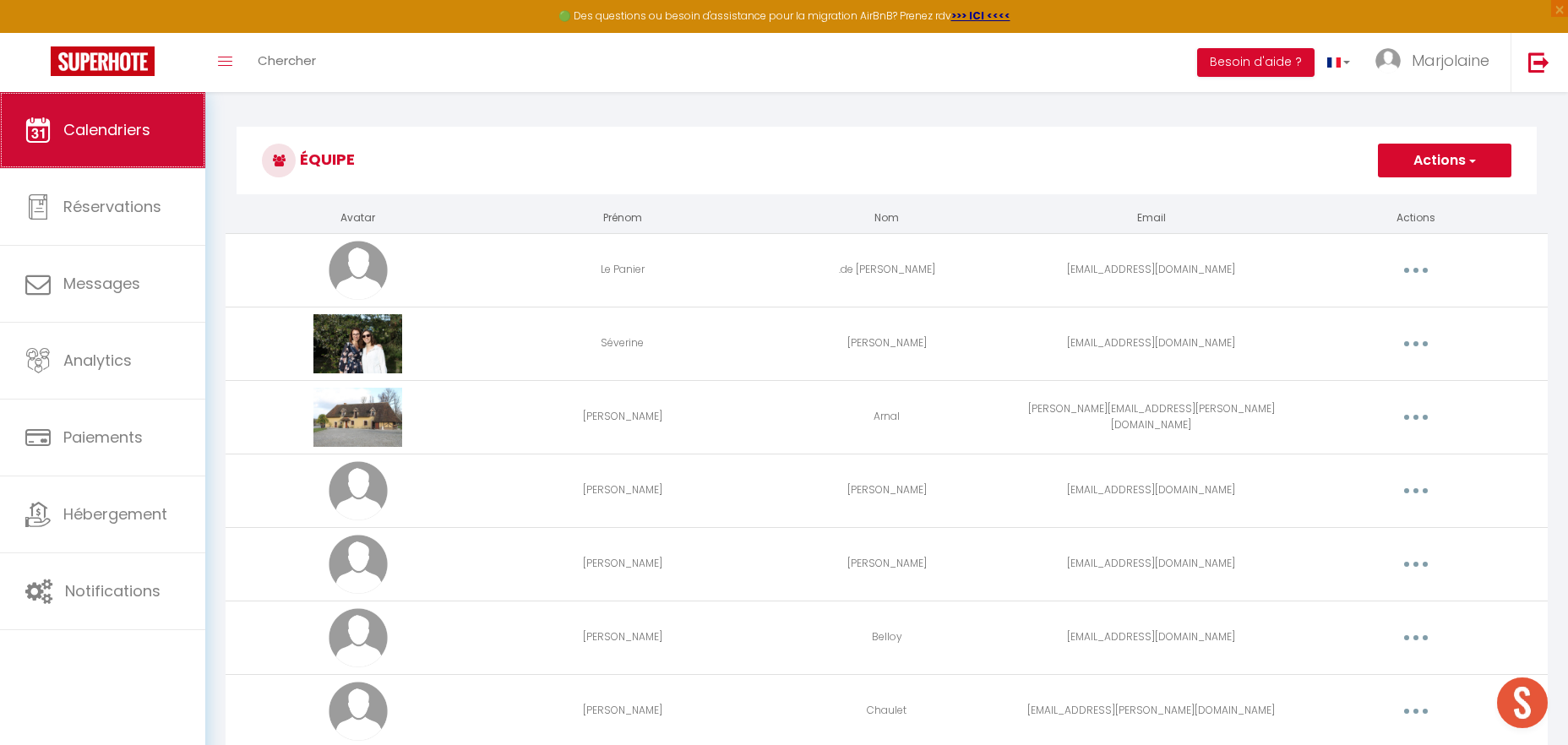
click at [183, 139] on link "Calendriers" at bounding box center [103, 130] width 205 height 76
